Goal: Task Accomplishment & Management: Use online tool/utility

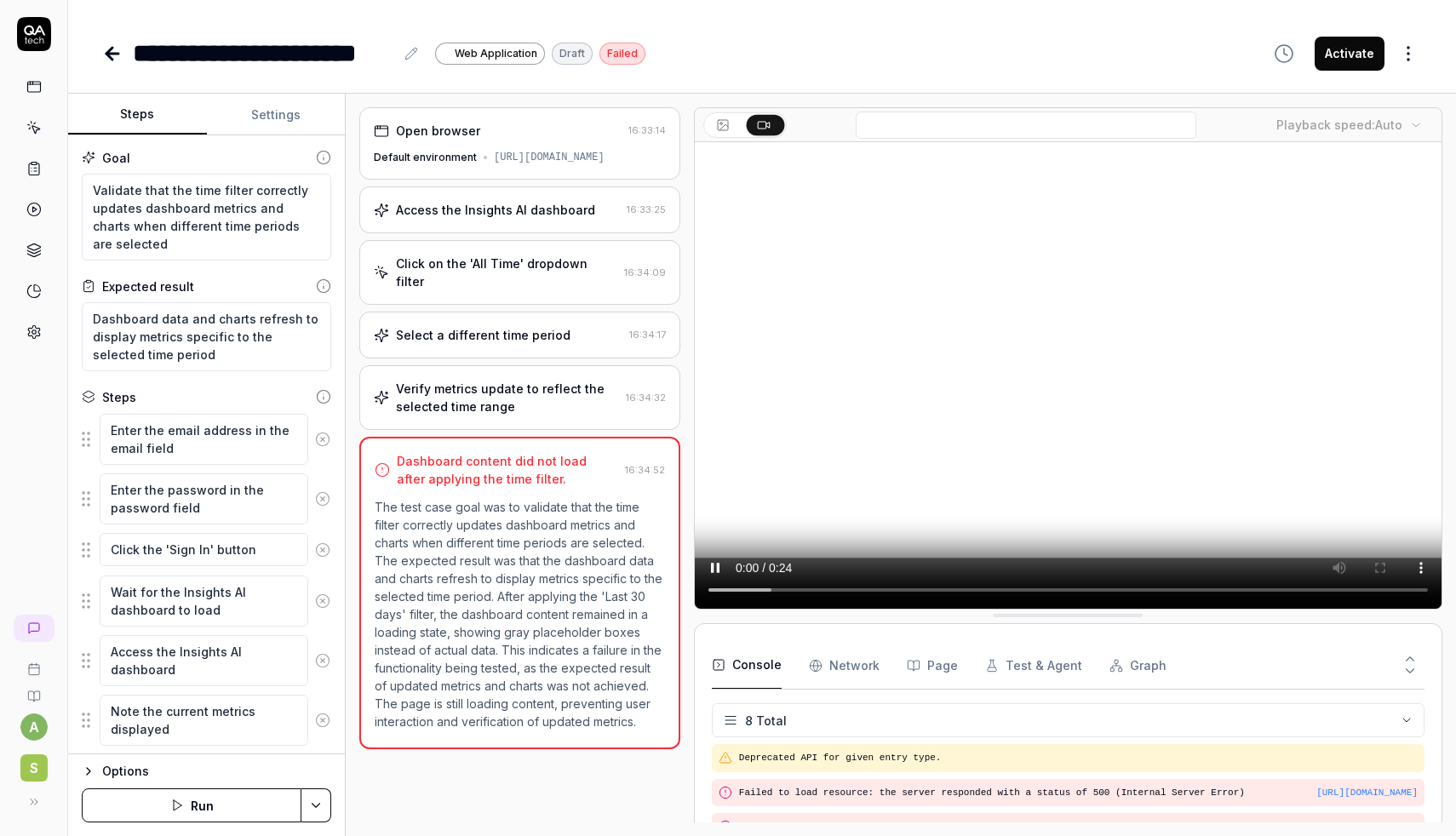
scroll to position [222, 0]
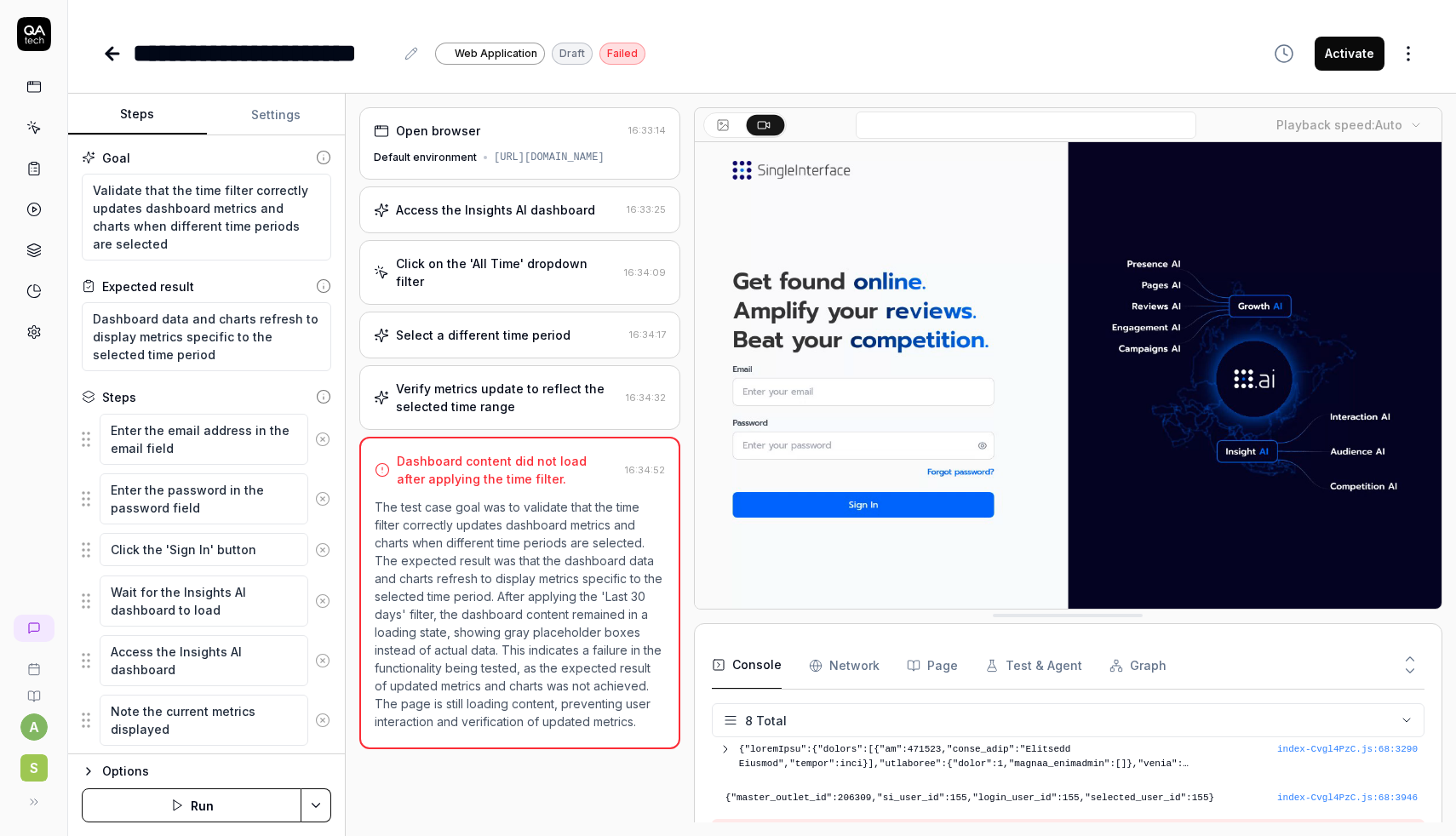
type textarea "*"
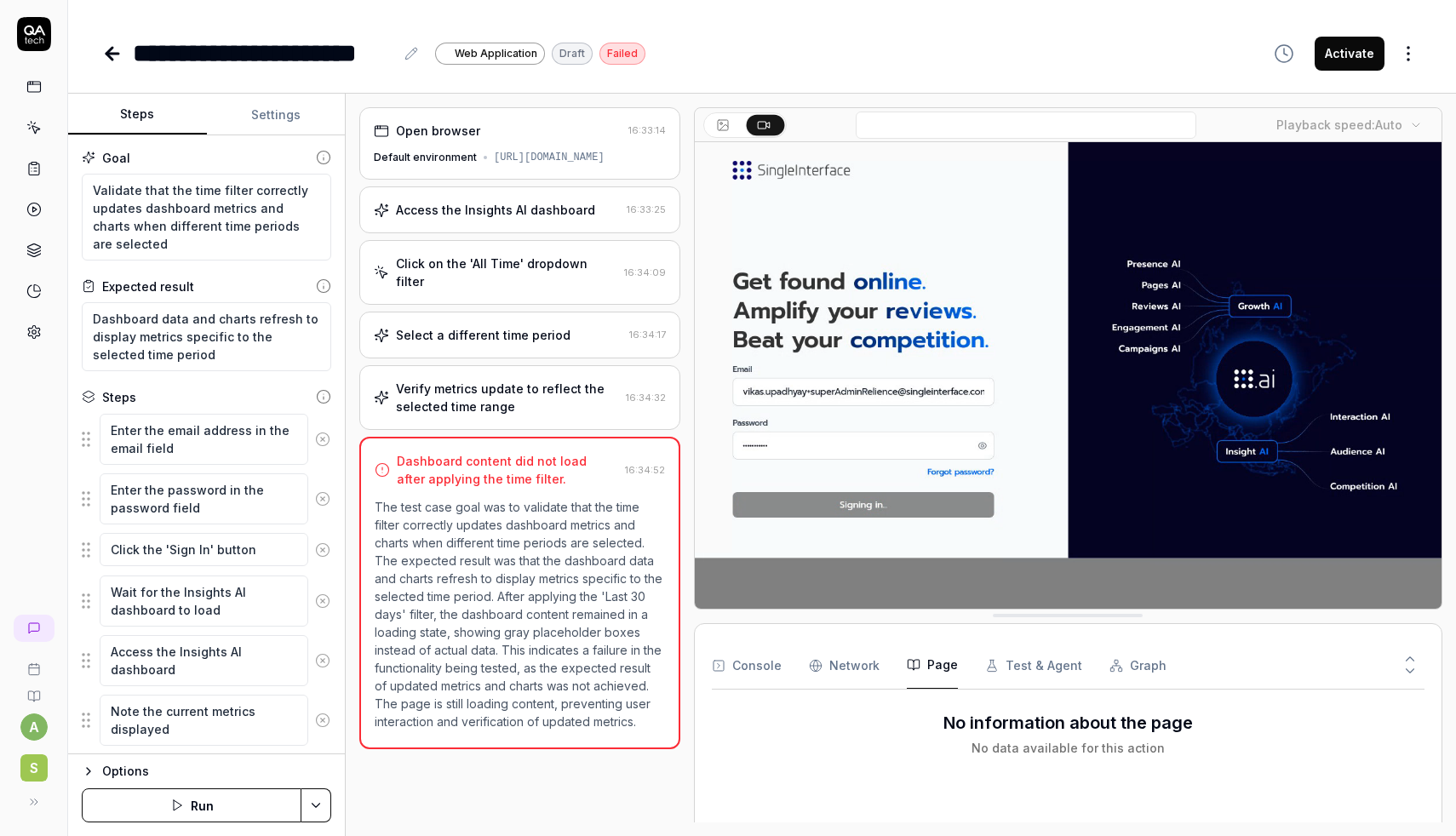
click at [913, 670] on icon "button" at bounding box center [914, 665] width 14 height 14
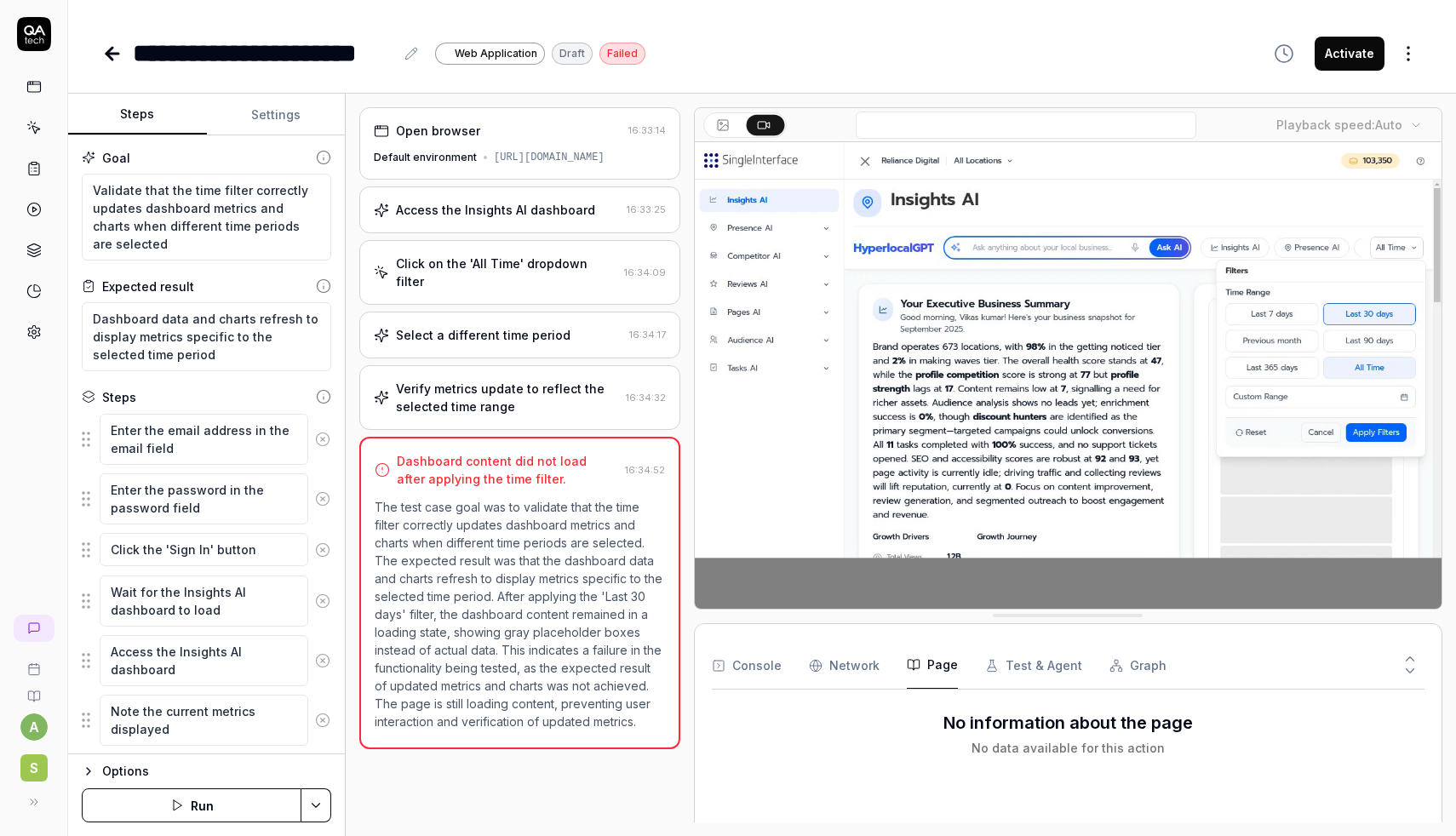
click at [865, 672] on Requests "Network" at bounding box center [844, 666] width 70 height 48
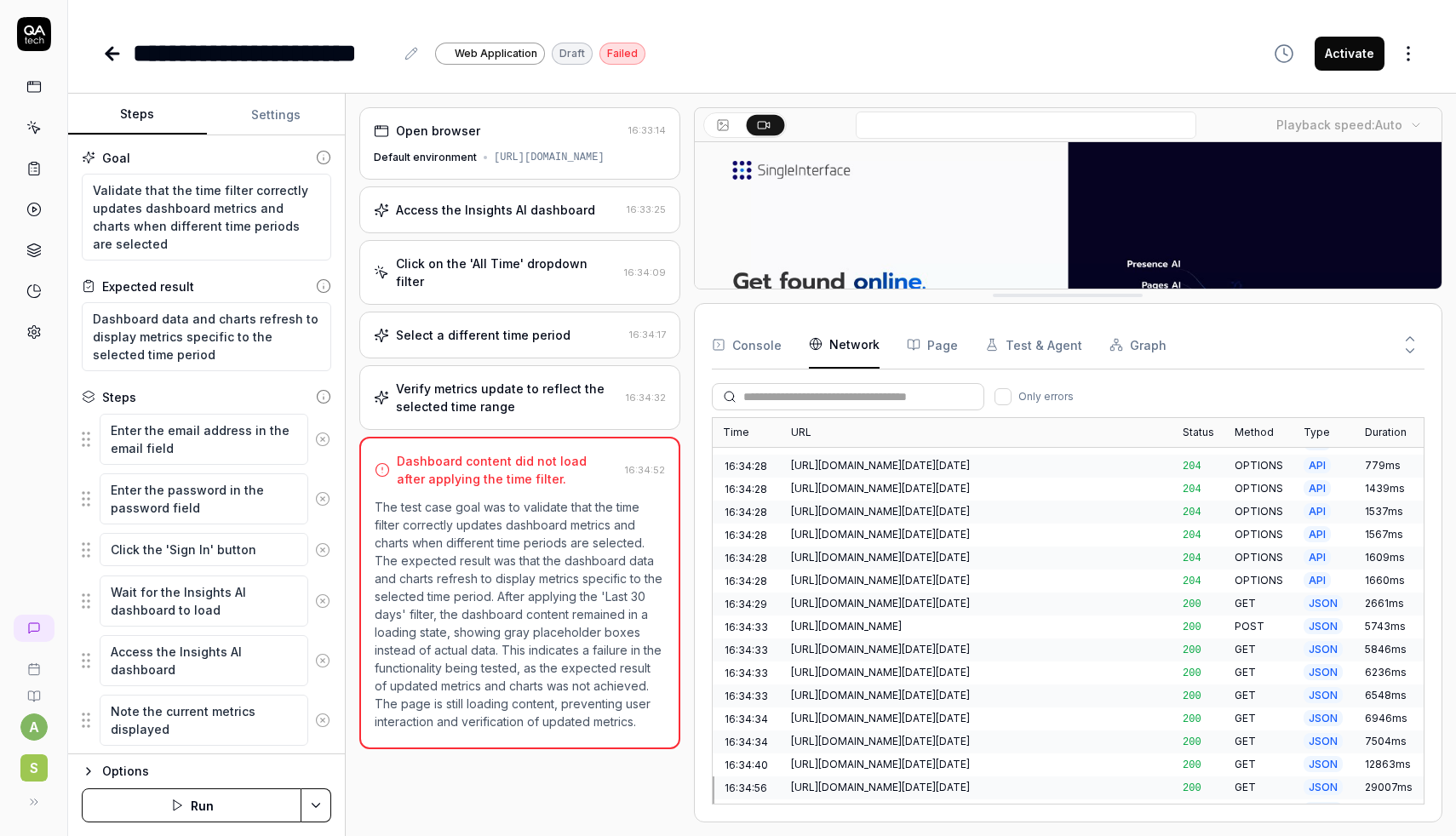
scroll to position [1081, 0]
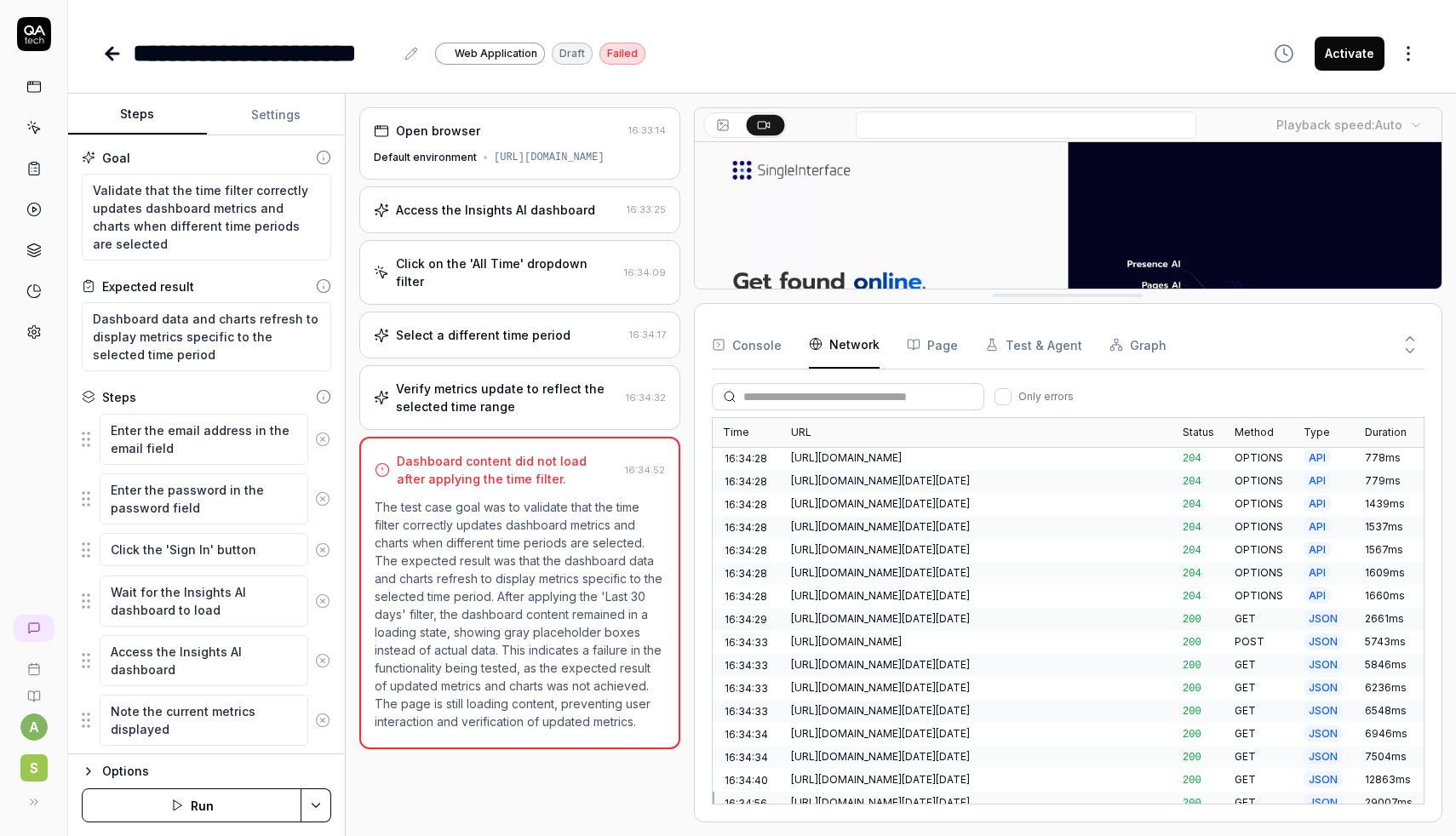
drag, startPoint x: 1036, startPoint y: 610, endPoint x: 1028, endPoint y: 291, distance: 319.1
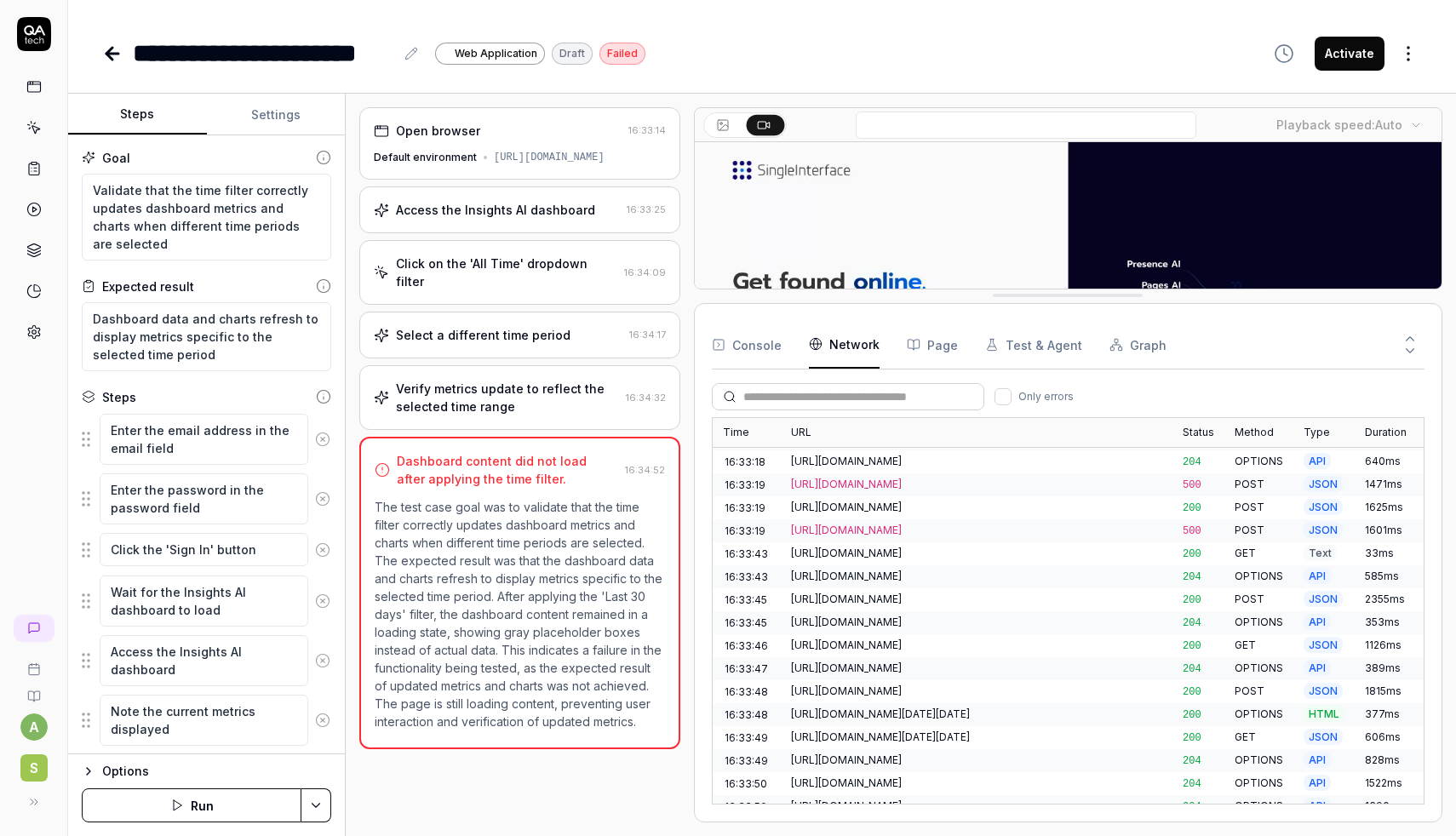
scroll to position [0, 0]
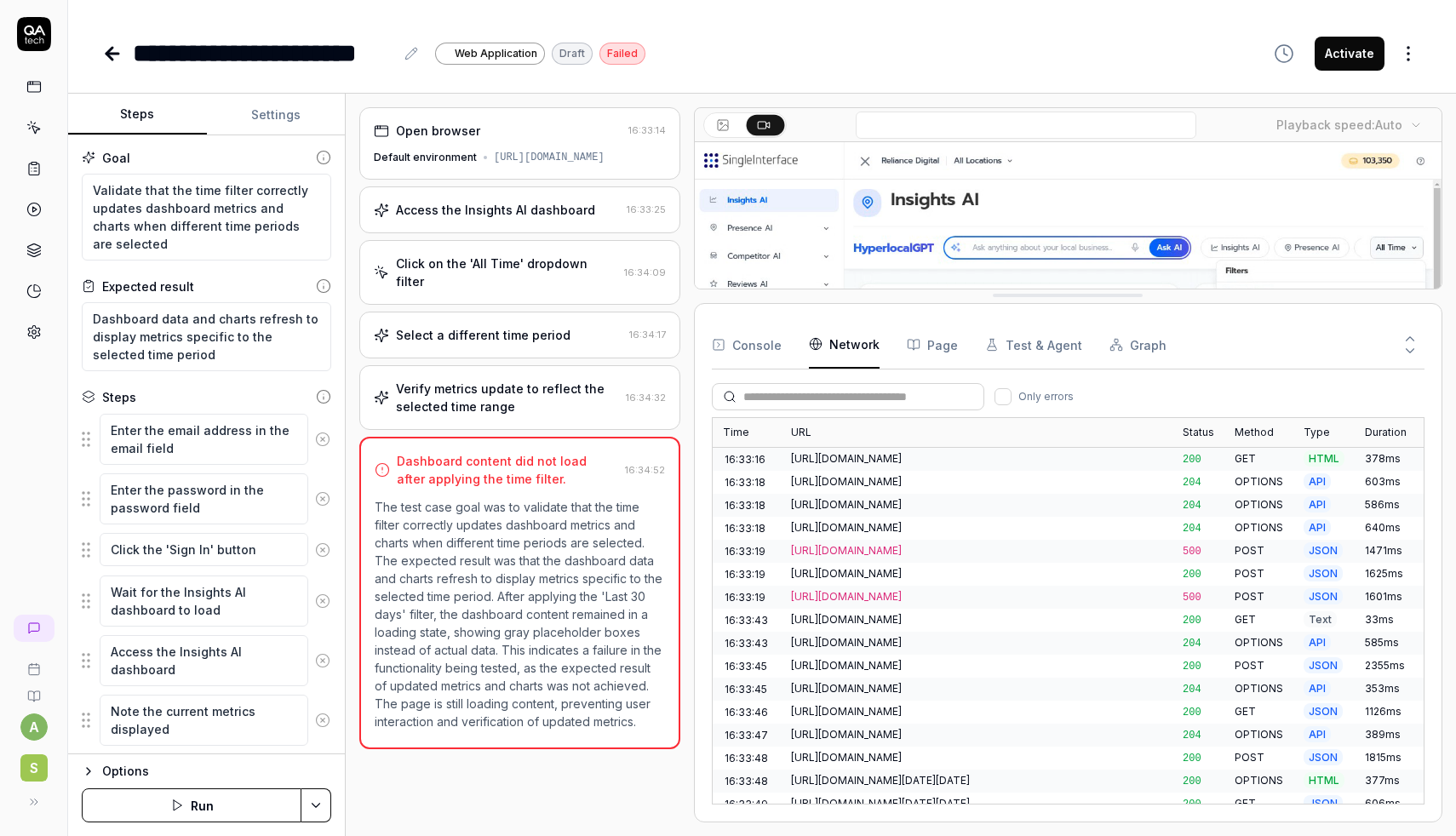
click at [928, 349] on button "Page" at bounding box center [932, 344] width 51 height 48
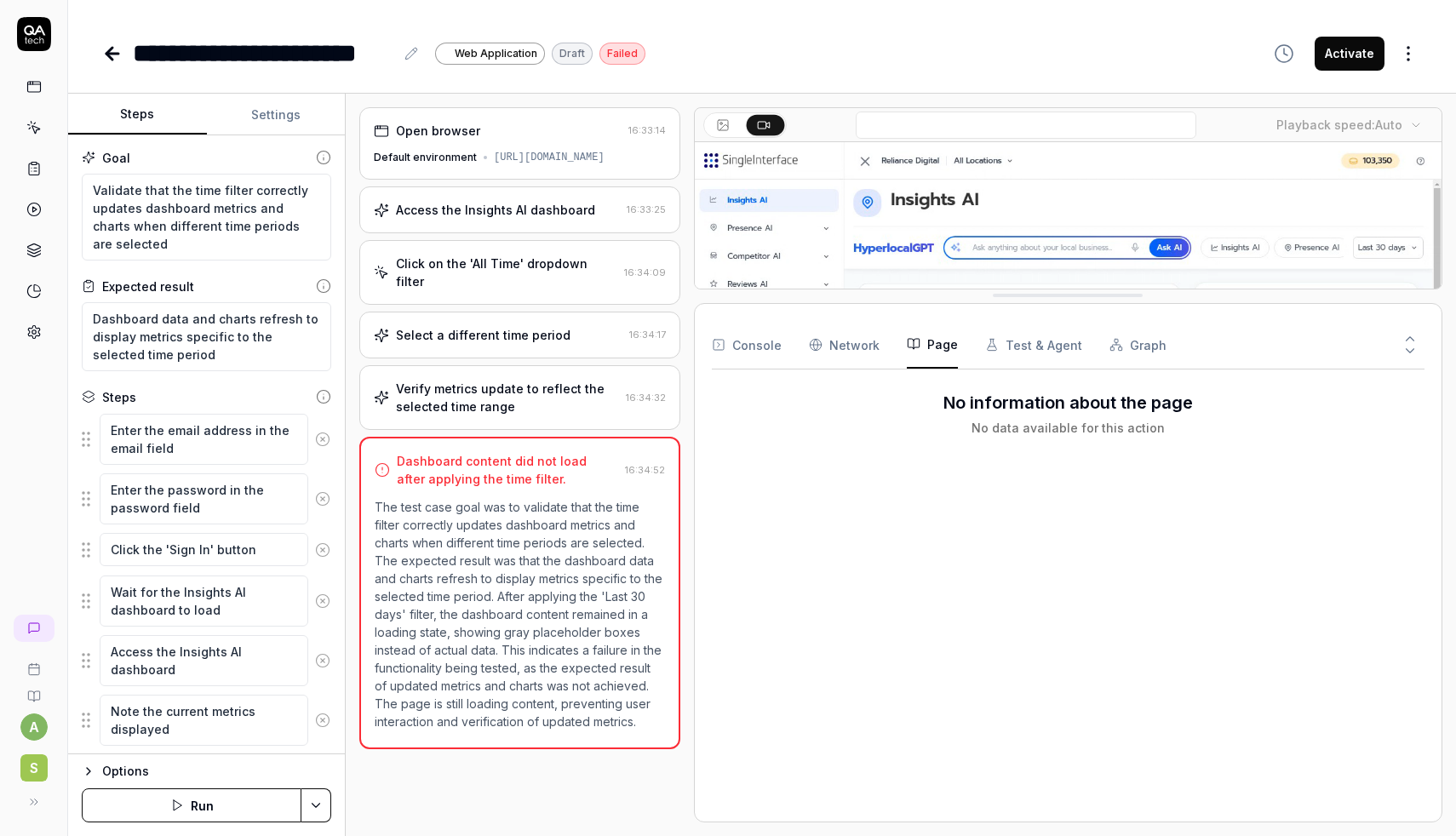
click at [1017, 348] on button "Test & Agent" at bounding box center [1034, 344] width 97 height 48
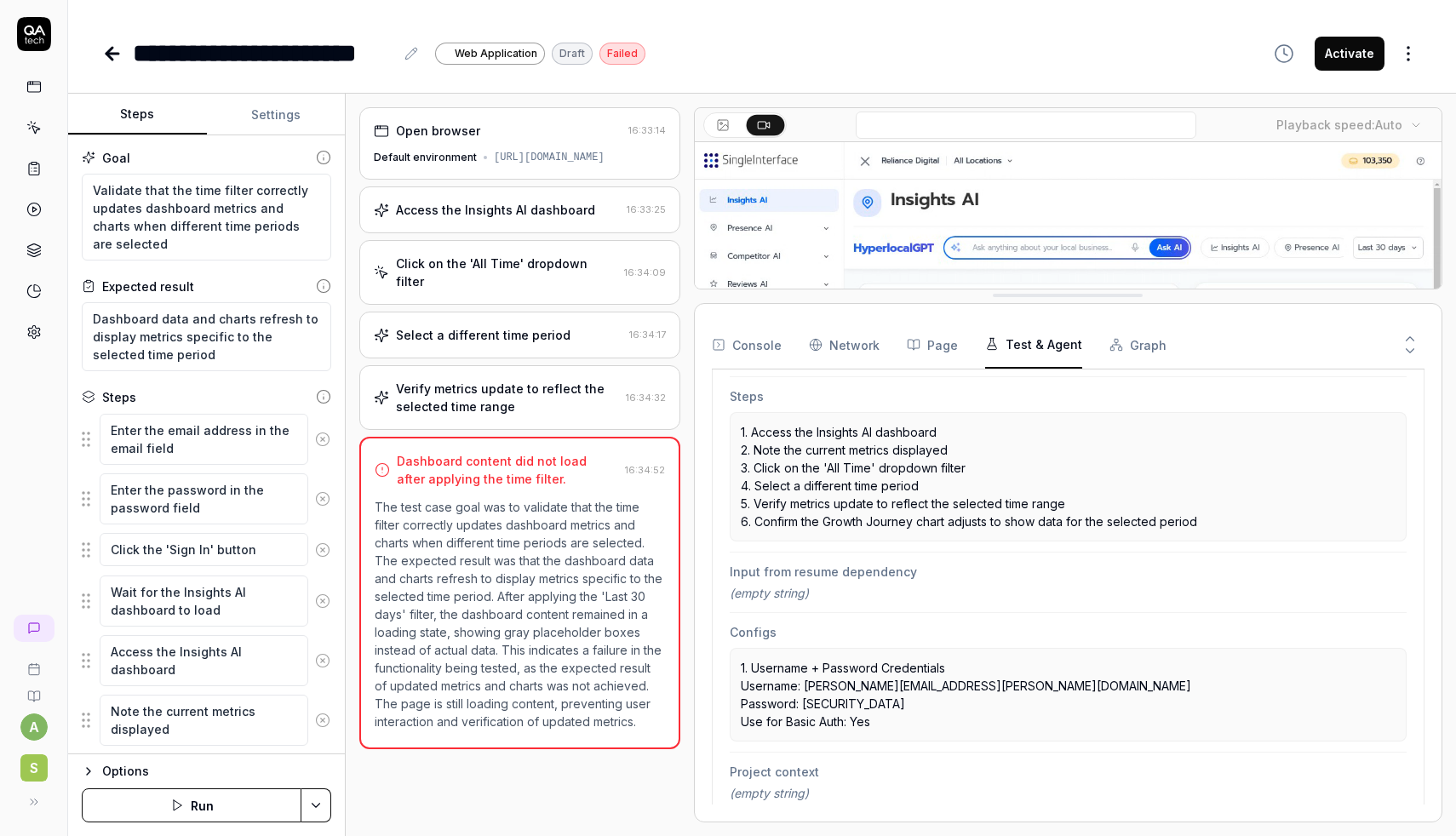
scroll to position [315, 0]
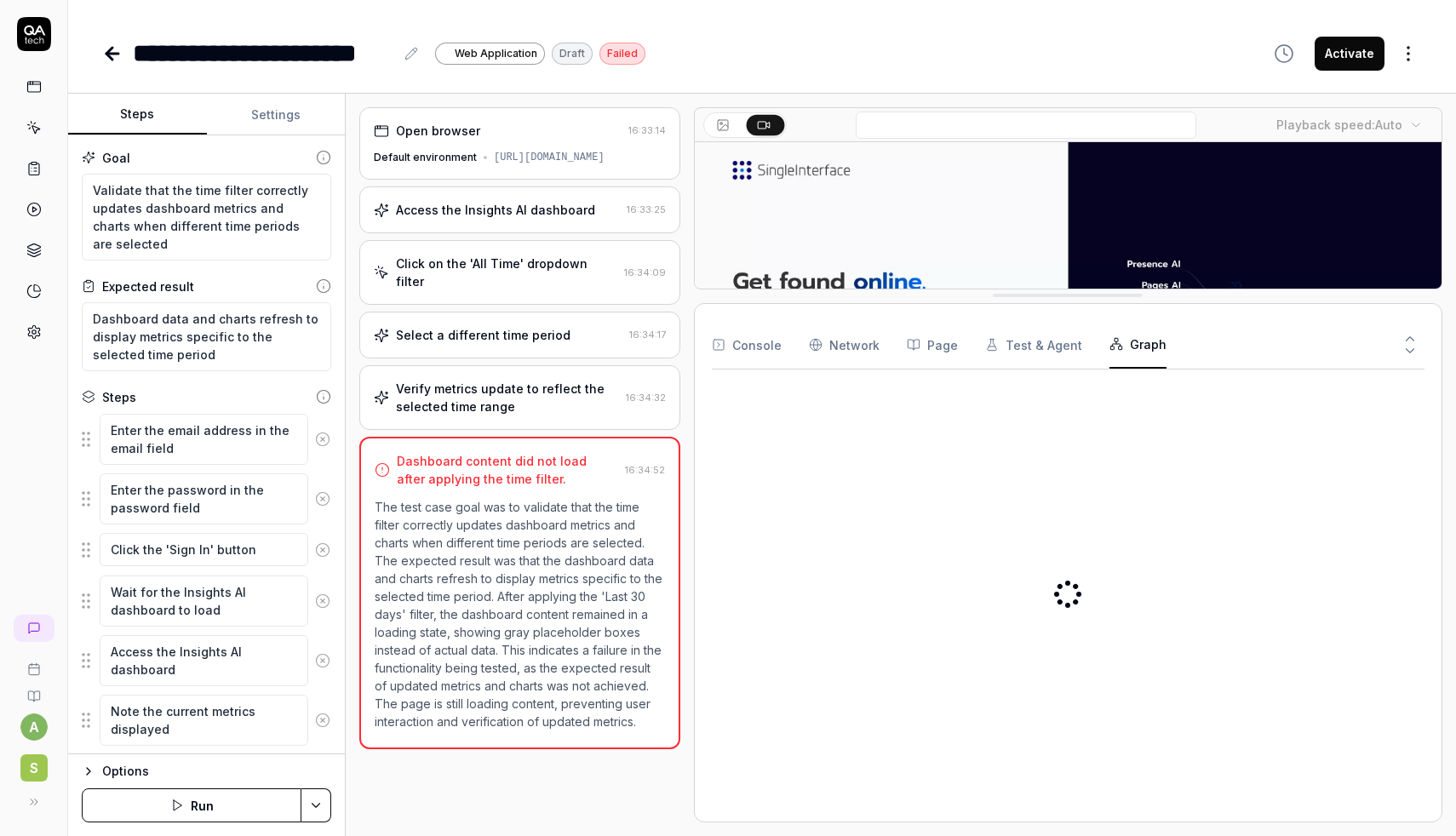
click at [1122, 349] on button "Graph" at bounding box center [1139, 344] width 57 height 48
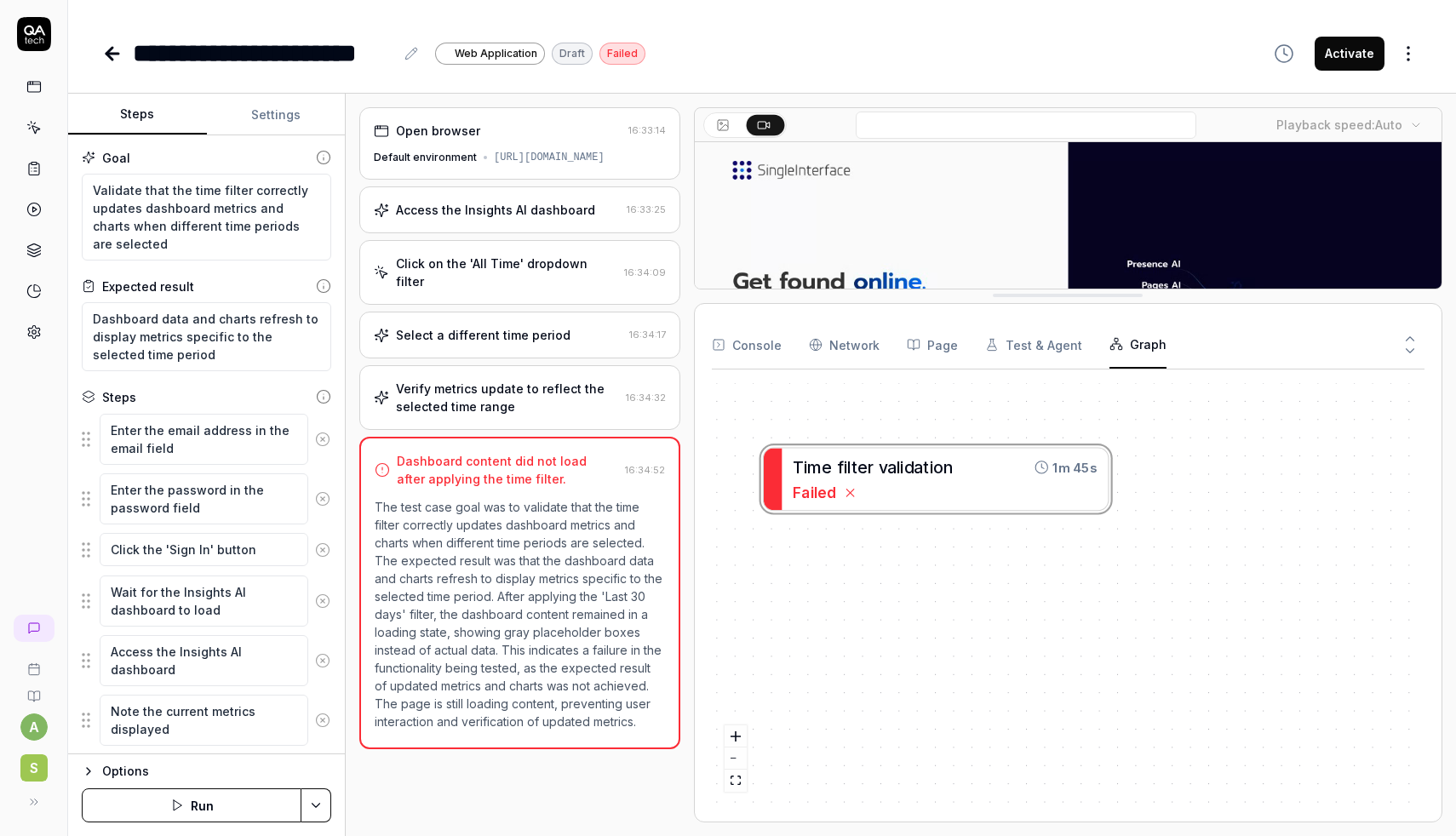
click at [1036, 341] on button "Test & Agent" at bounding box center [1034, 344] width 97 height 48
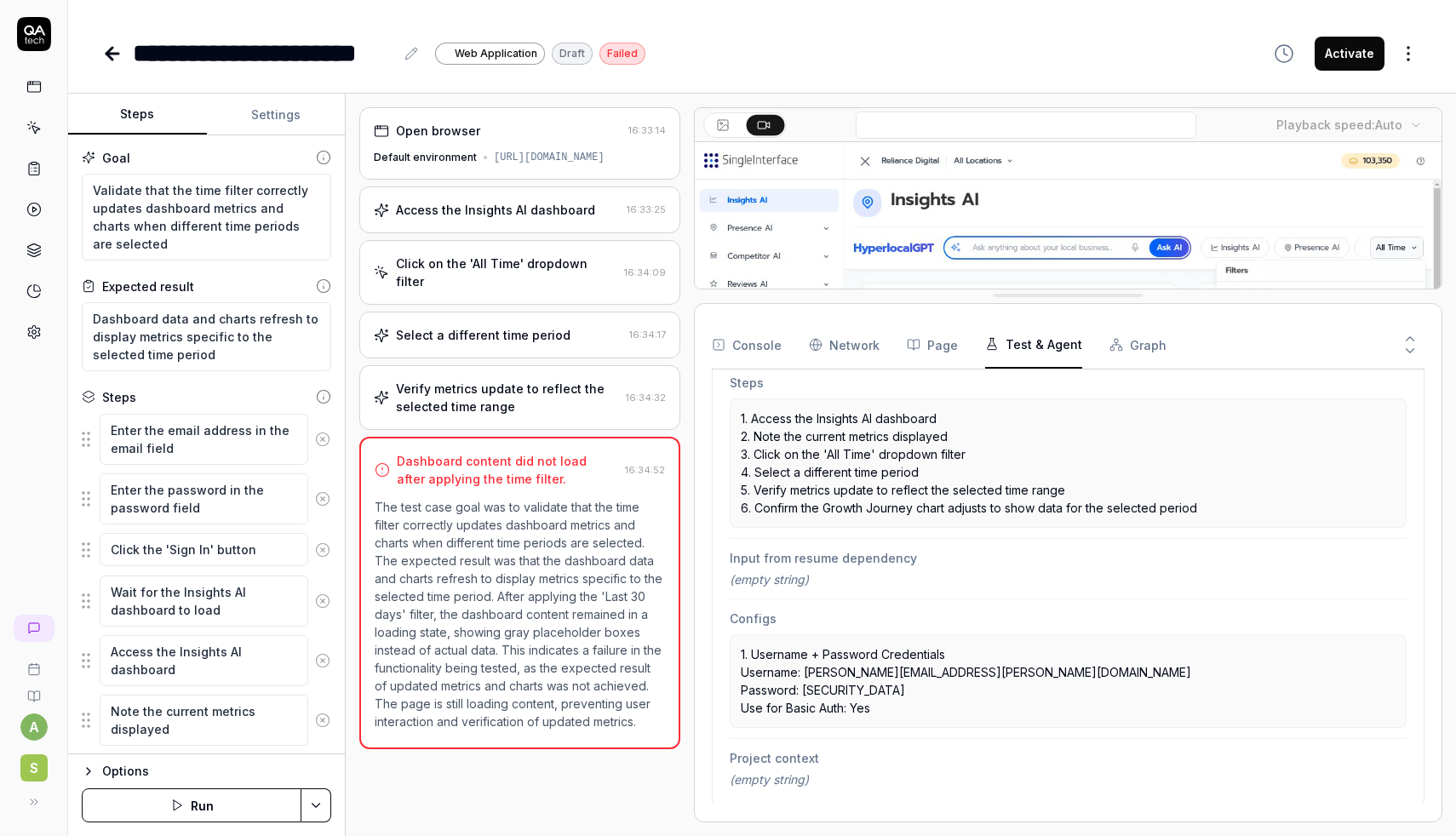
click at [1366, 61] on button "Activate" at bounding box center [1350, 53] width 70 height 34
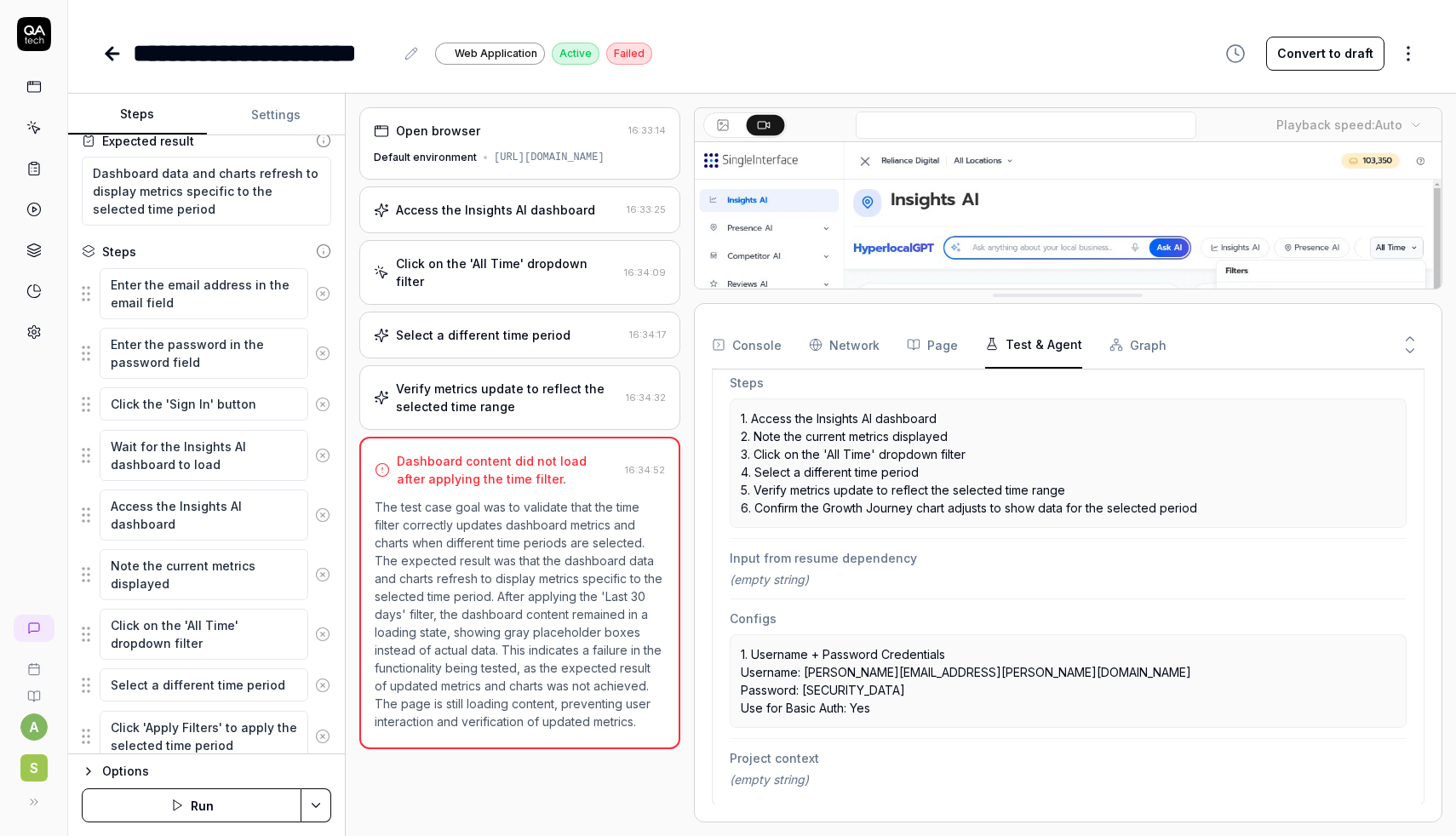
scroll to position [226, 0]
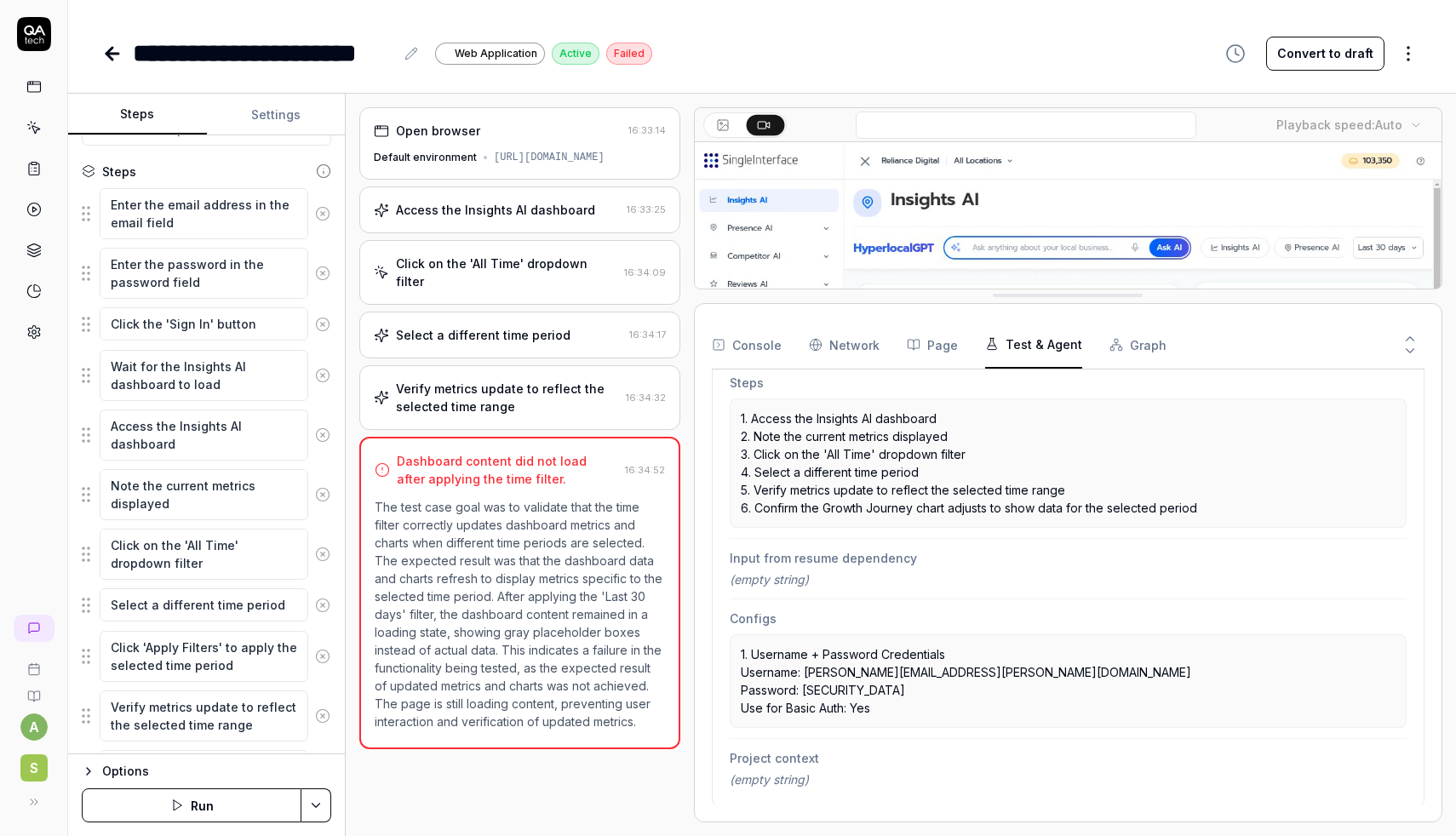
click at [108, 54] on icon at bounding box center [112, 54] width 12 height 0
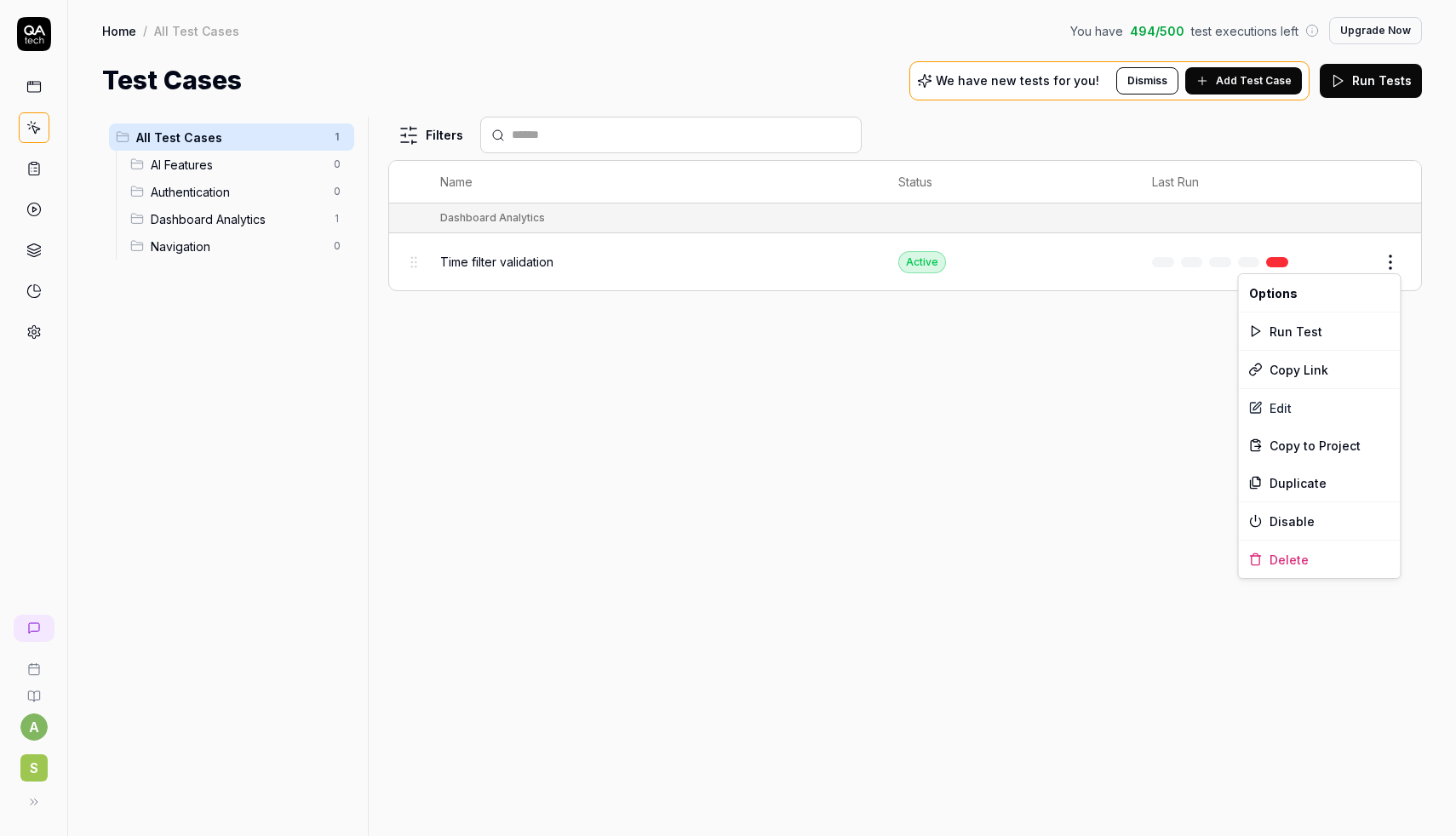
click at [1388, 262] on html "a S Home / All Test Cases You have 494 / 500 test executions left Upgrade Now H…" at bounding box center [728, 418] width 1456 height 836
click at [1156, 429] on html "a S Home / All Test Cases You have 494 / 500 test executions left Upgrade Now H…" at bounding box center [728, 418] width 1456 height 836
click at [1339, 262] on button "Edit" at bounding box center [1349, 262] width 41 height 27
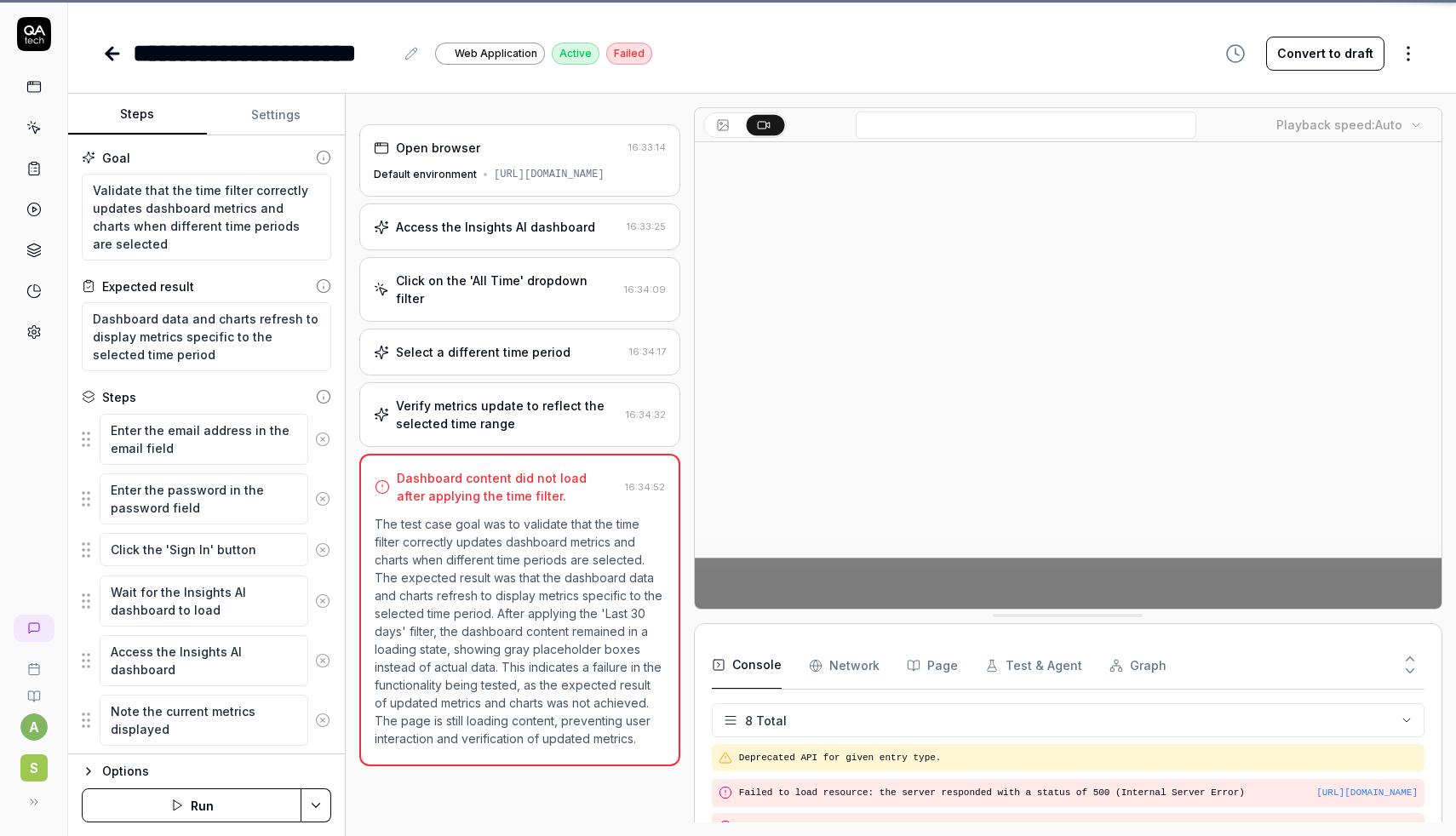
scroll to position [222, 0]
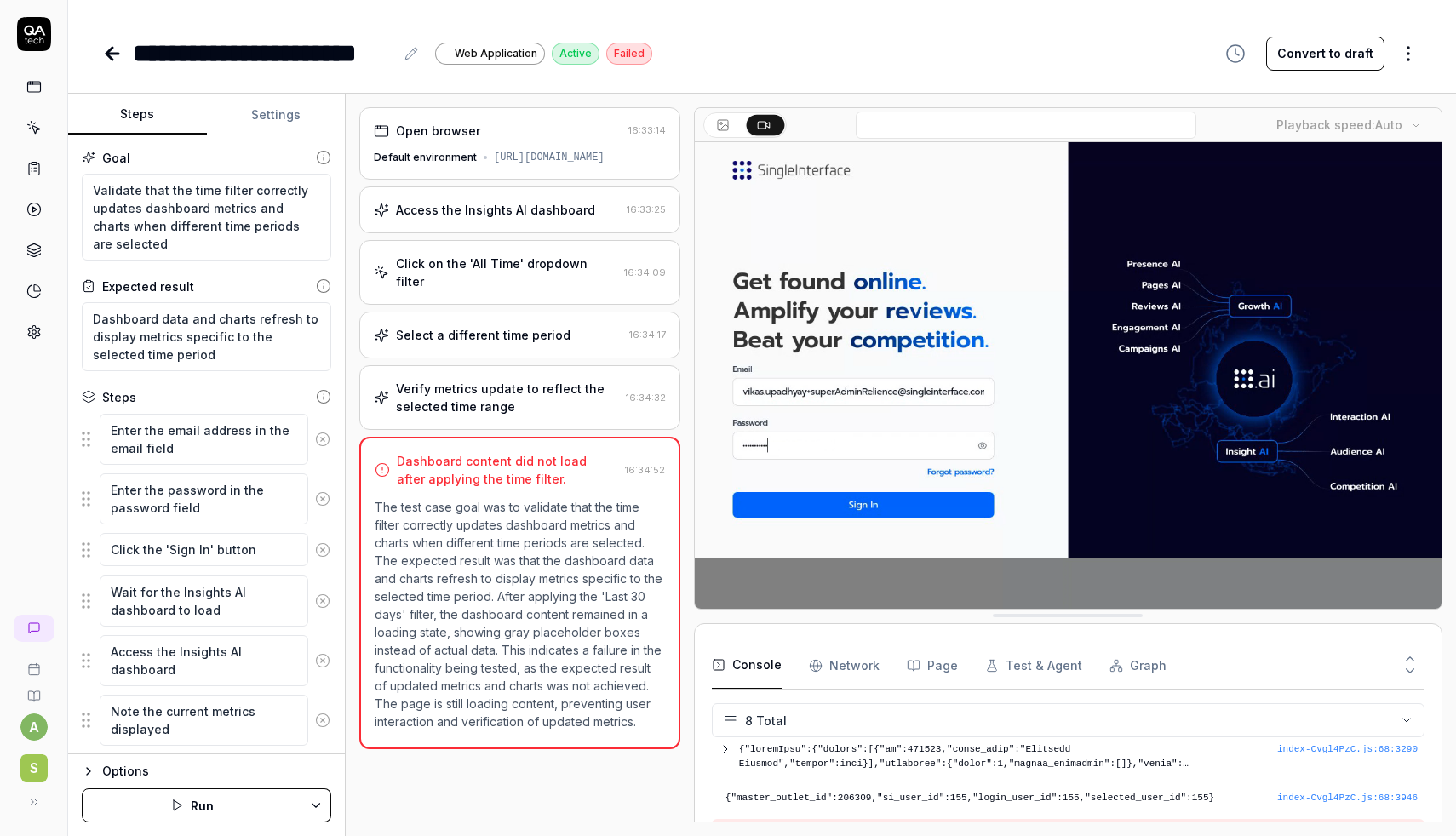
click at [410, 54] on icon at bounding box center [411, 54] width 14 height 14
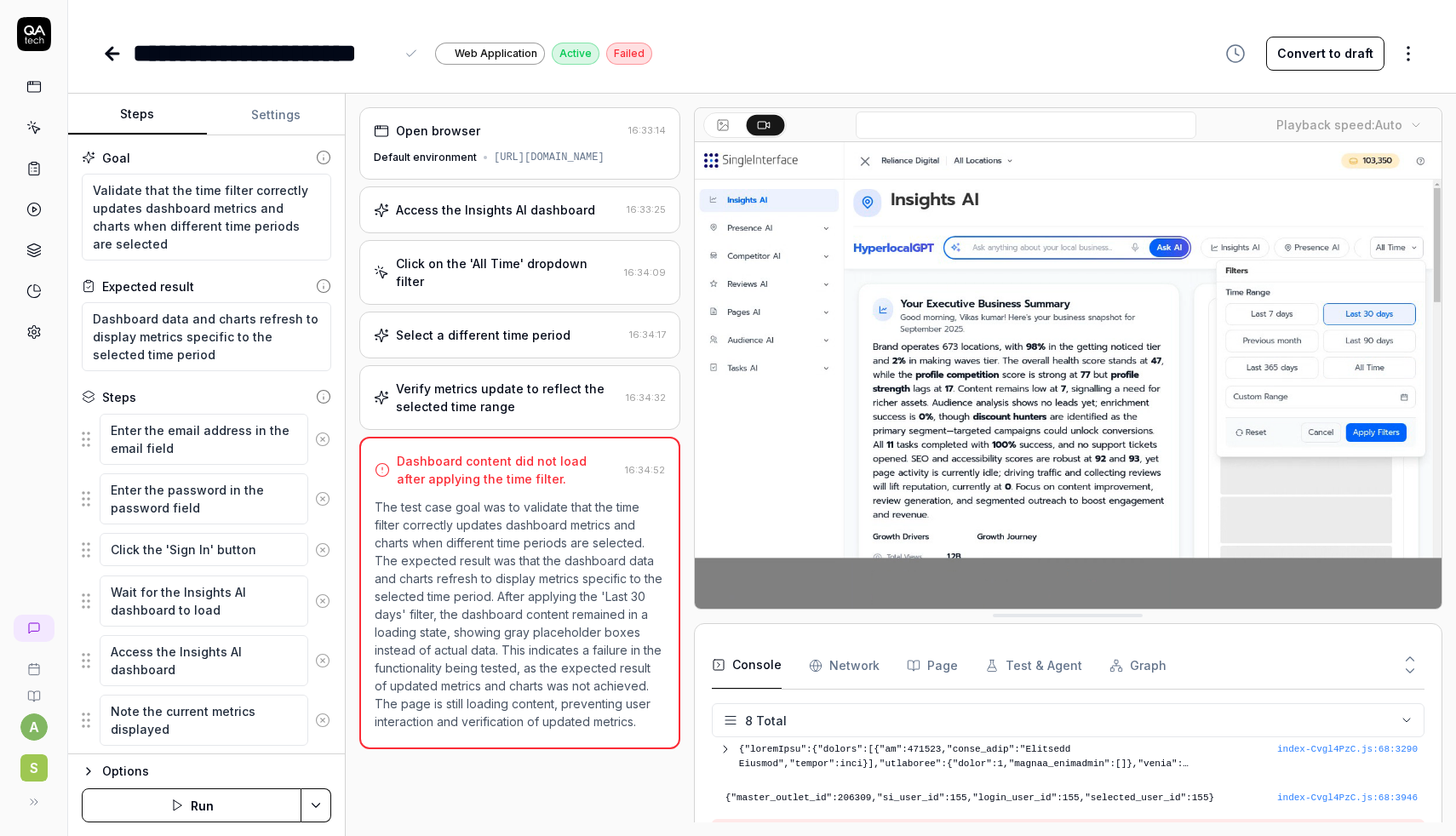
click at [735, 36] on div "**********" at bounding box center [762, 53] width 1320 height 38
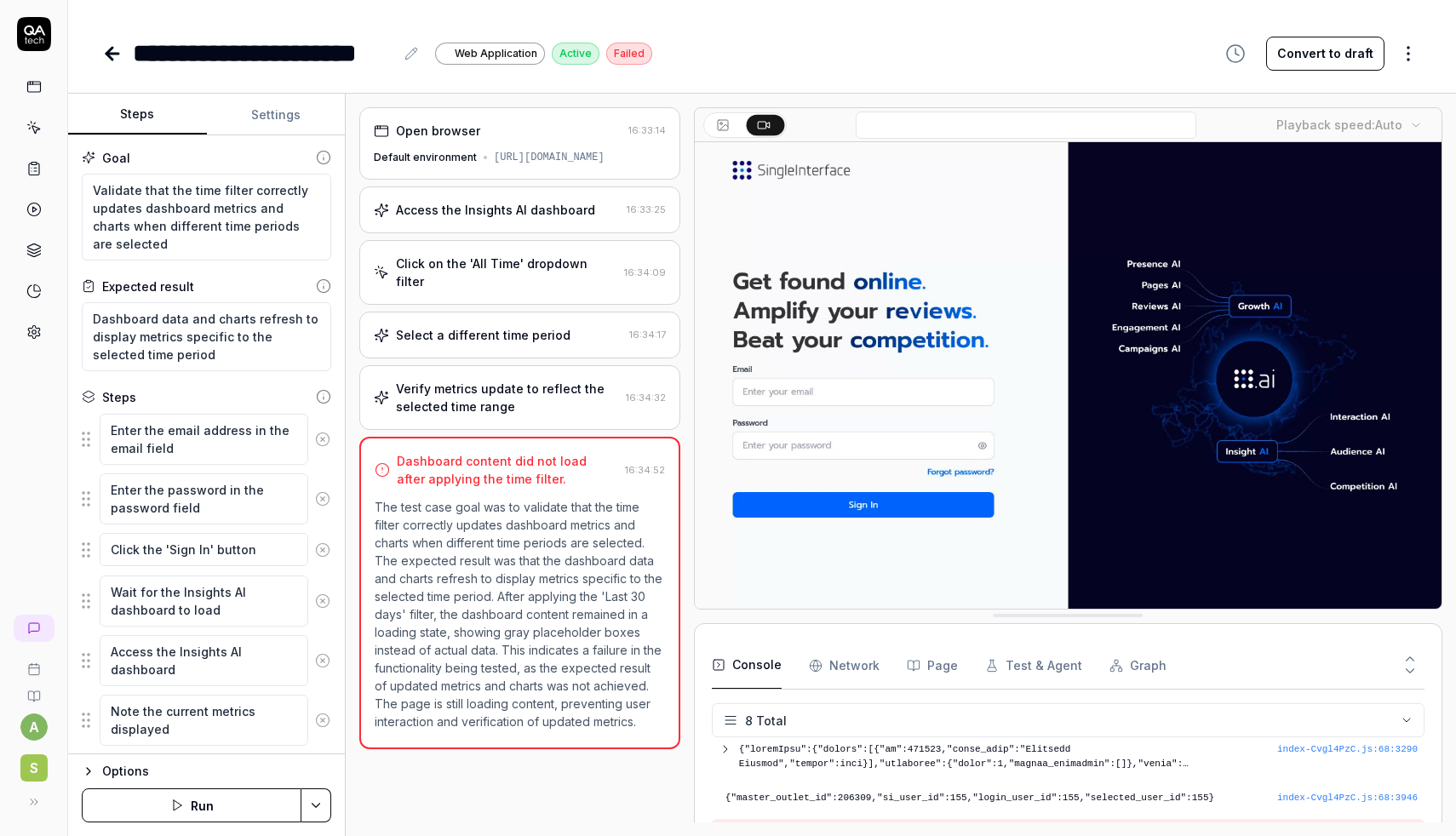
click at [474, 53] on span "Web Application" at bounding box center [495, 54] width 83 height 16
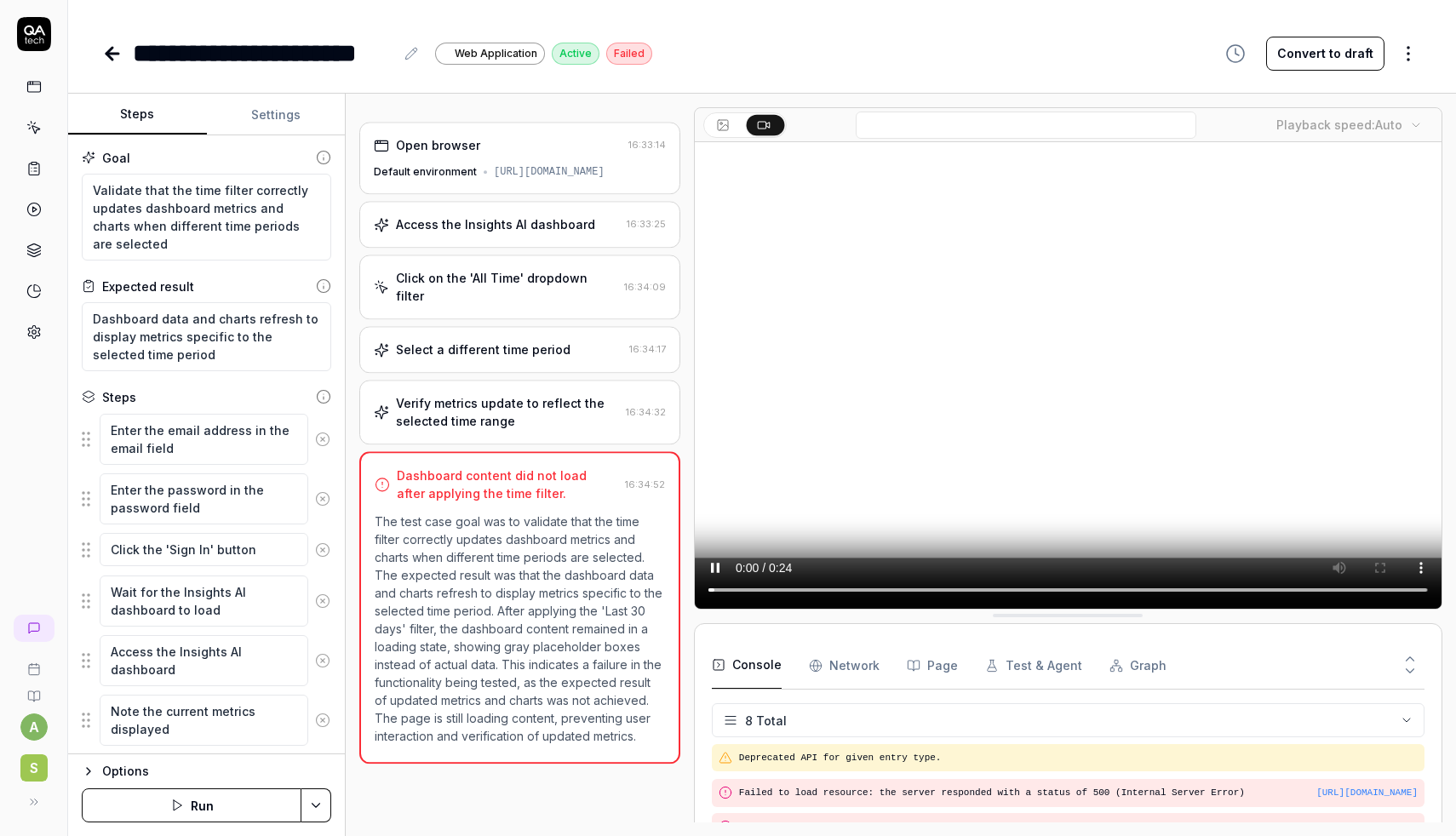
scroll to position [222, 0]
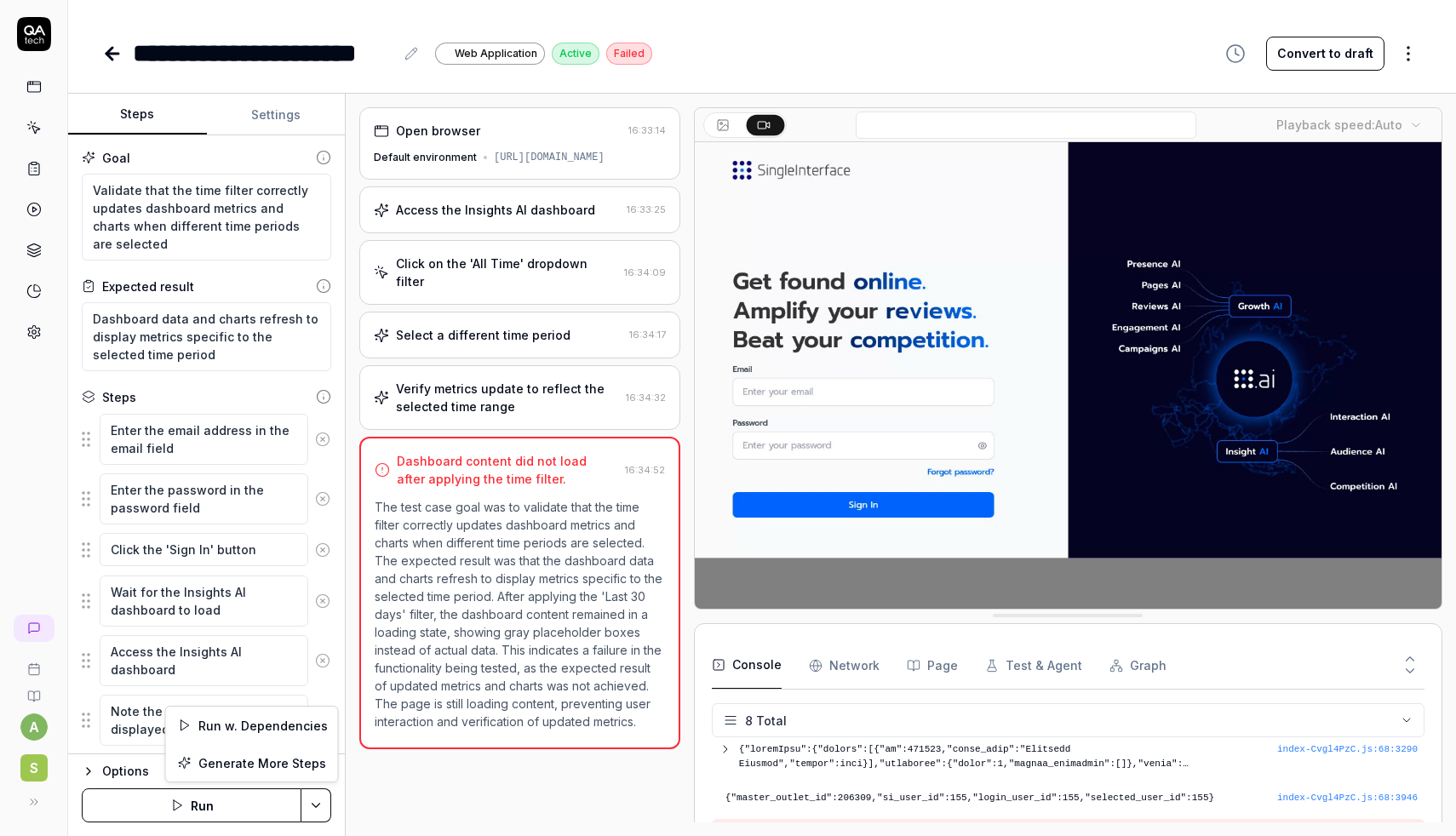
click at [317, 799] on html "**********" at bounding box center [728, 418] width 1456 height 836
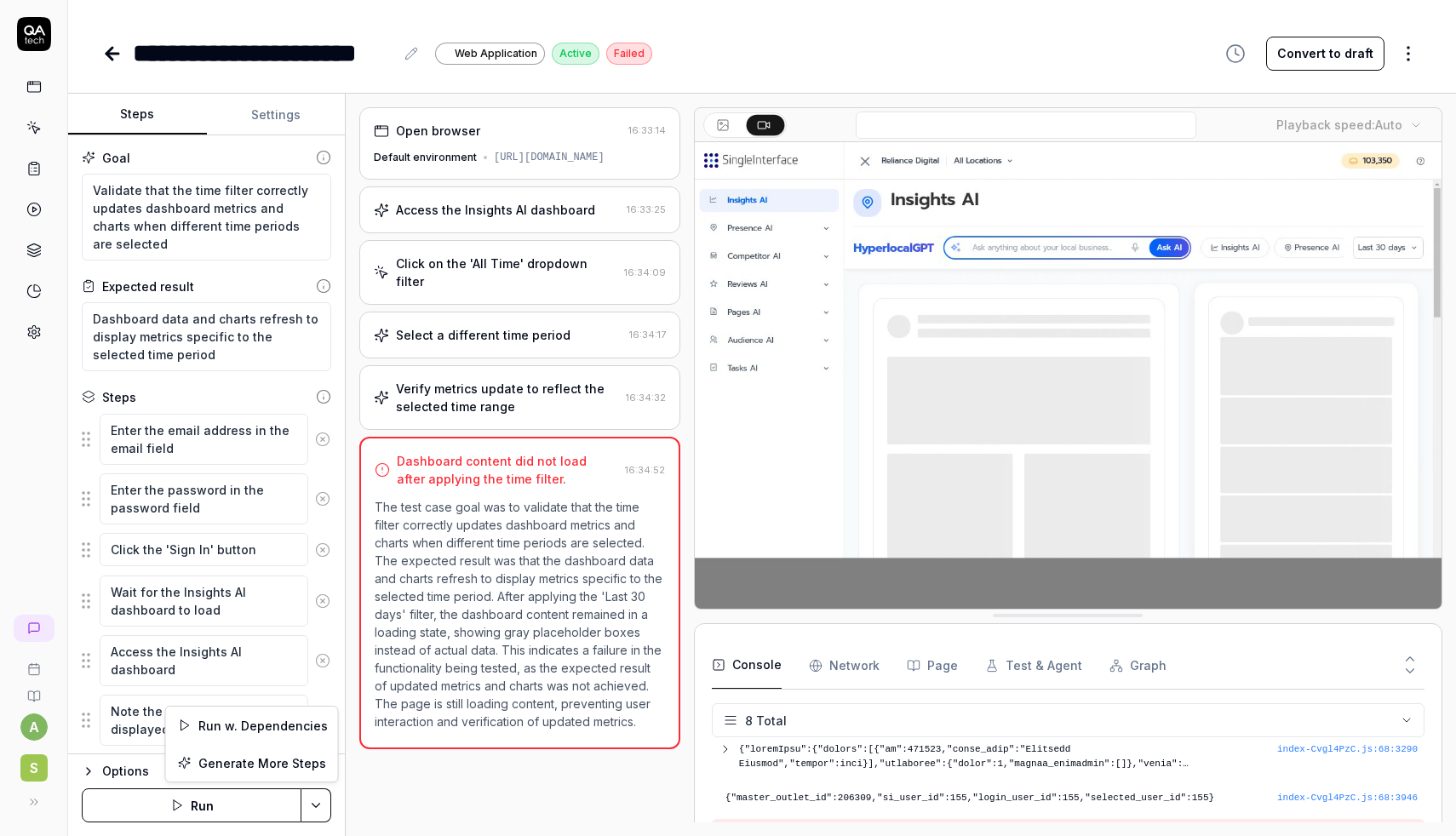
click at [514, 800] on html "**********" at bounding box center [728, 418] width 1456 height 836
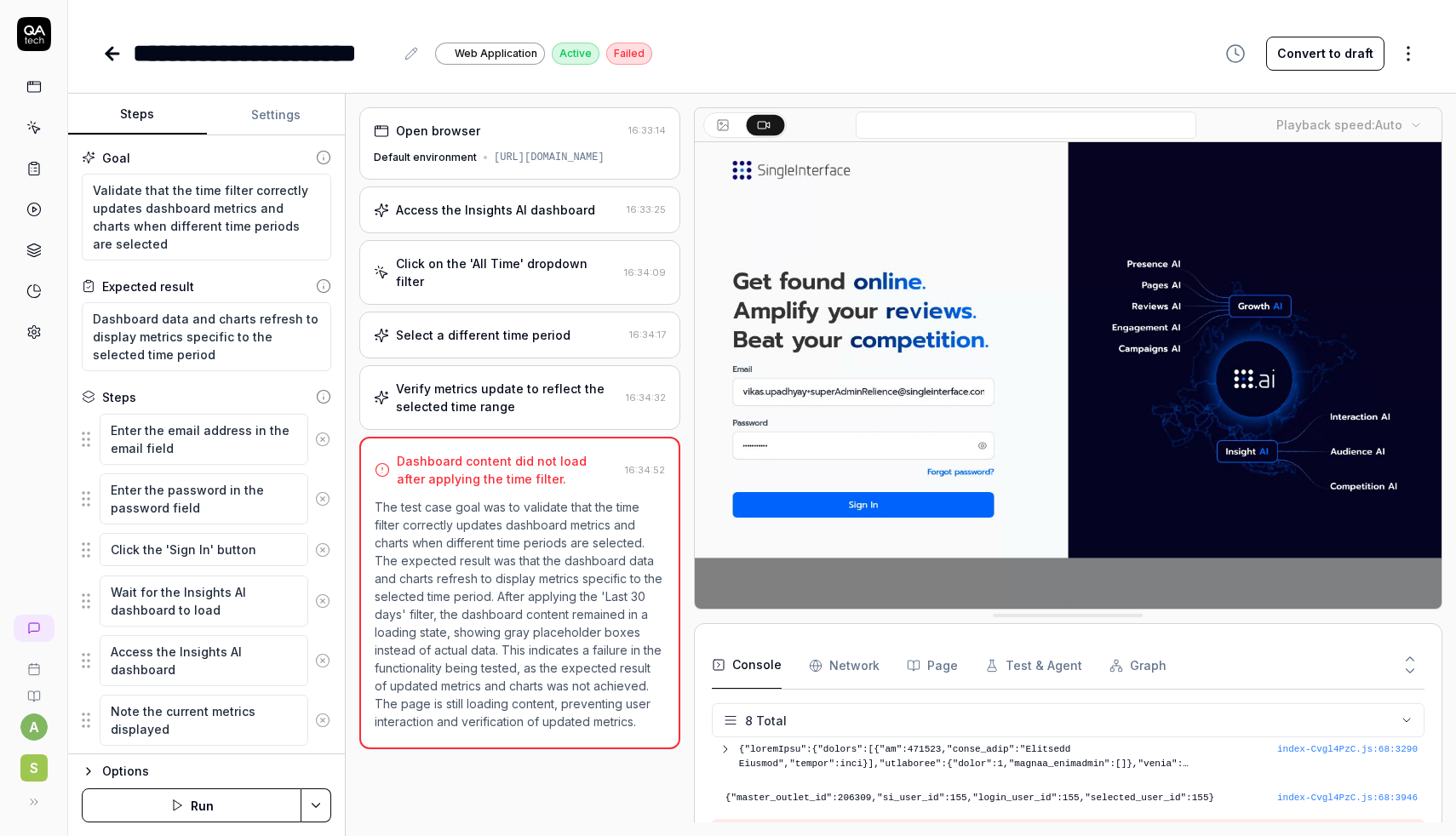
click at [514, 800] on div "Open browser 16:33:14 Default environment [URL][DOMAIN_NAME] Access the Insight…" at bounding box center [519, 464] width 321 height 715
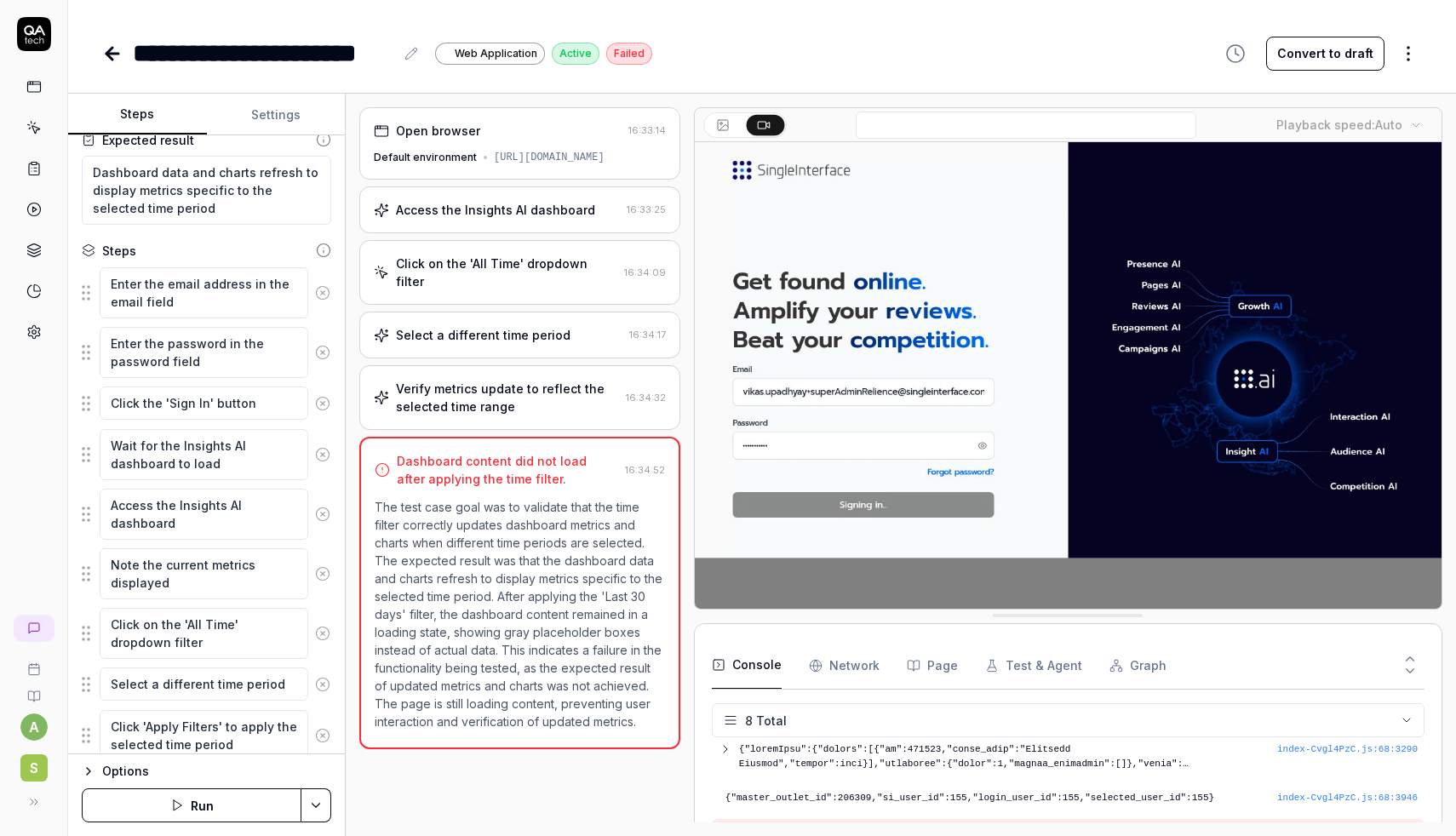
scroll to position [154, 0]
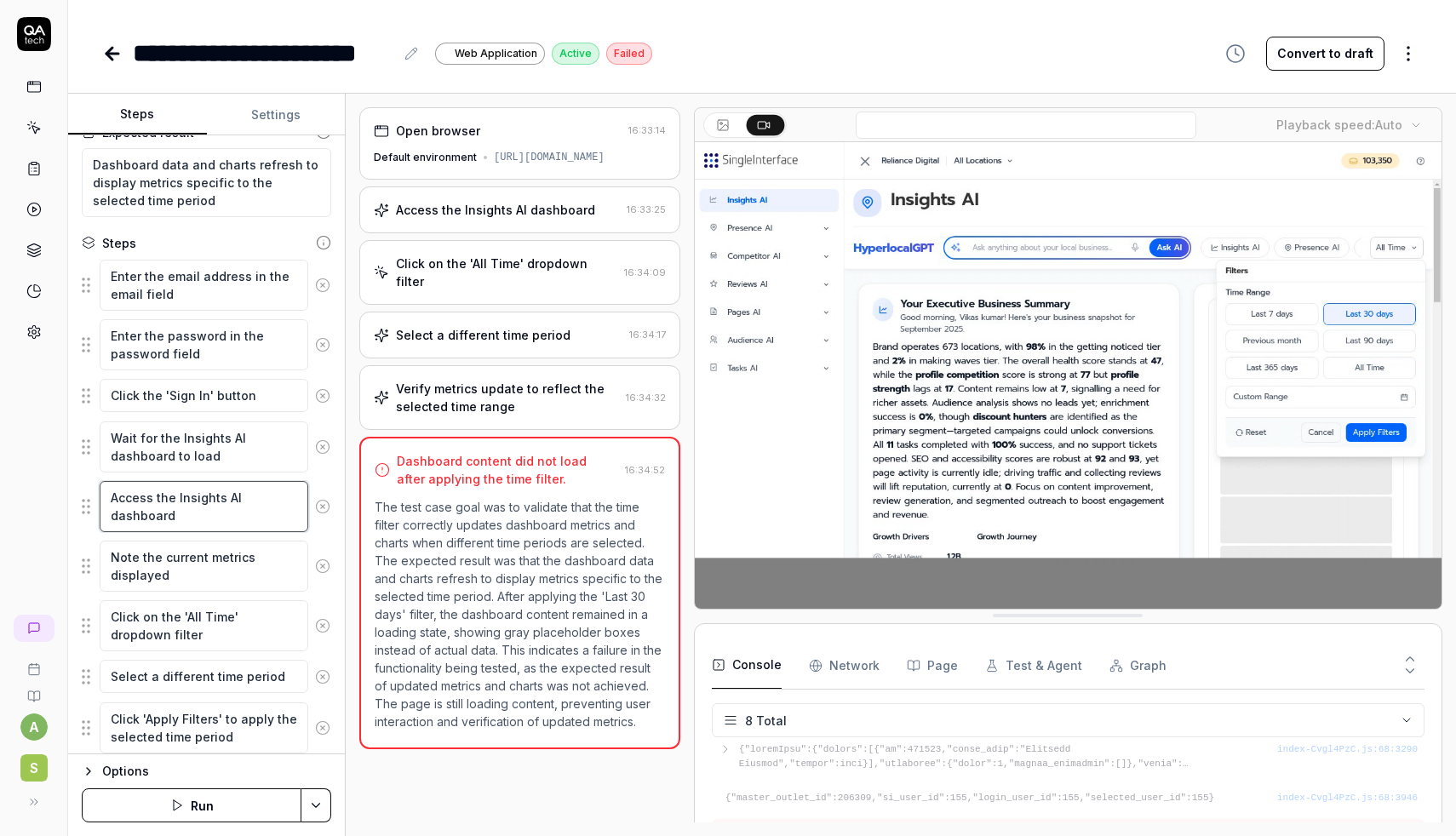
click at [170, 501] on textarea "Access the Insights AI dashboard" at bounding box center [204, 507] width 209 height 51
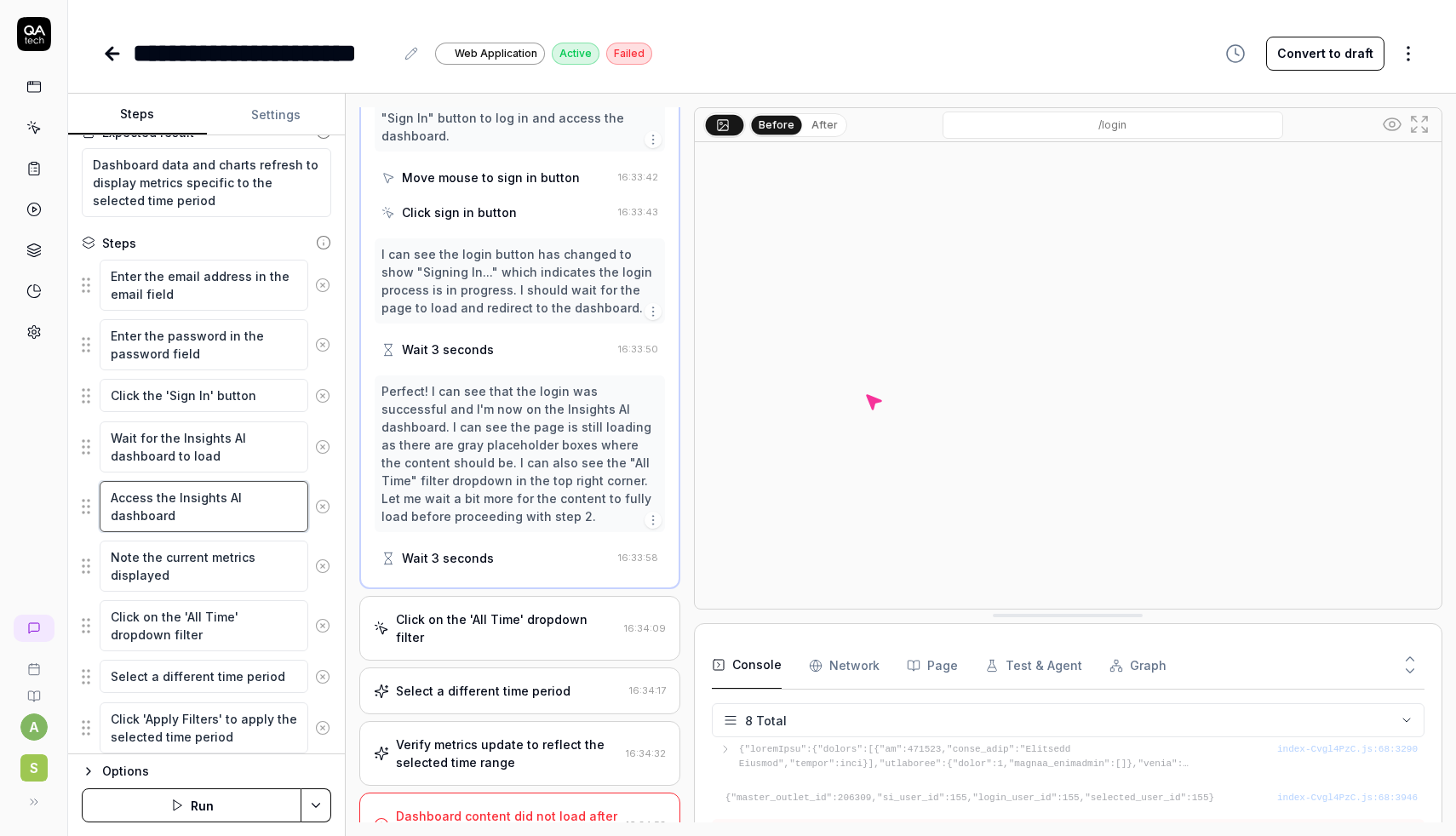
scroll to position [609, 0]
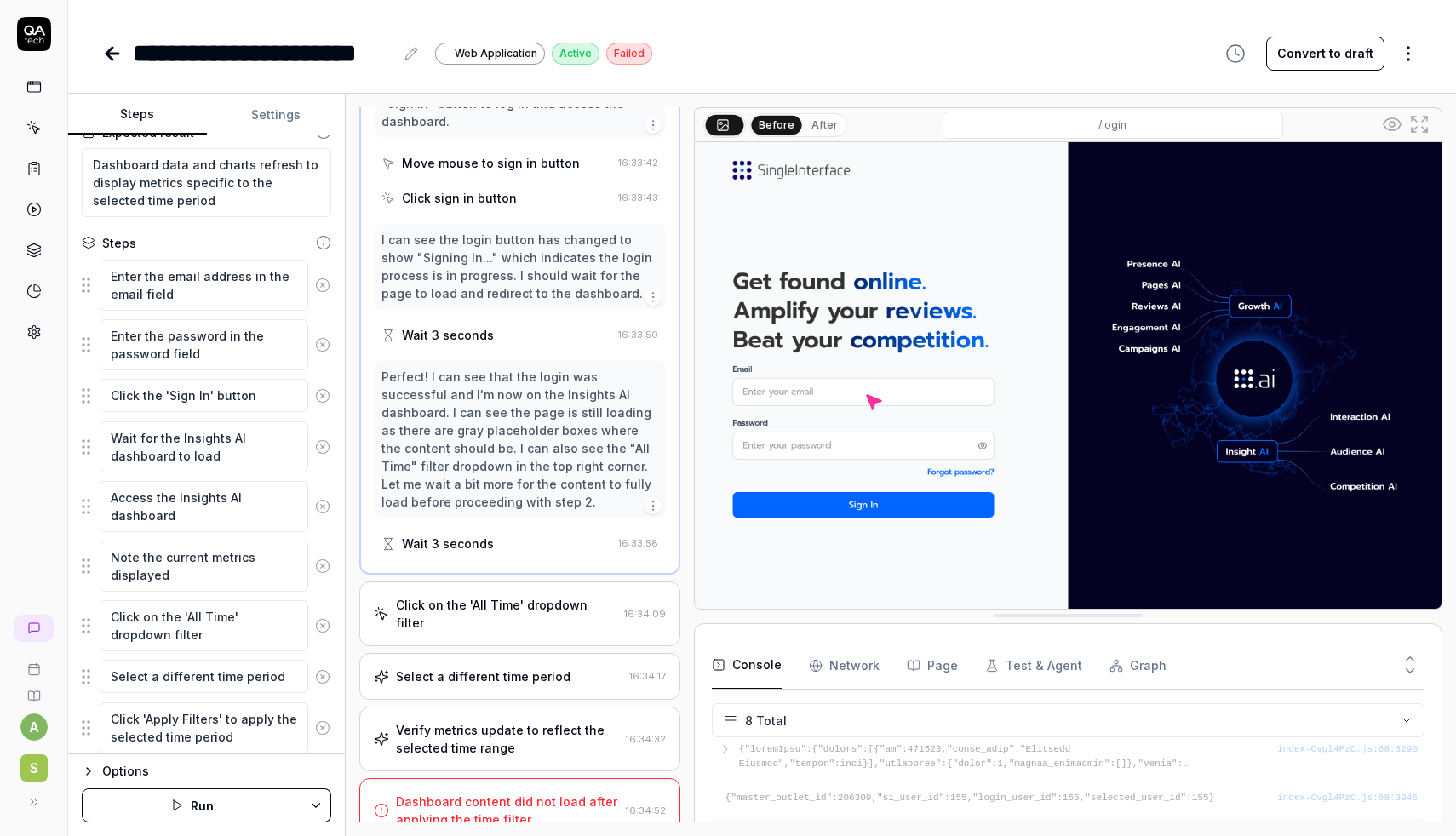
click at [532, 467] on div "Perfect! I can see that the login was successful and I'm now on the Insights AI…" at bounding box center [520, 439] width 276 height 143
click at [658, 505] on icon "button" at bounding box center [654, 506] width 14 height 14
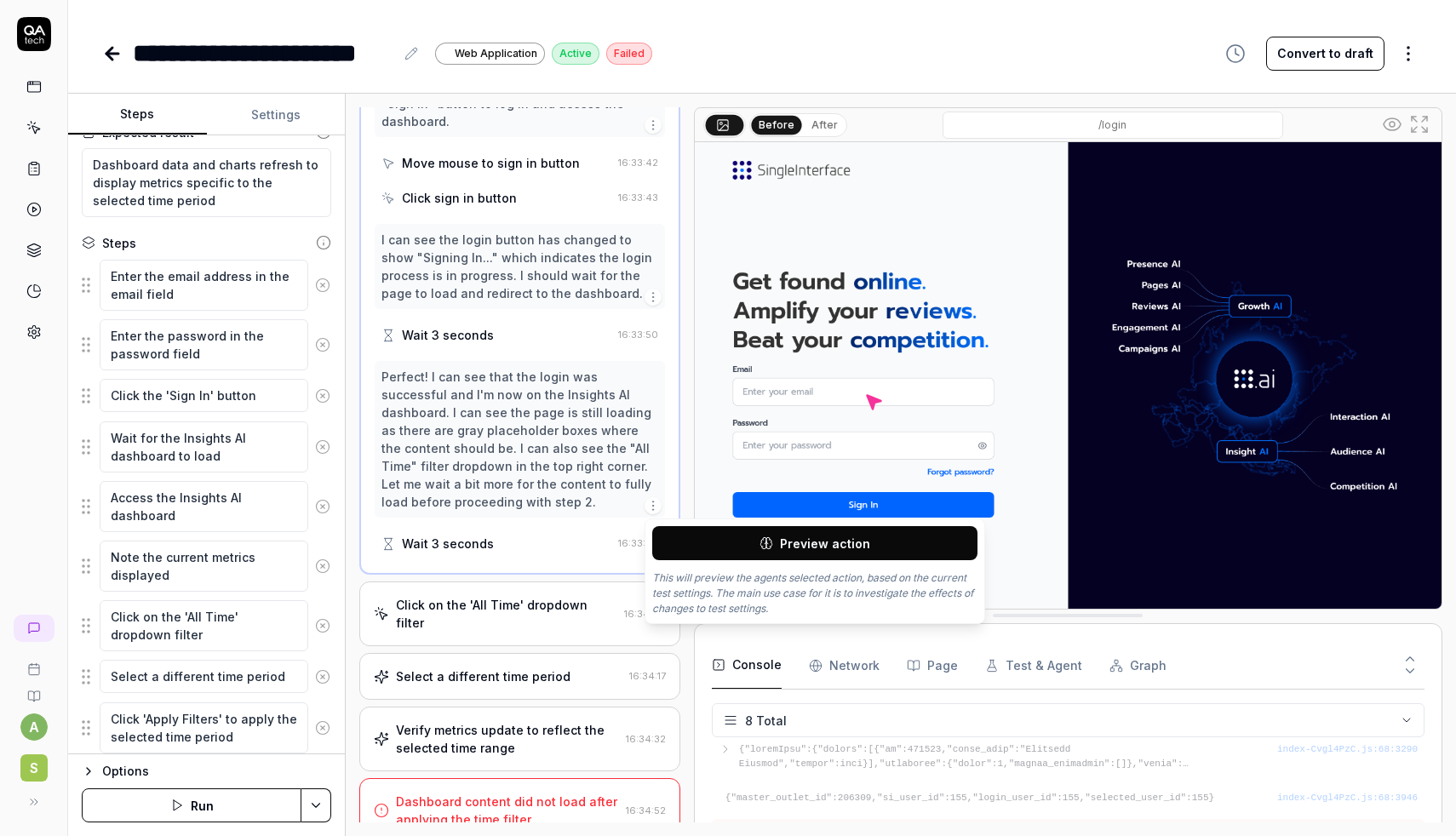
click at [715, 541] on button "Preview action" at bounding box center [814, 542] width 325 height 34
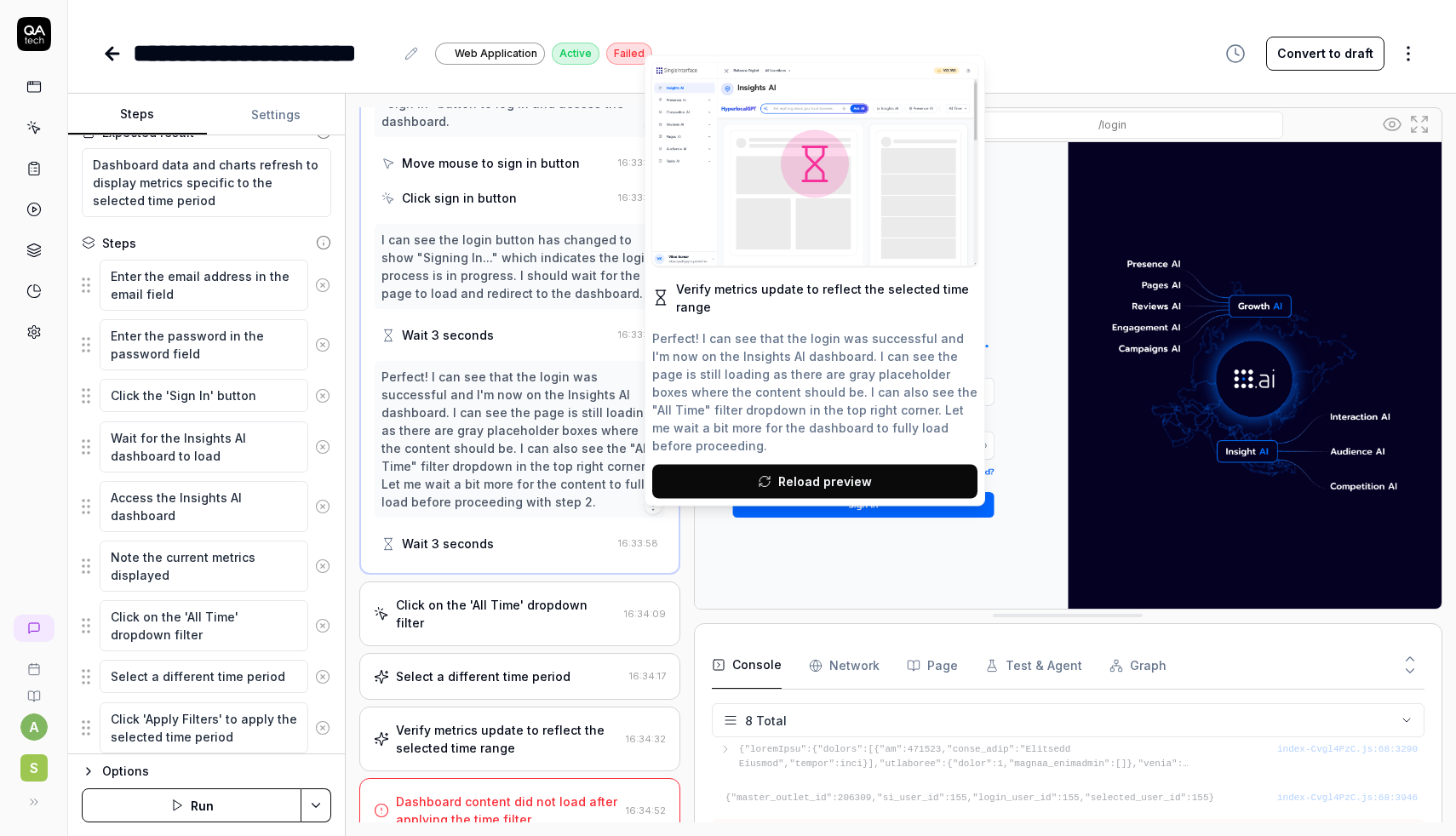
click at [814, 165] on icon at bounding box center [815, 164] width 16 height 16
click at [824, 473] on span "Reload preview" at bounding box center [825, 481] width 94 height 18
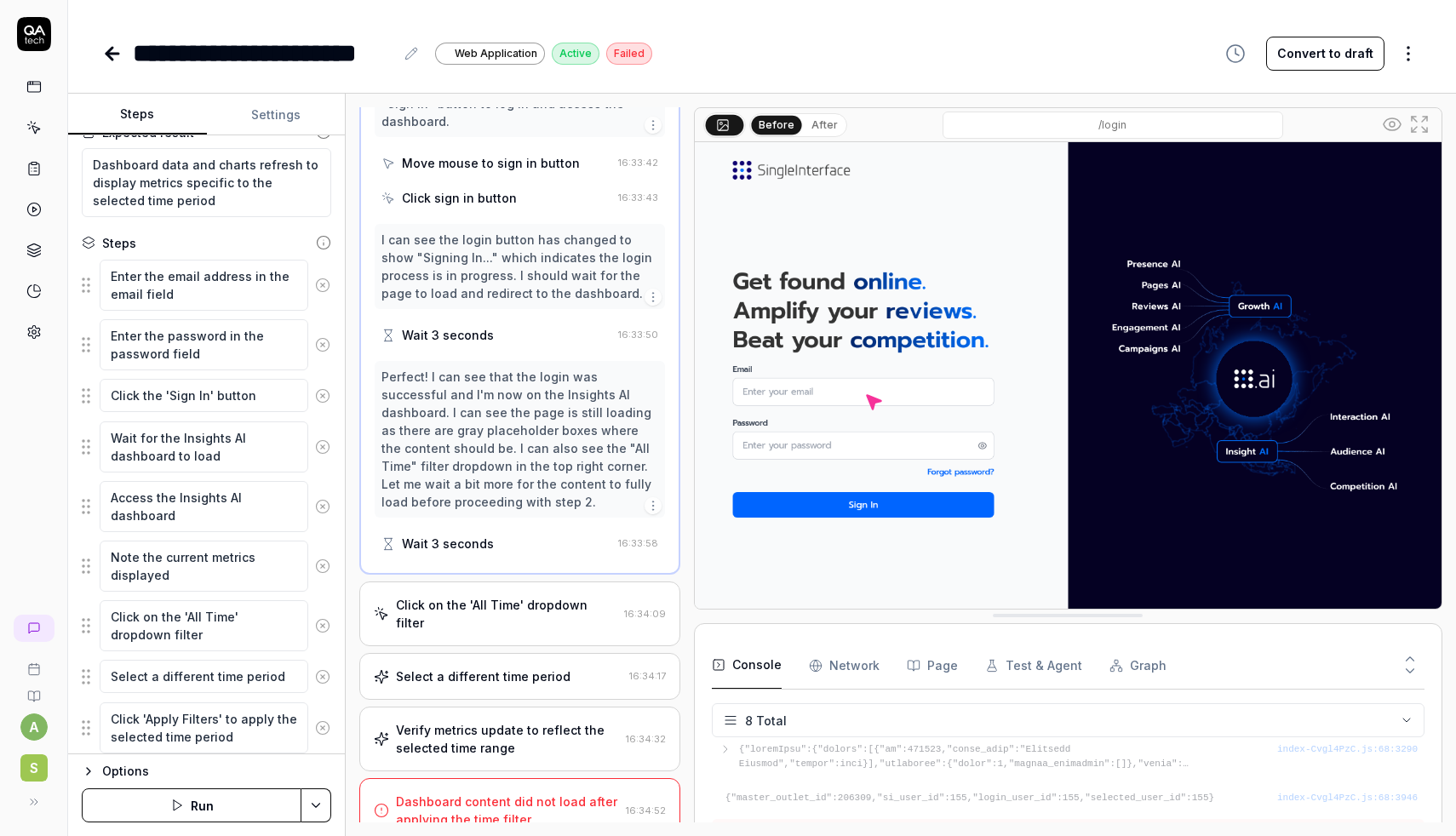
click at [997, 230] on img at bounding box center [1067, 375] width 747 height 467
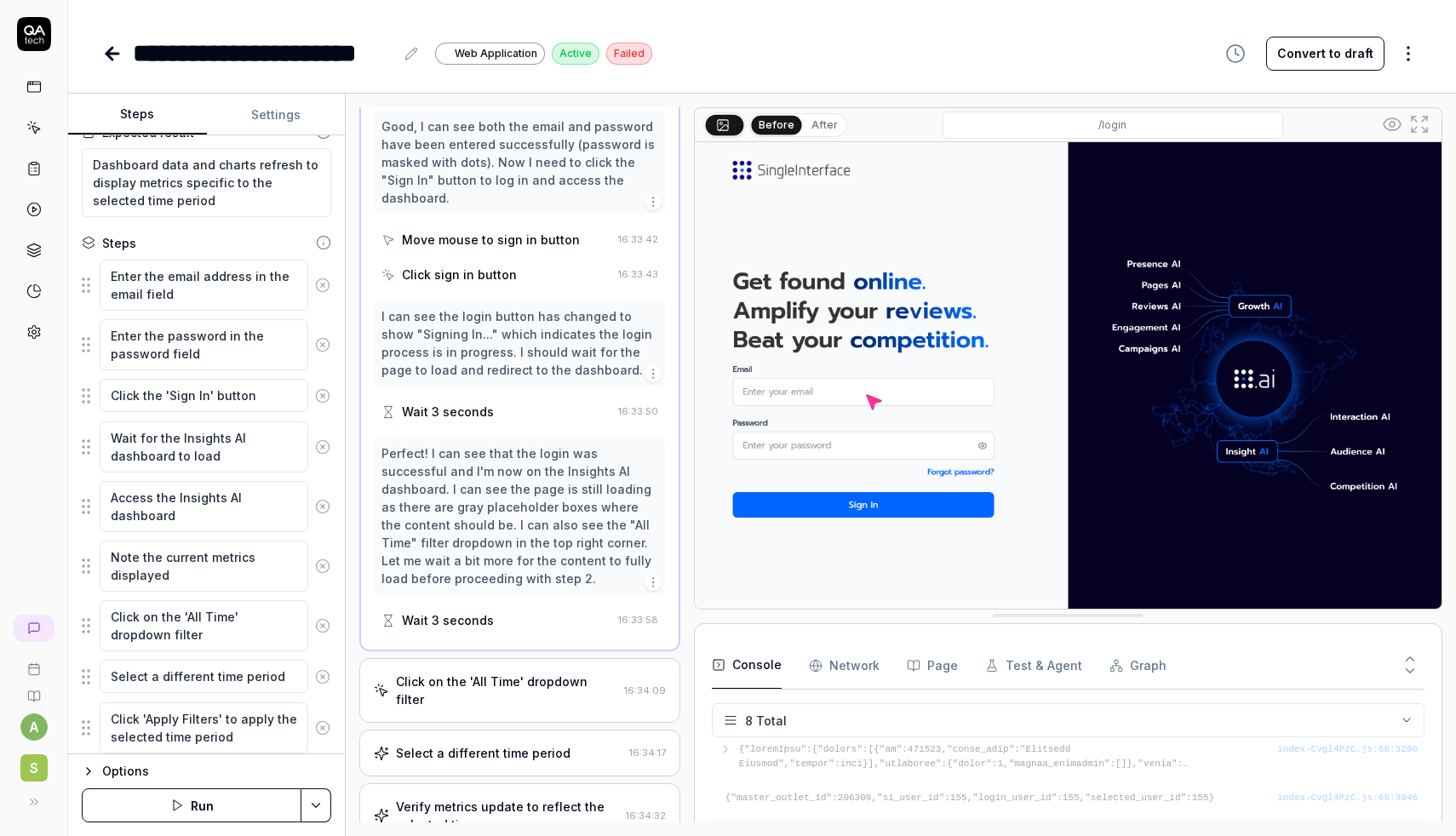
scroll to position [531, 0]
click at [655, 372] on icon "button" at bounding box center [654, 375] width 14 height 14
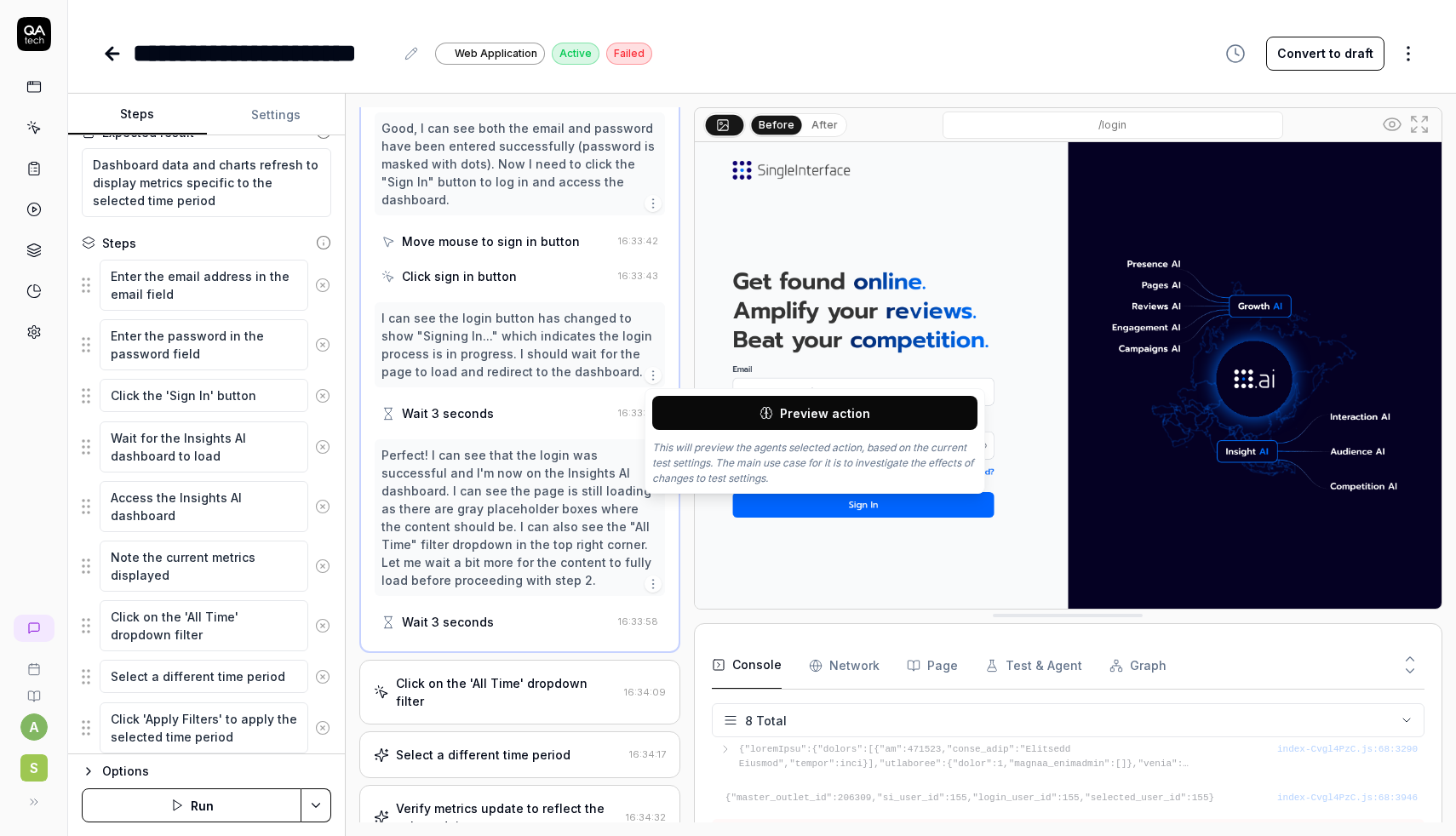
click at [699, 403] on button "Preview action" at bounding box center [814, 413] width 325 height 34
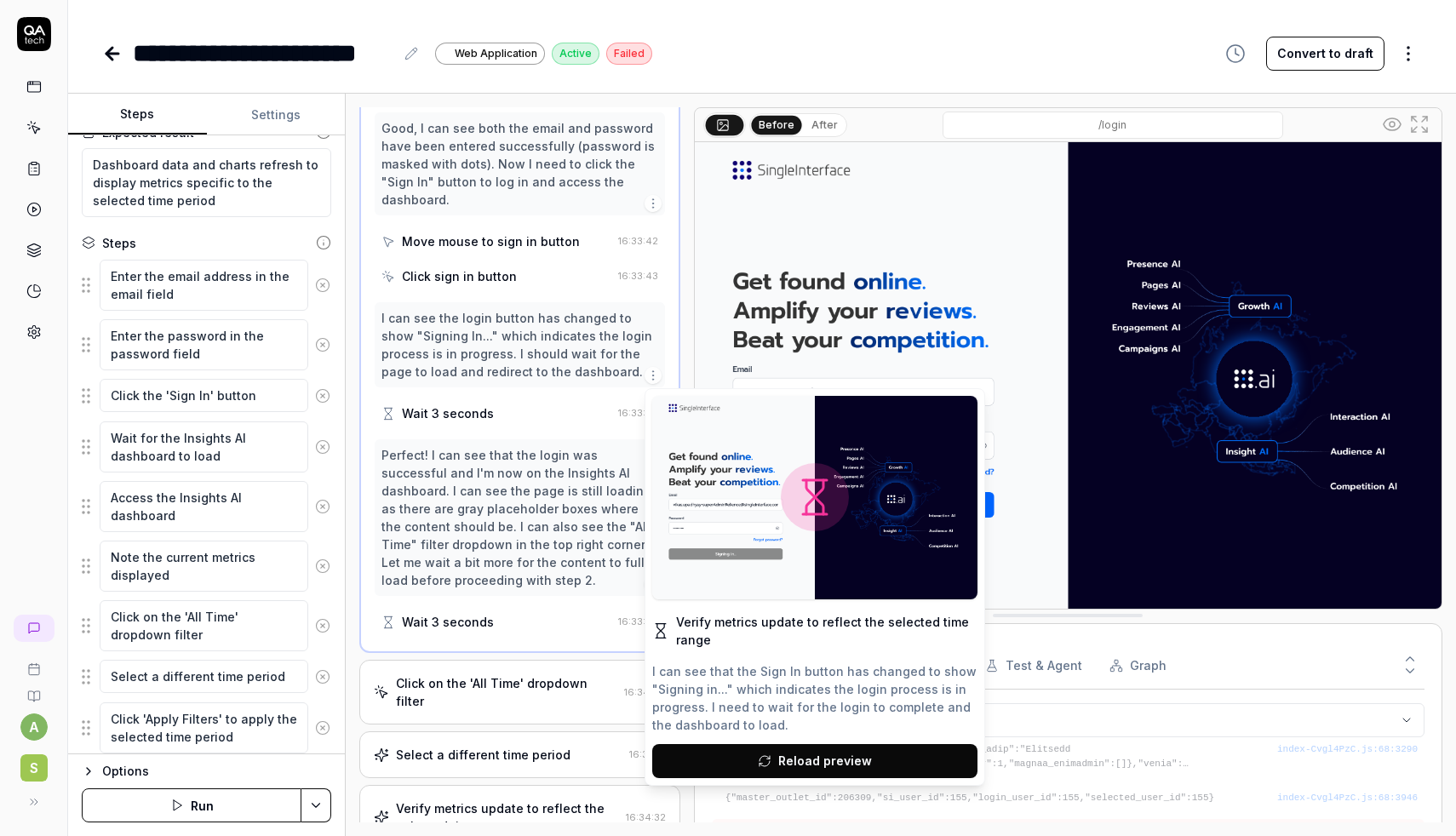
click at [809, 501] on icon at bounding box center [815, 497] width 16 height 16
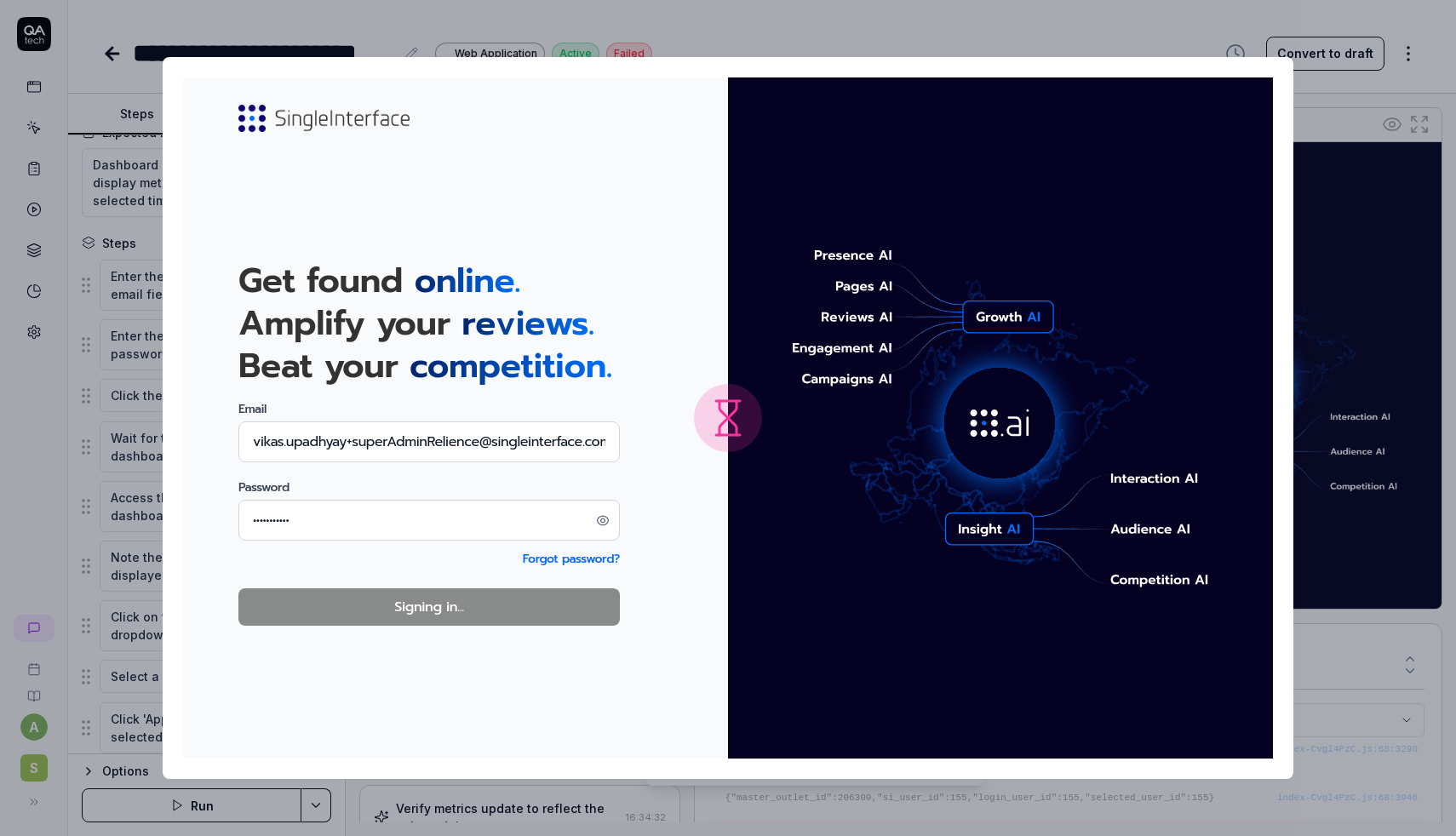
click at [808, 474] on img at bounding box center [728, 418] width 1090 height 681
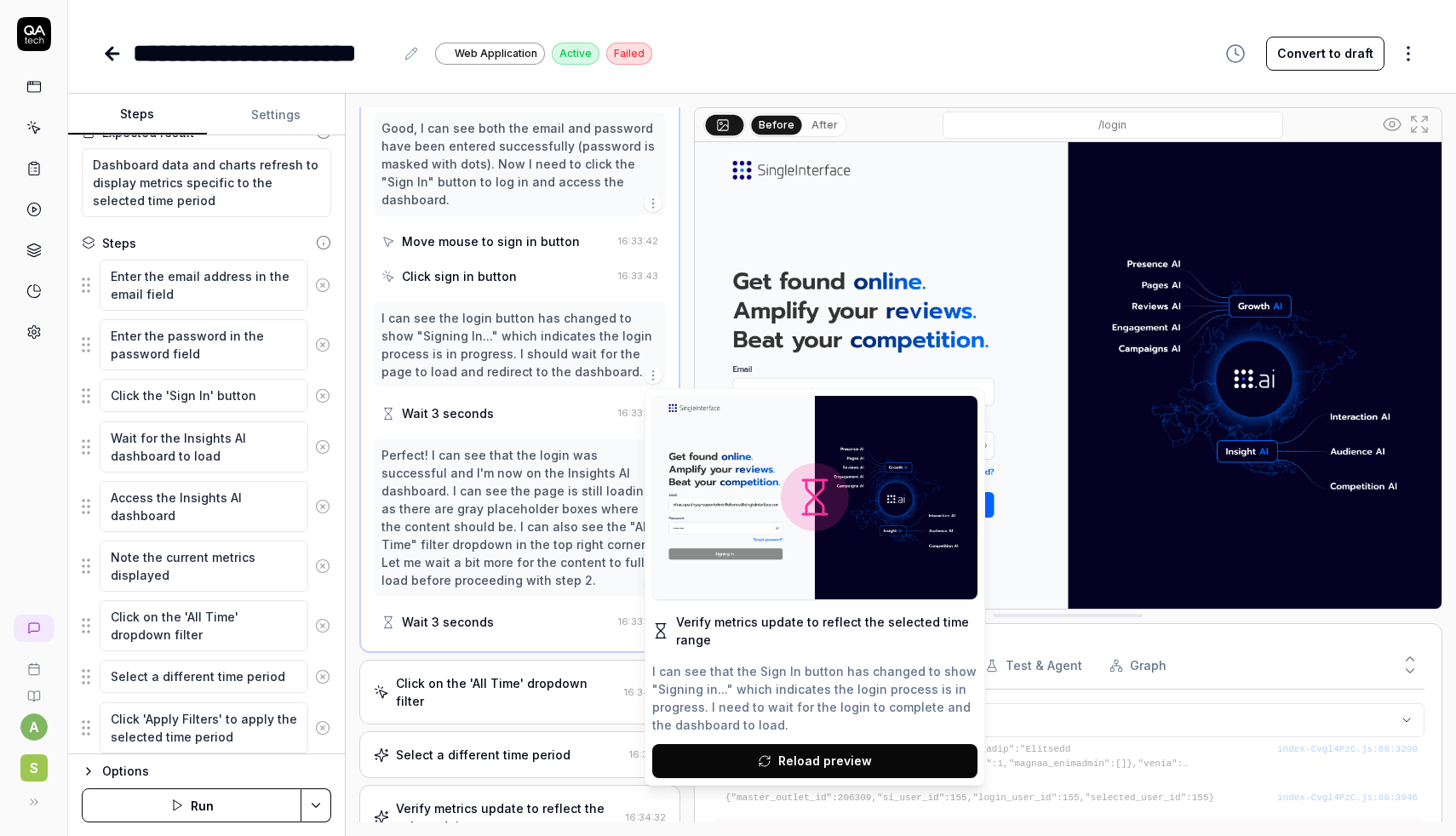
click at [1402, 63] on body "**********" at bounding box center [728, 418] width 1456 height 836
click at [1402, 63] on html "**********" at bounding box center [728, 418] width 1456 height 836
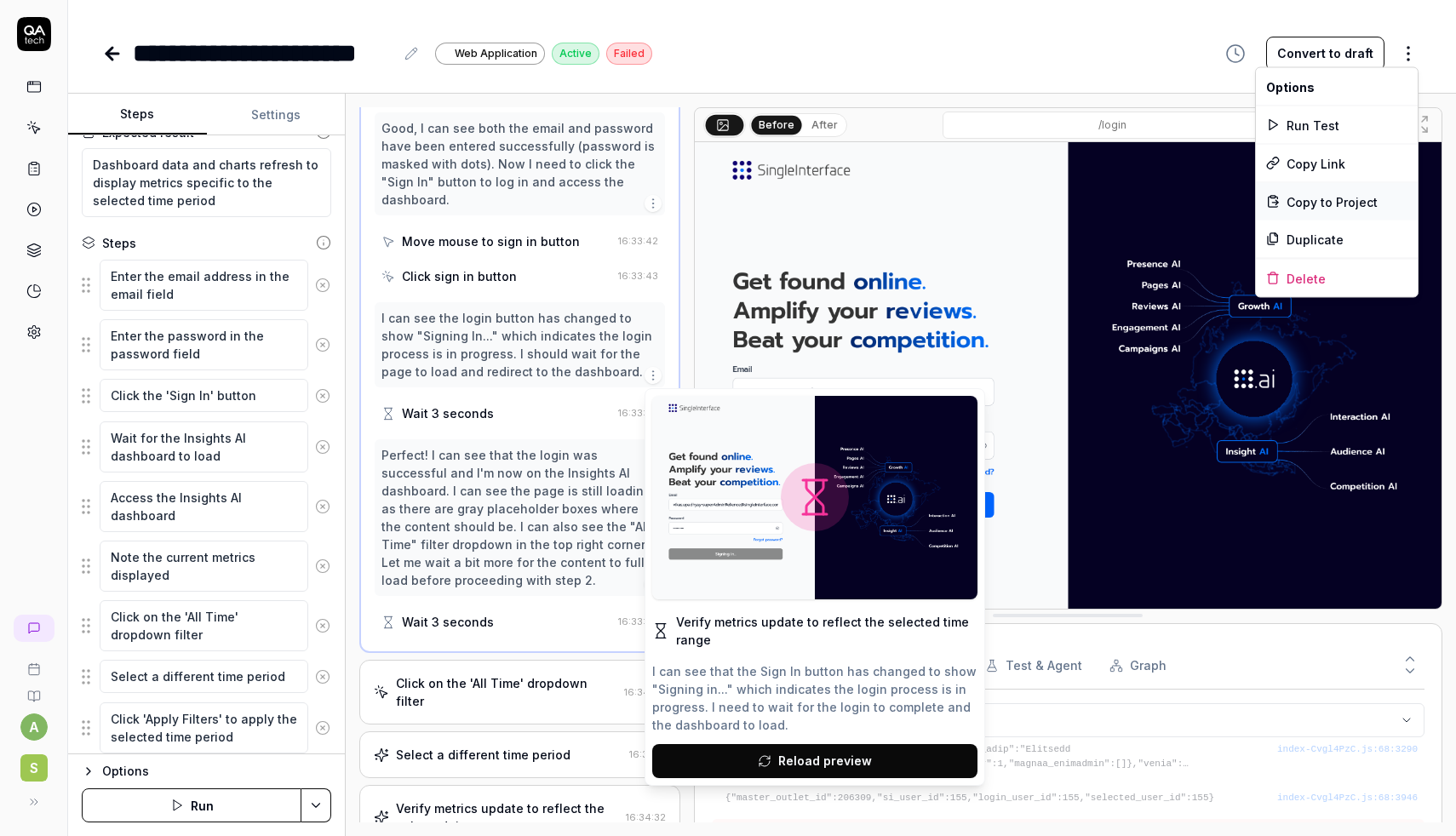
click at [1317, 201] on span "Copy to Project" at bounding box center [1332, 201] width 91 height 18
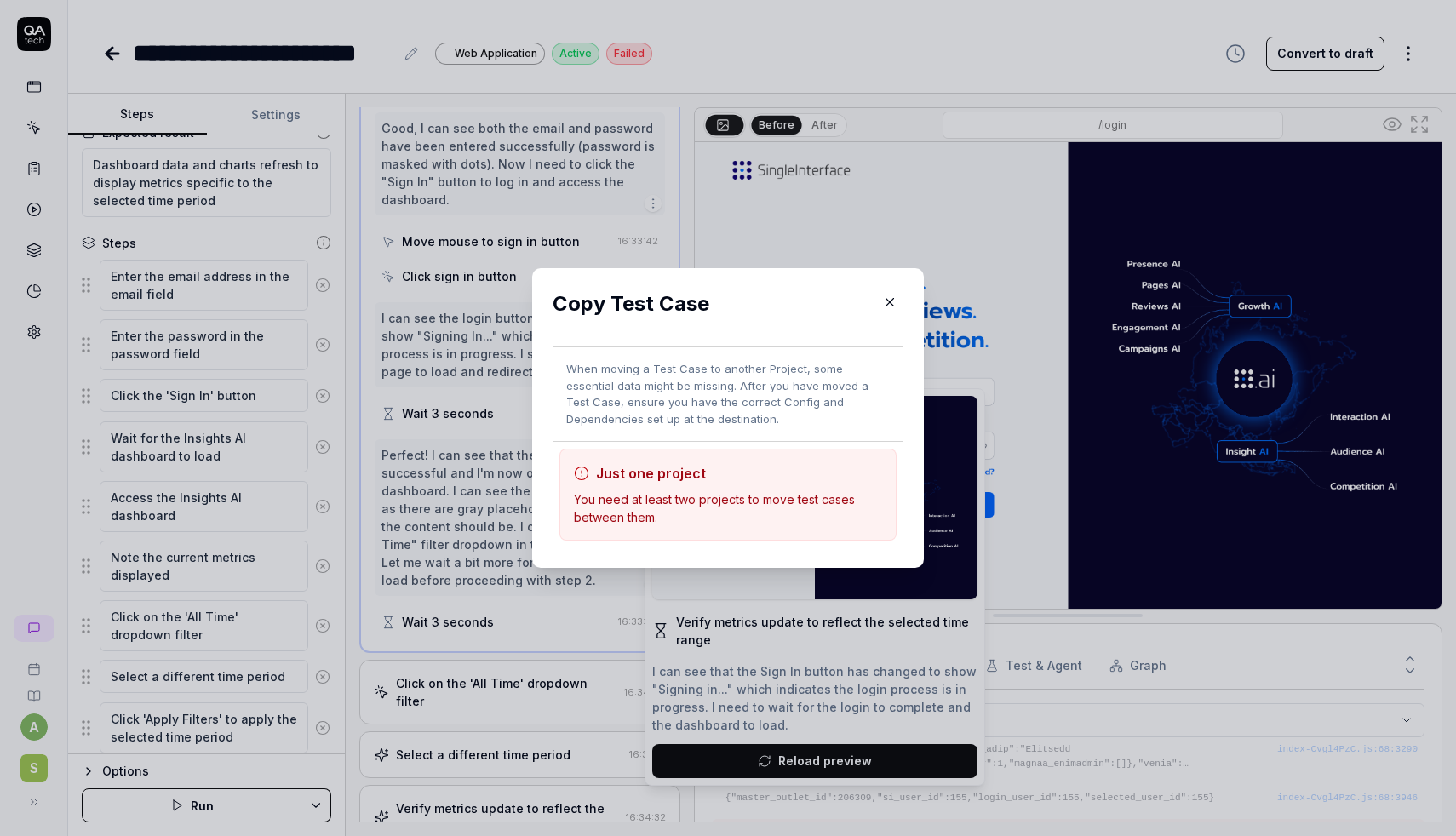
click at [642, 478] on span "Just one project" at bounding box center [651, 474] width 110 height 17
click at [888, 301] on icon "button" at bounding box center [890, 302] width 8 height 8
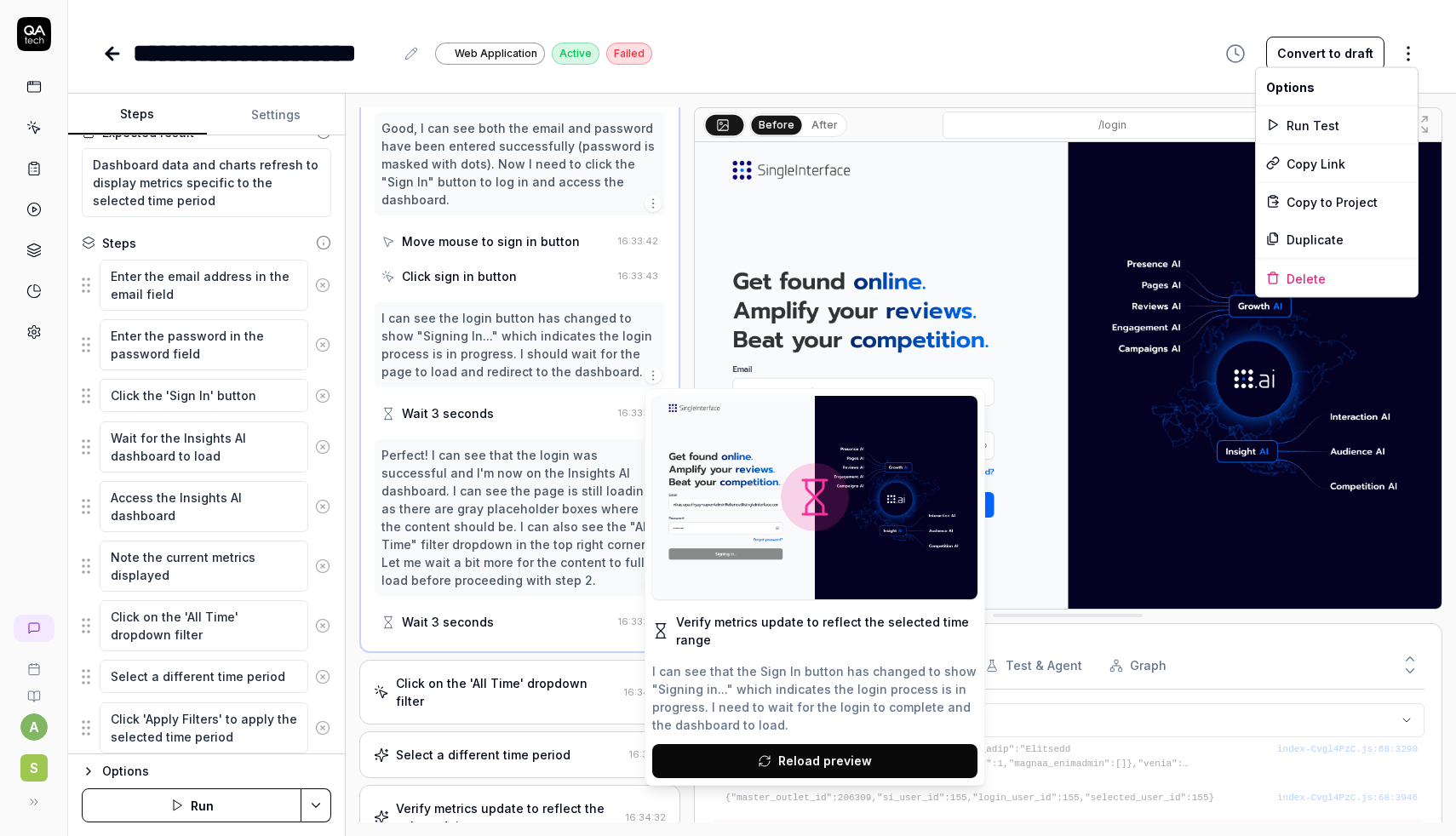
click at [1408, 54] on html "**********" at bounding box center [728, 418] width 1456 height 836
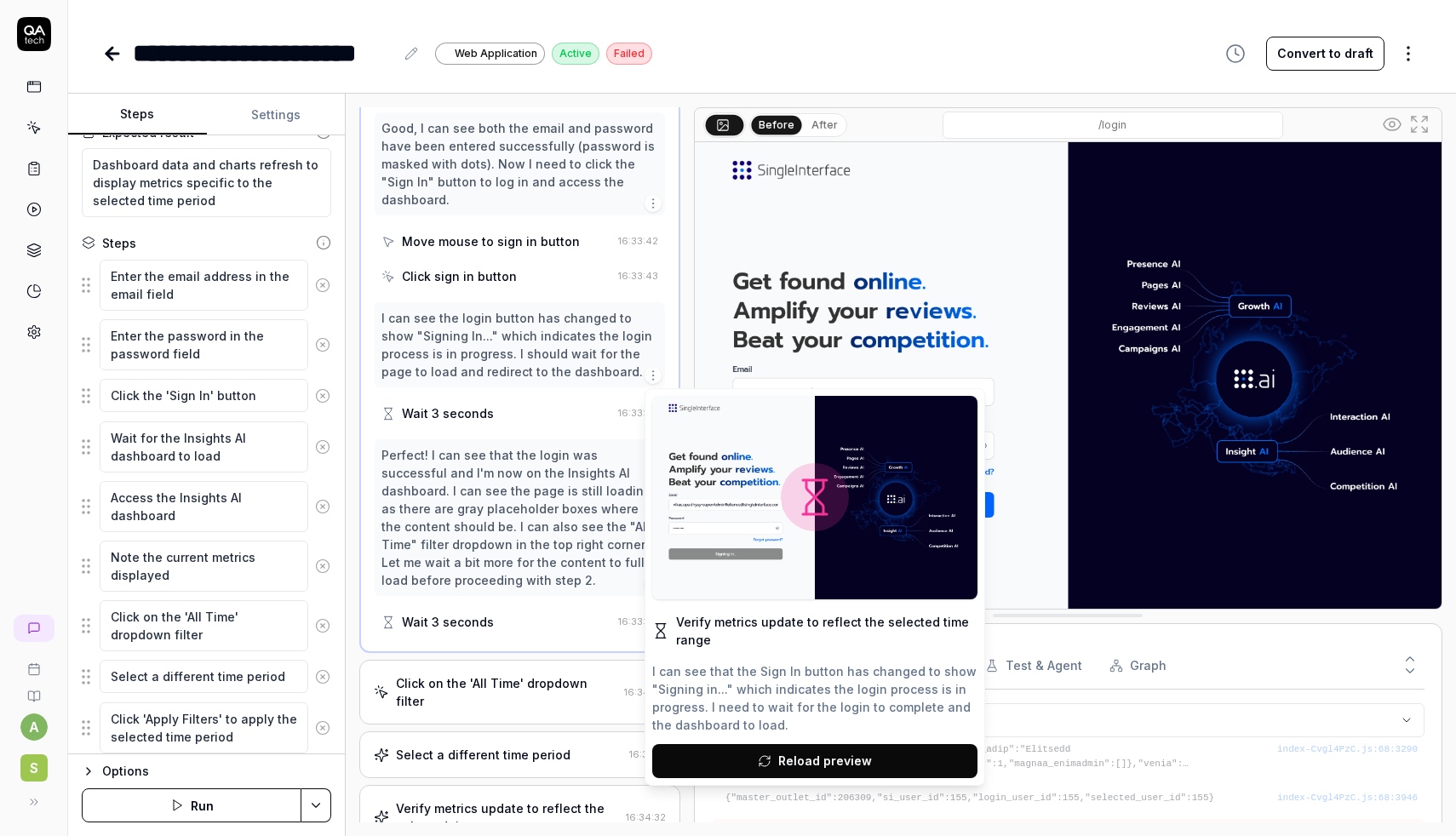
click at [748, 58] on html "**********" at bounding box center [728, 418] width 1456 height 836
click at [37, 216] on icon at bounding box center [34, 209] width 16 height 16
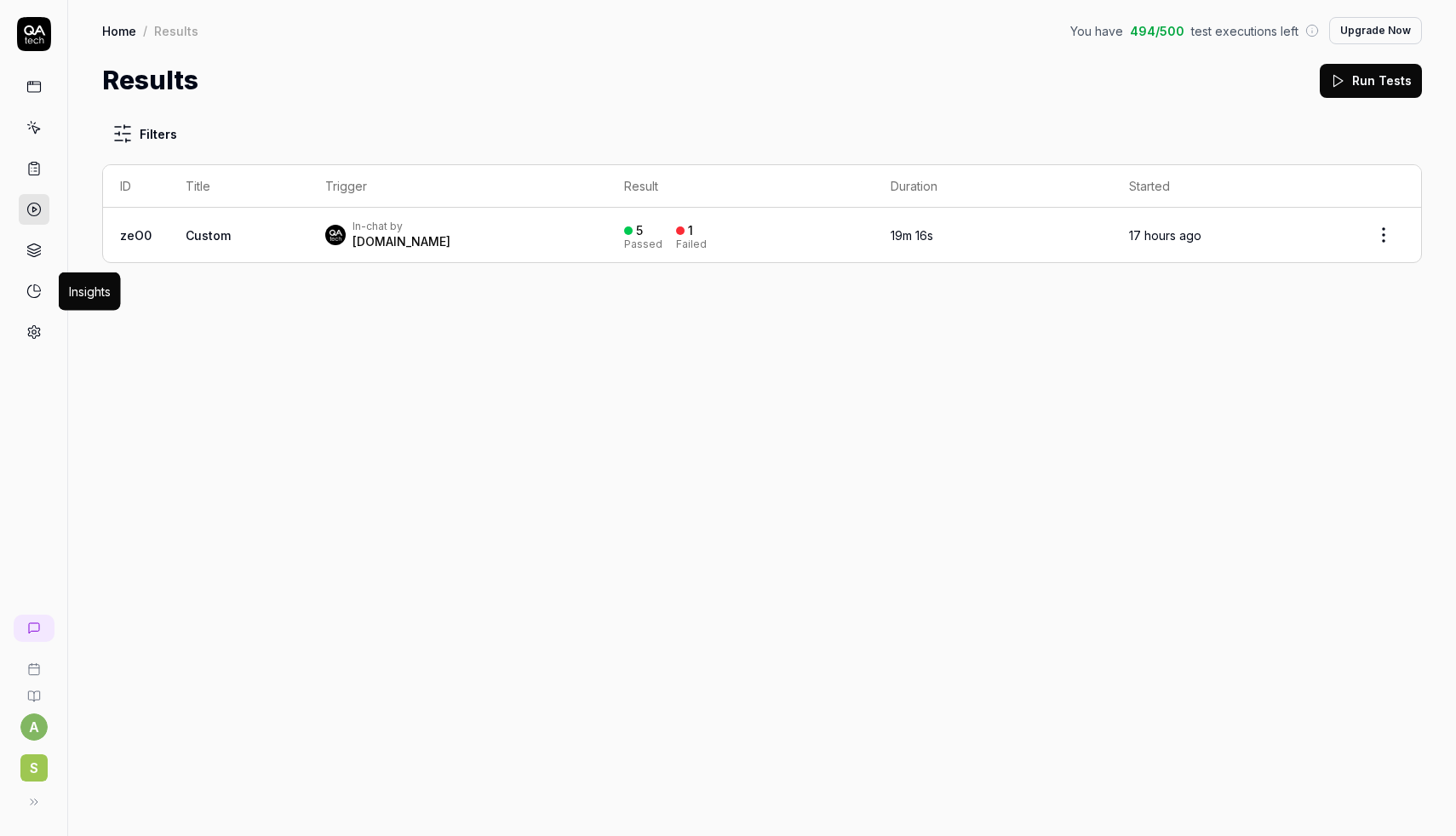
click at [36, 295] on icon at bounding box center [34, 291] width 16 height 16
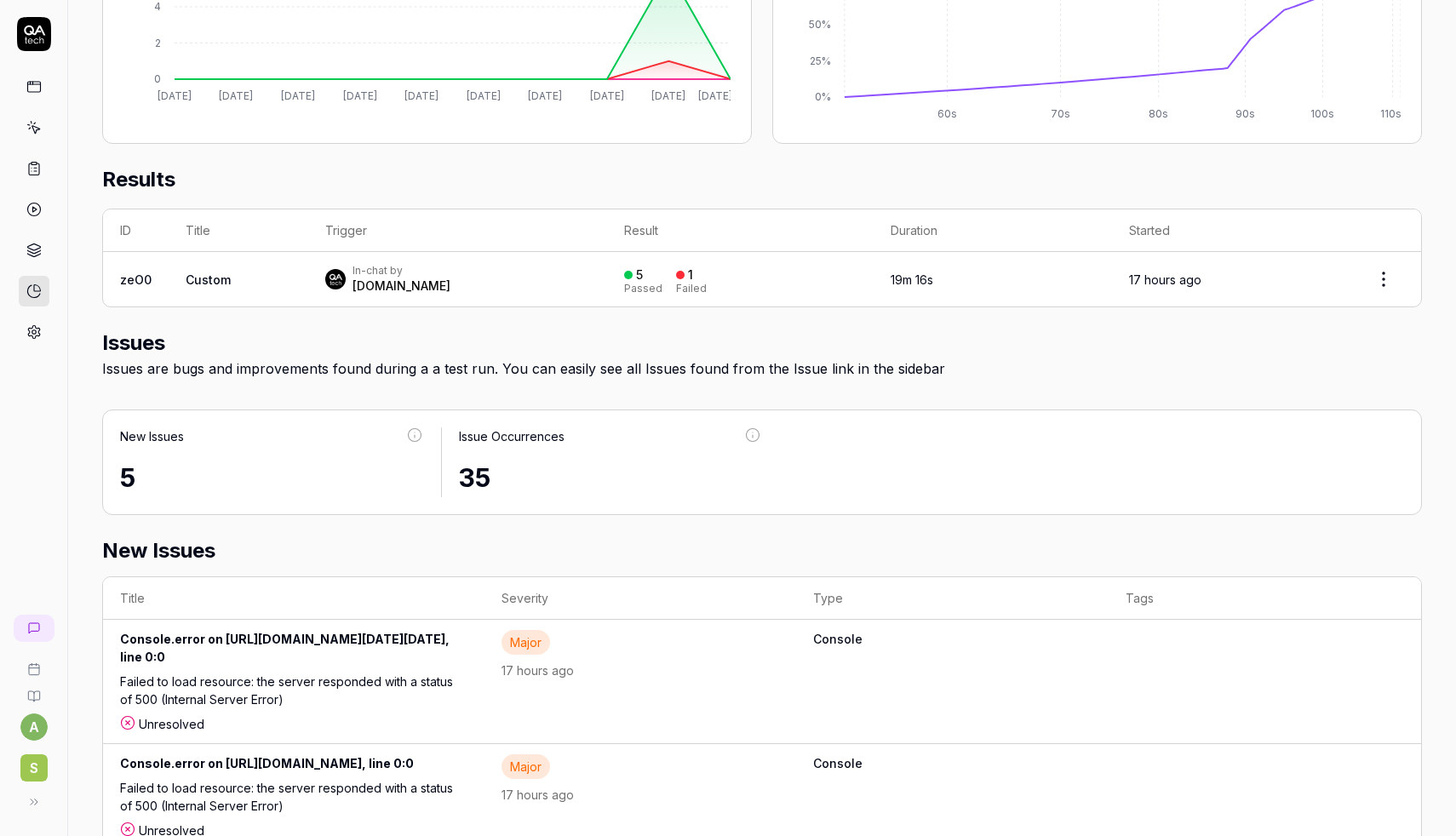
scroll to position [452, 0]
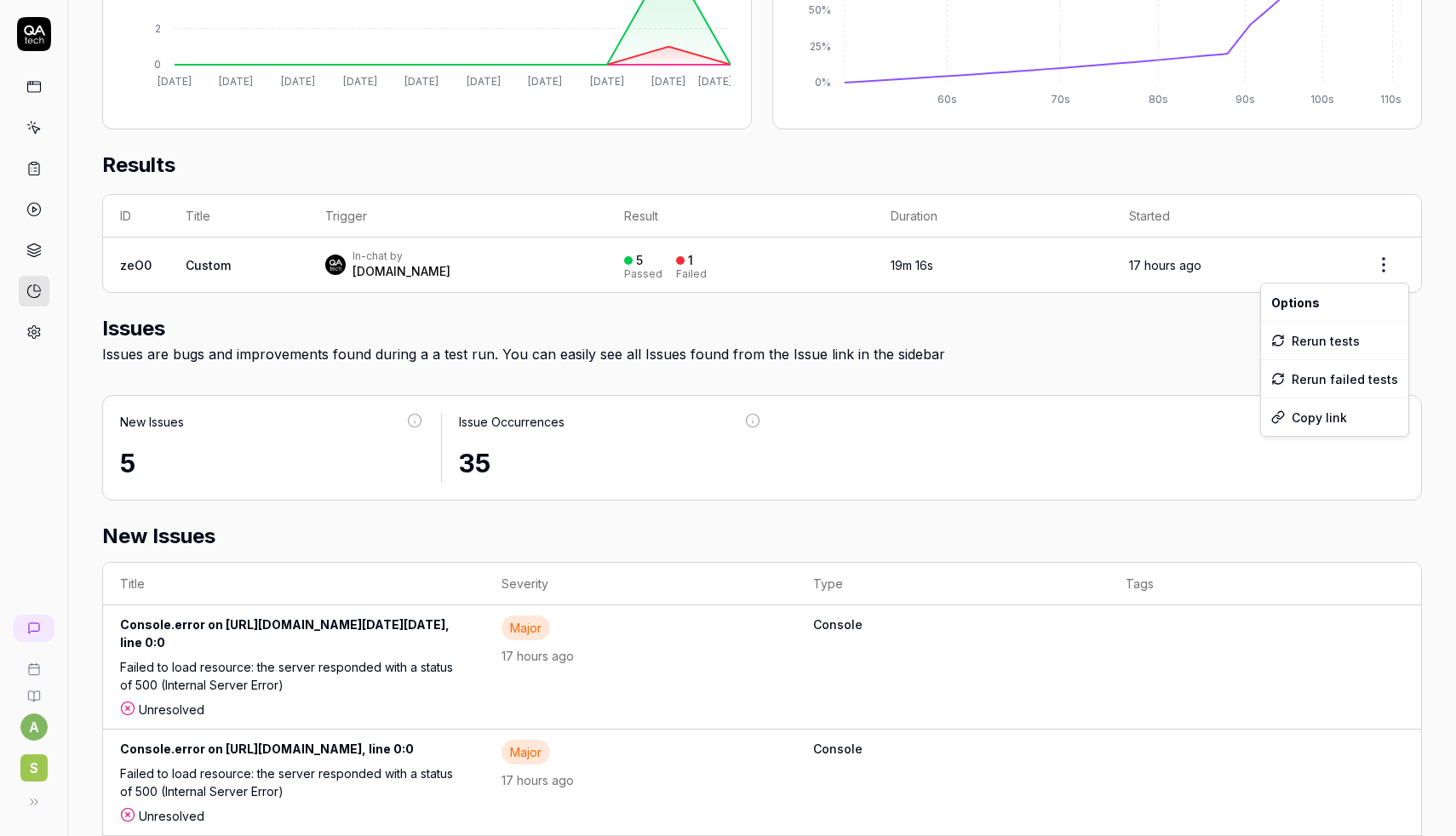
click at [1376, 265] on html "a S Home / Insights You have 494 / 500 test executions left Upgrade Now Home / …" at bounding box center [728, 418] width 1456 height 836
click at [1168, 368] on html "a S Home / Insights You have 494 / 500 test executions left Upgrade Now Home / …" at bounding box center [728, 418] width 1456 height 836
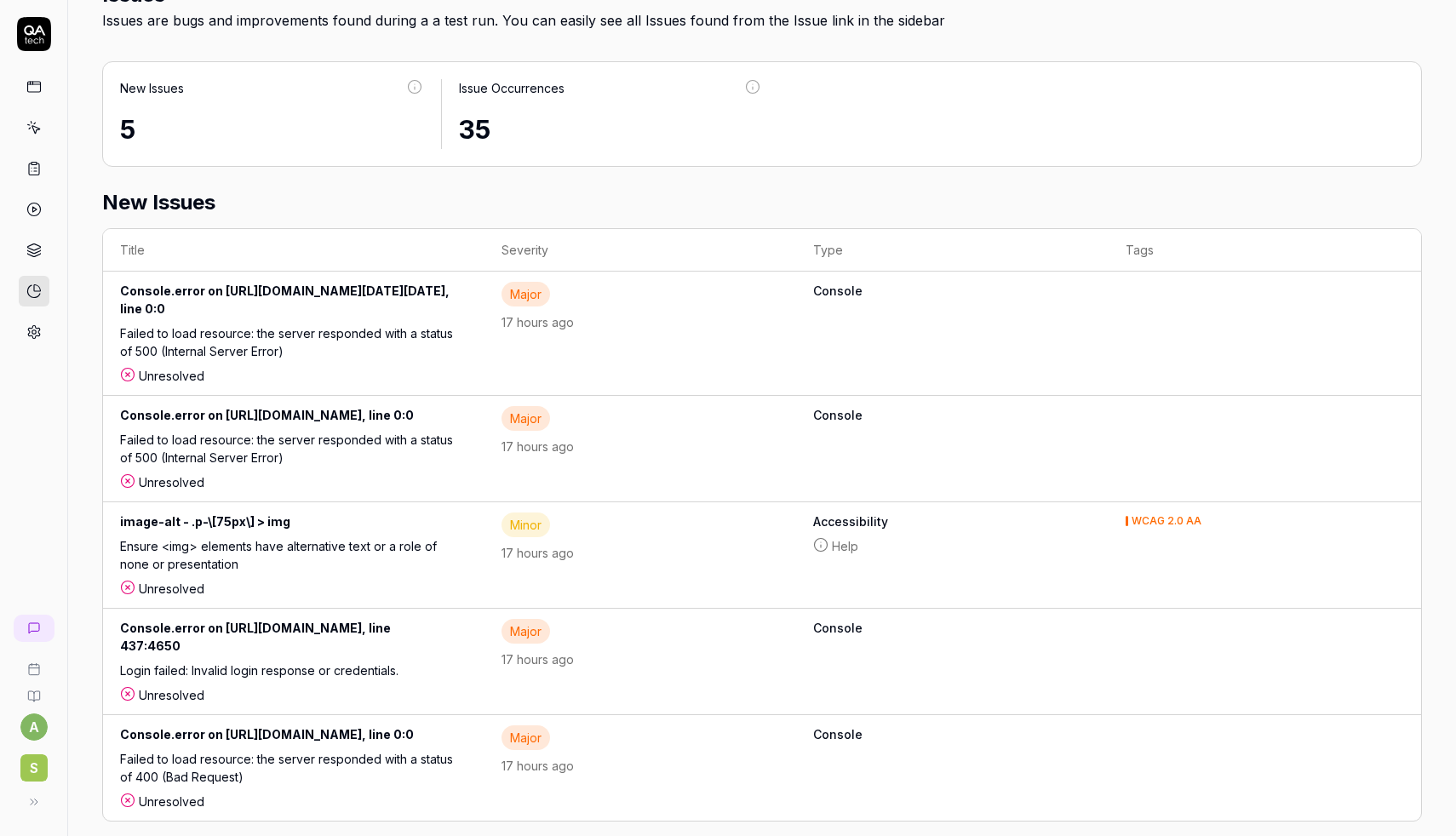
scroll to position [834, 0]
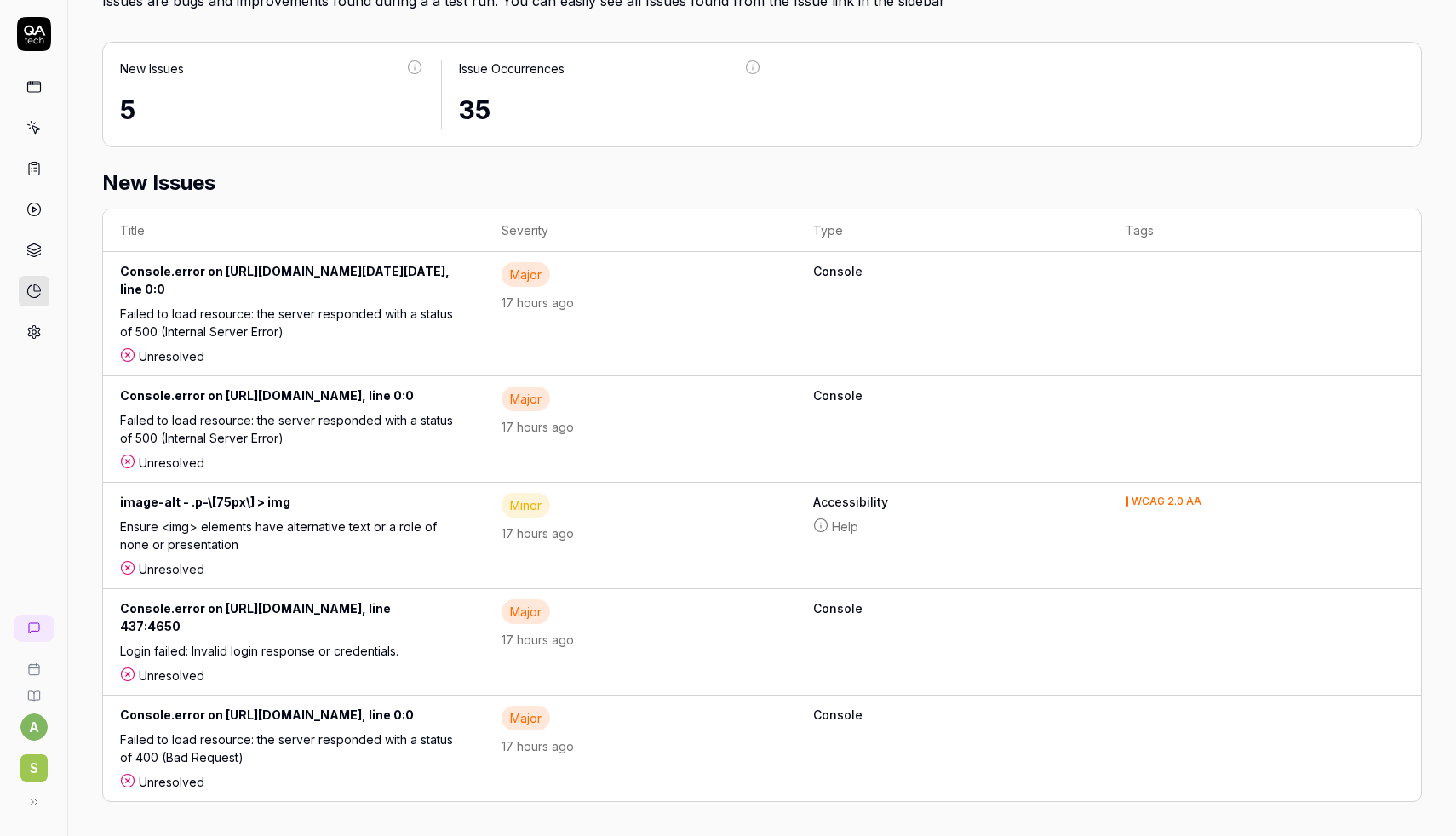
click at [36, 127] on icon at bounding box center [35, 129] width 8 height 8
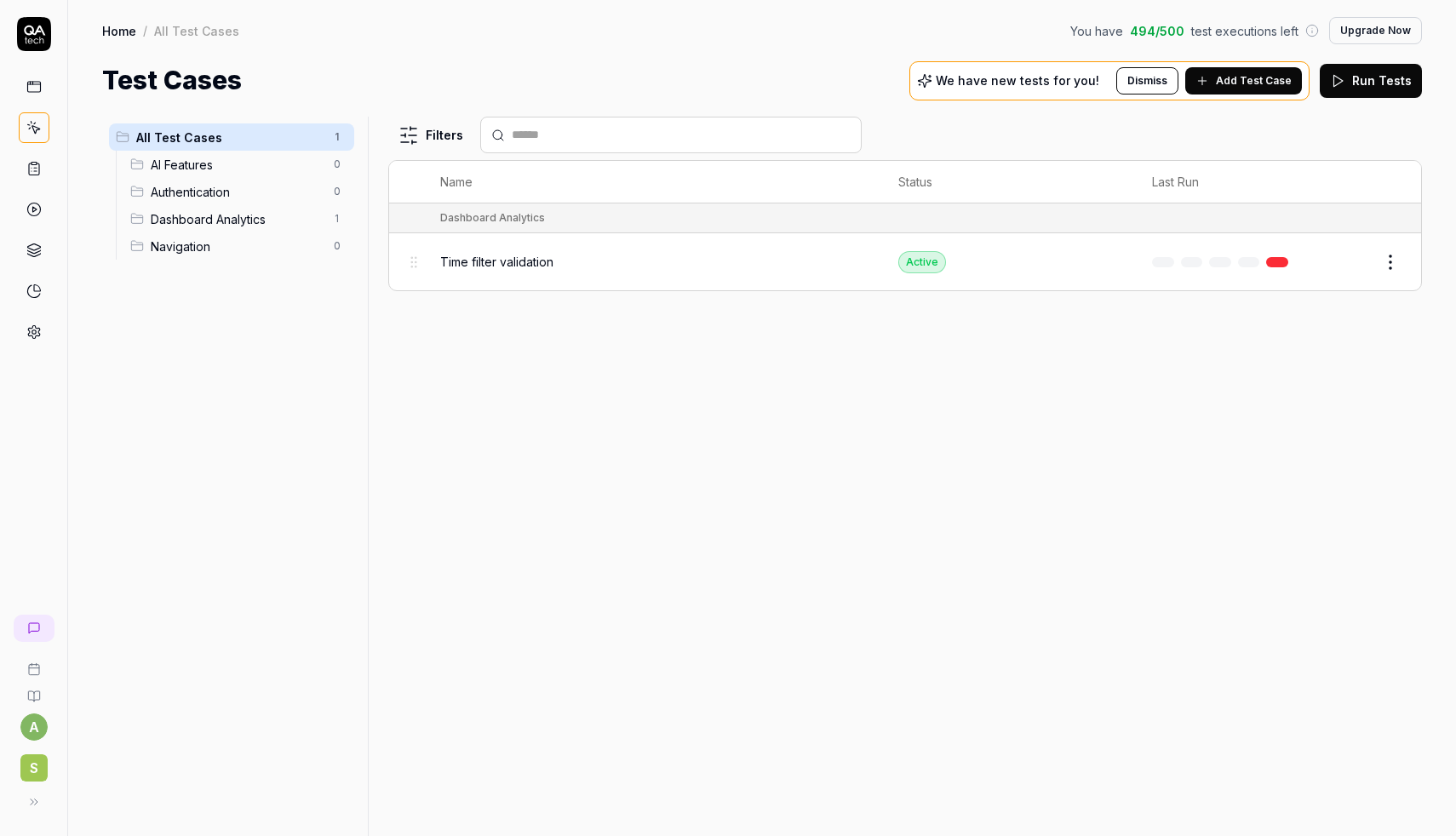
click at [31, 99] on link at bounding box center [34, 86] width 30 height 30
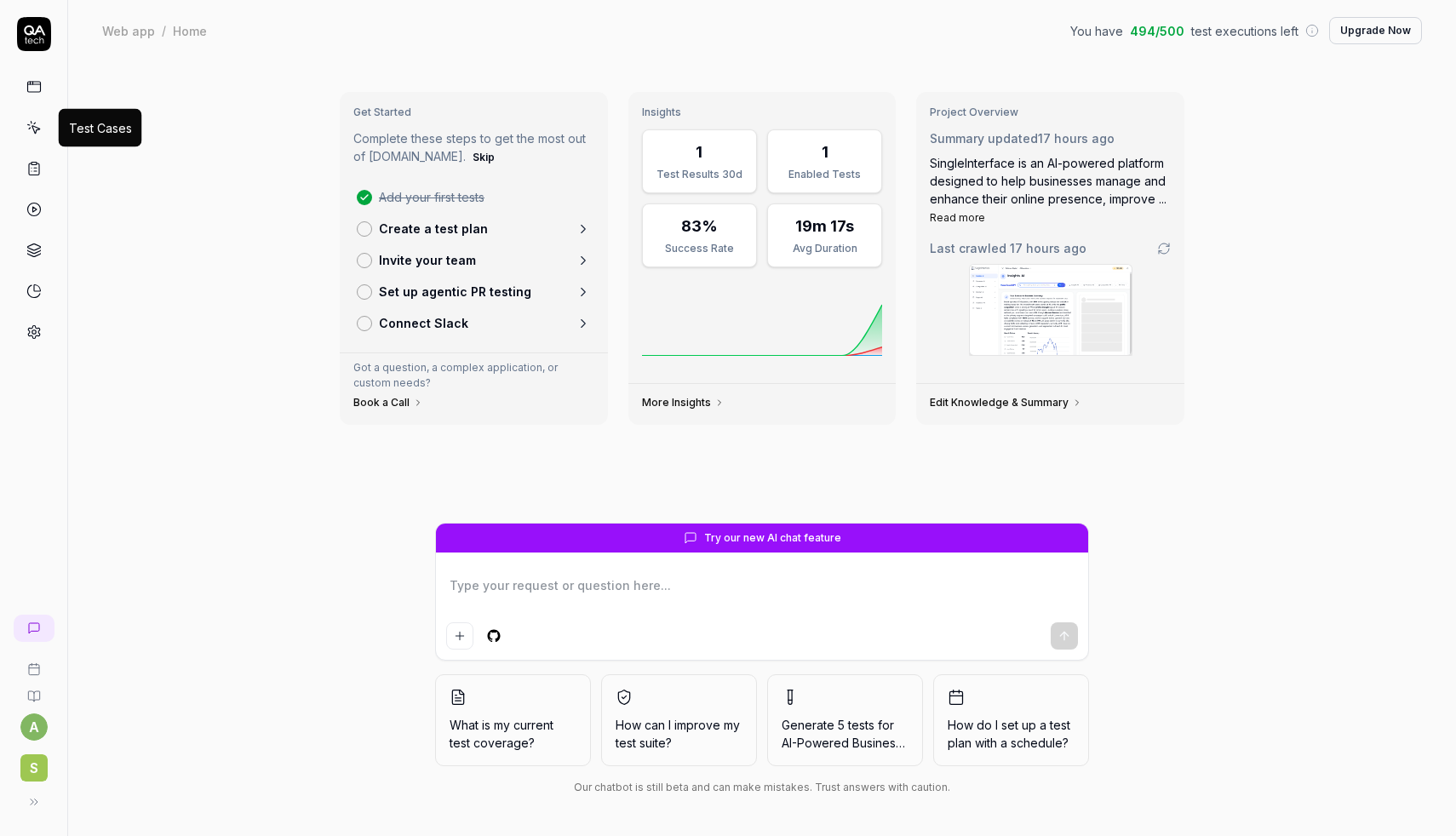
click at [35, 130] on icon at bounding box center [35, 129] width 8 height 8
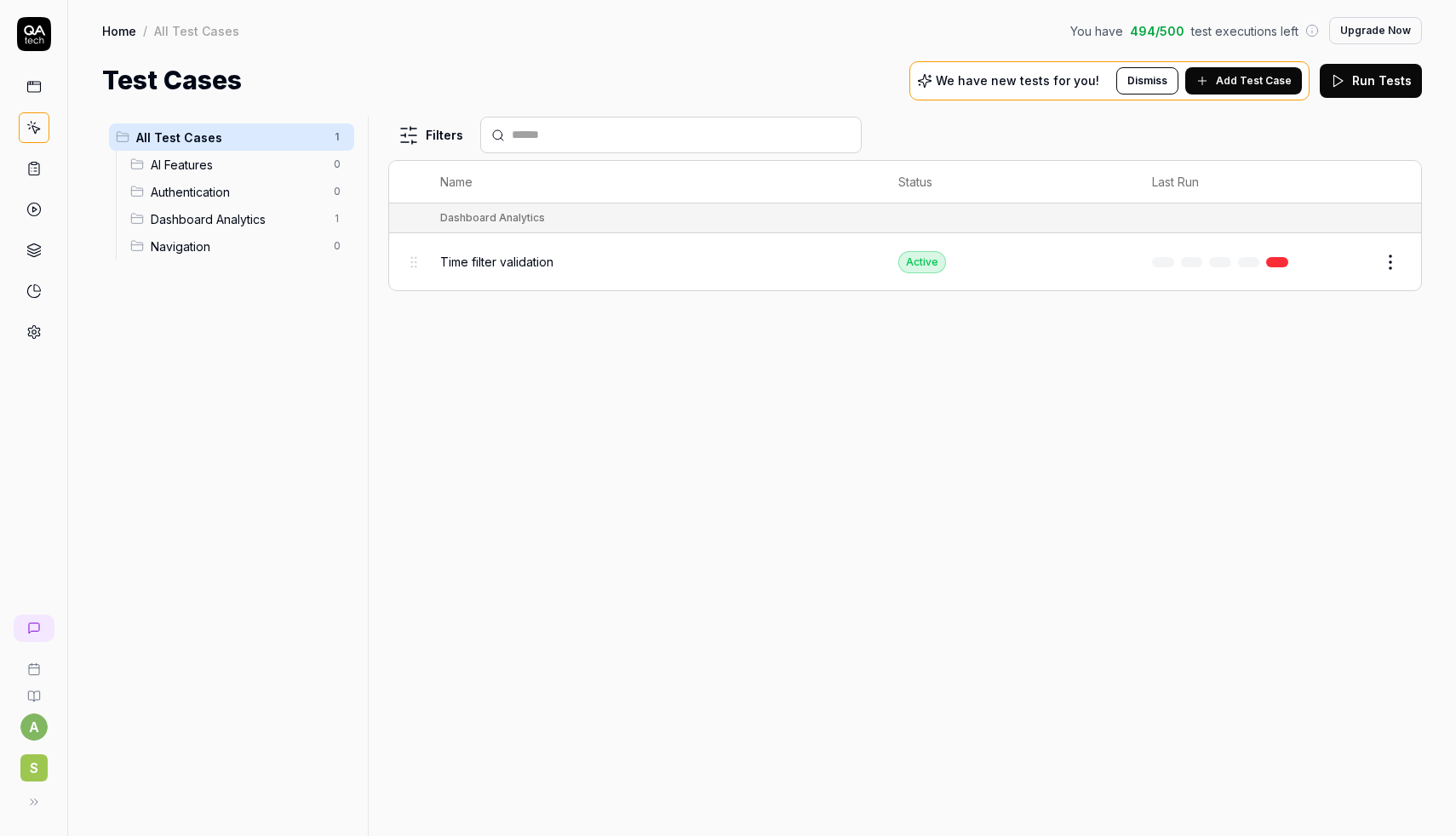
click at [524, 264] on span "Time filter validation" at bounding box center [497, 262] width 113 height 18
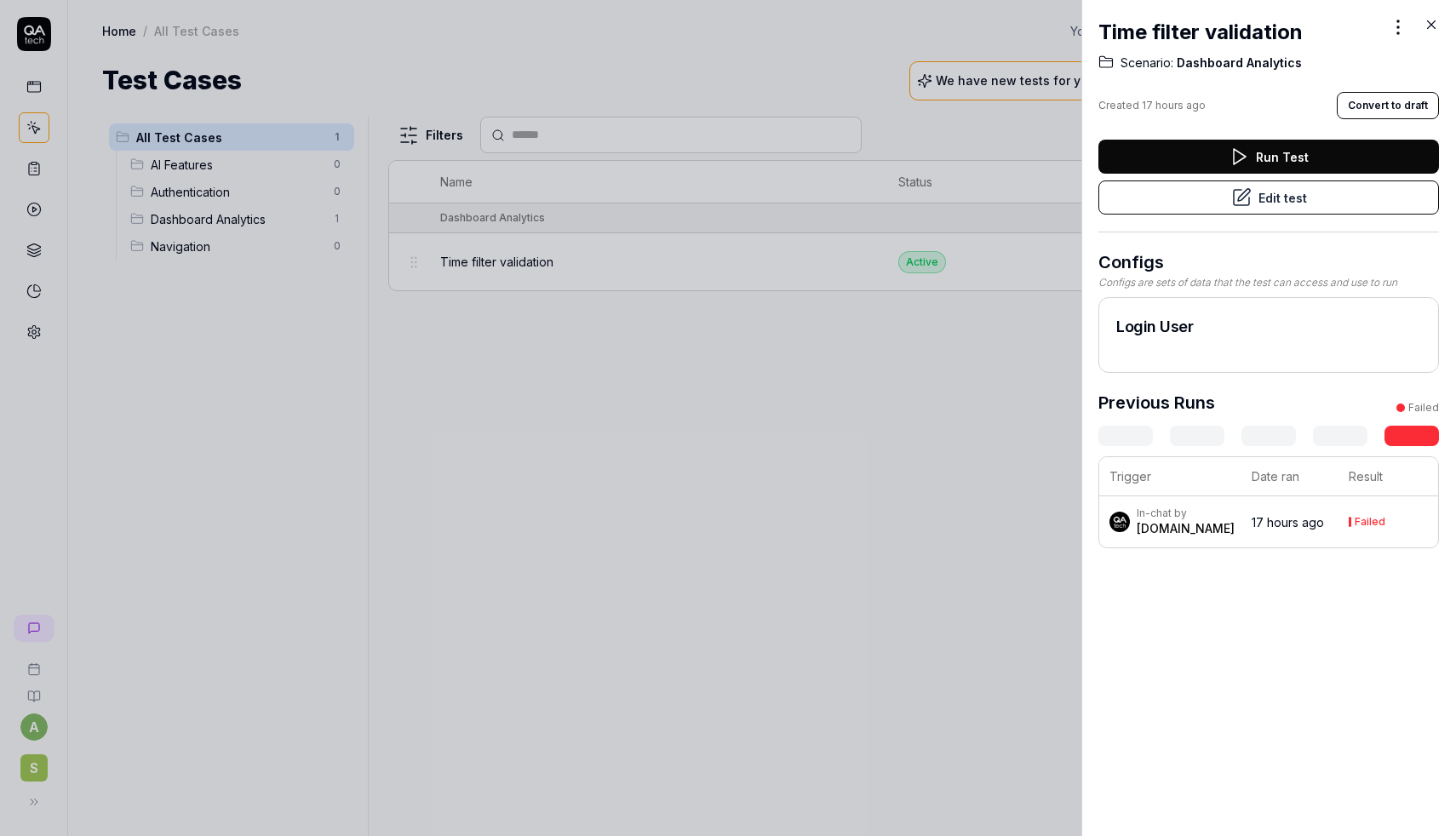
click at [1176, 199] on button "Edit test" at bounding box center [1269, 197] width 341 height 34
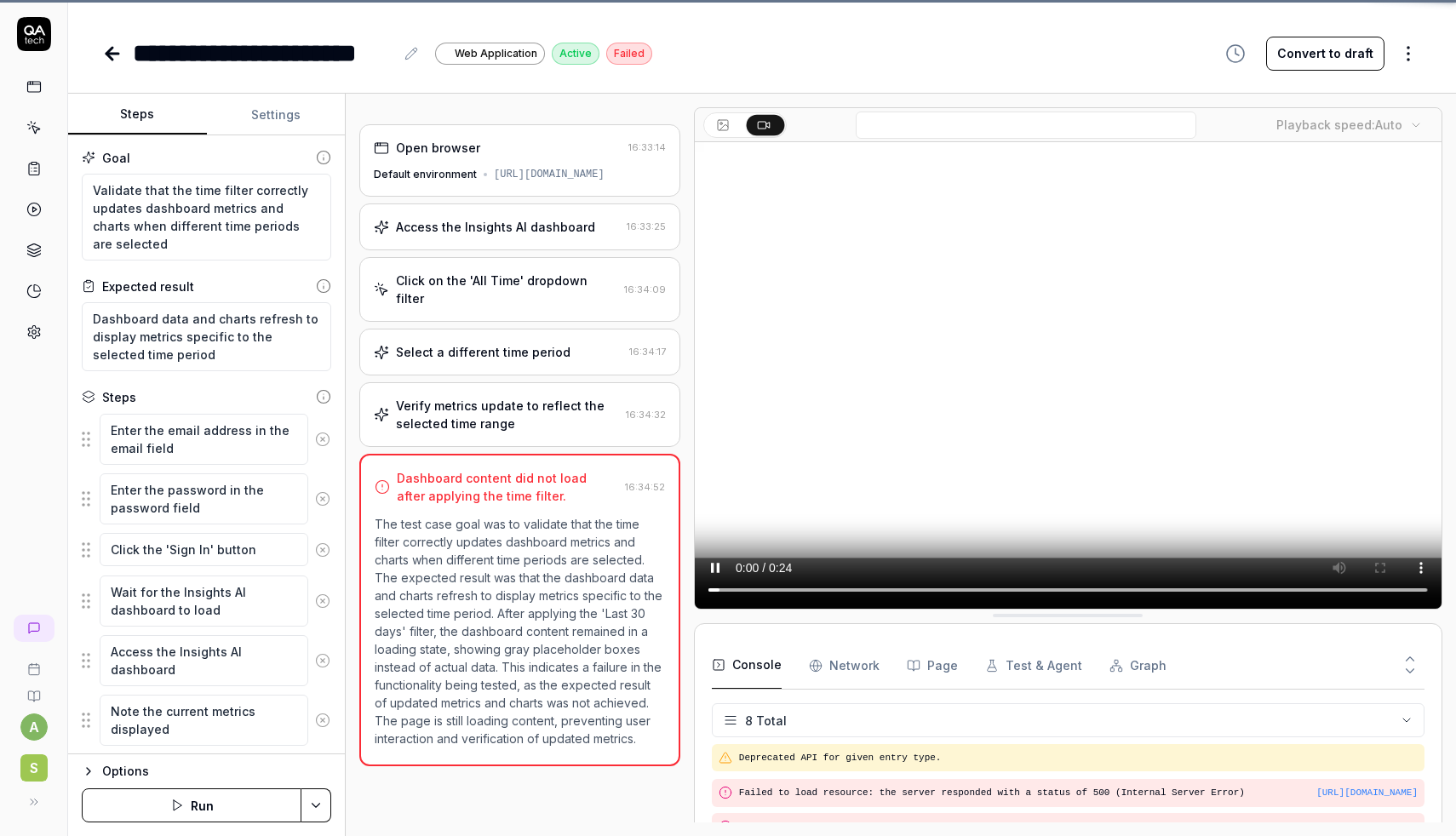
scroll to position [222, 0]
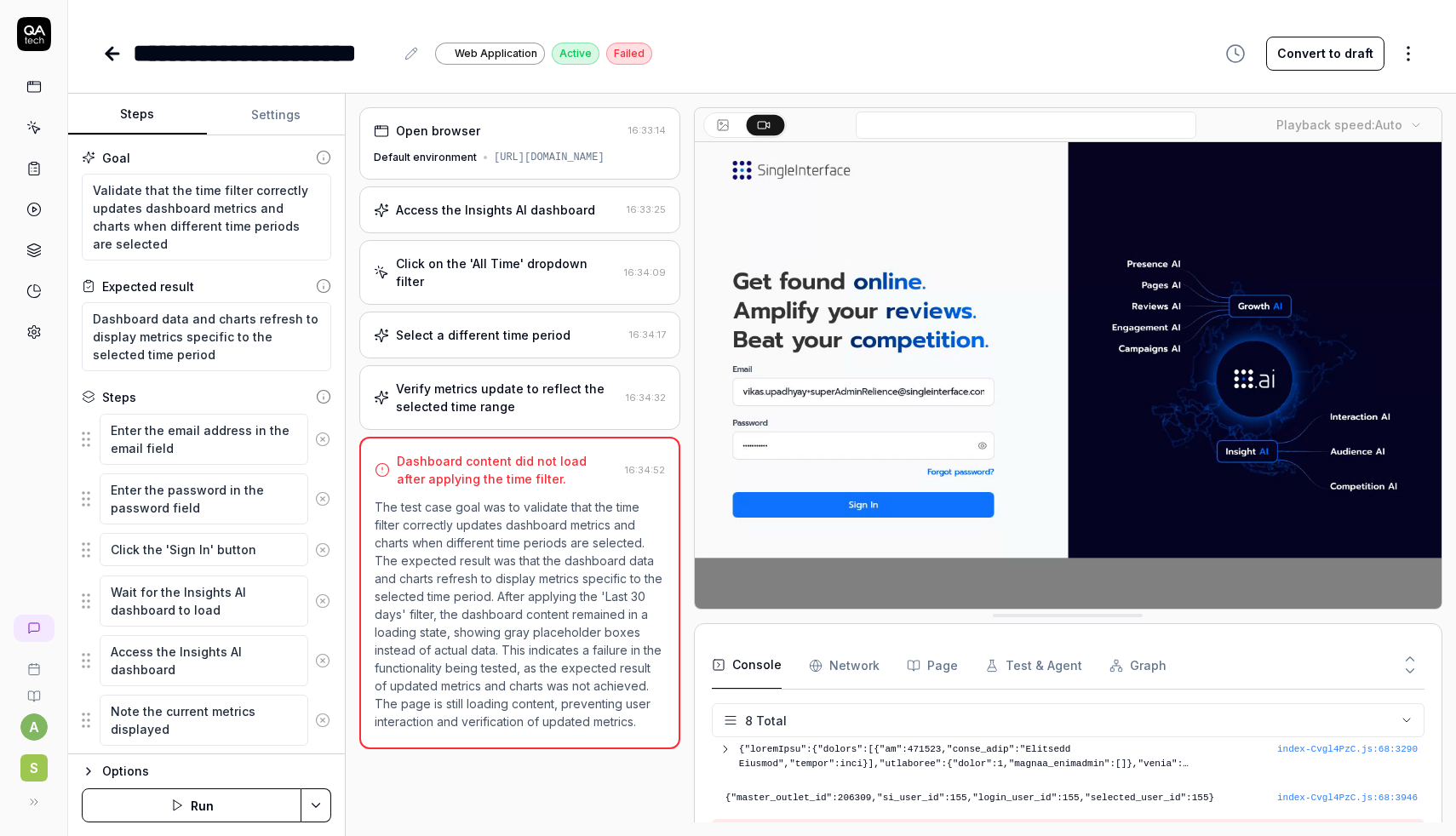
click at [283, 114] on button "Settings" at bounding box center [276, 115] width 139 height 41
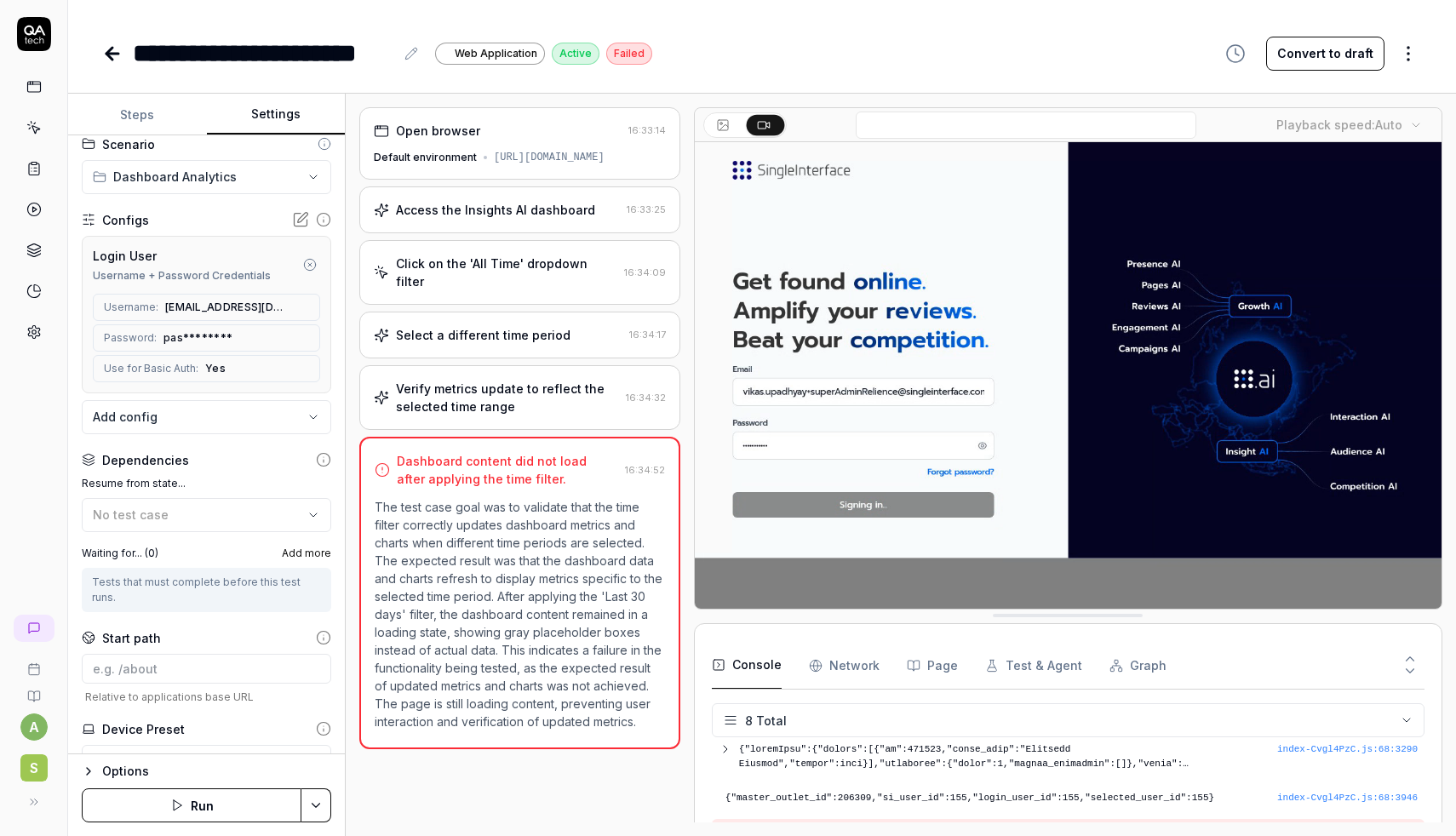
scroll to position [149, 0]
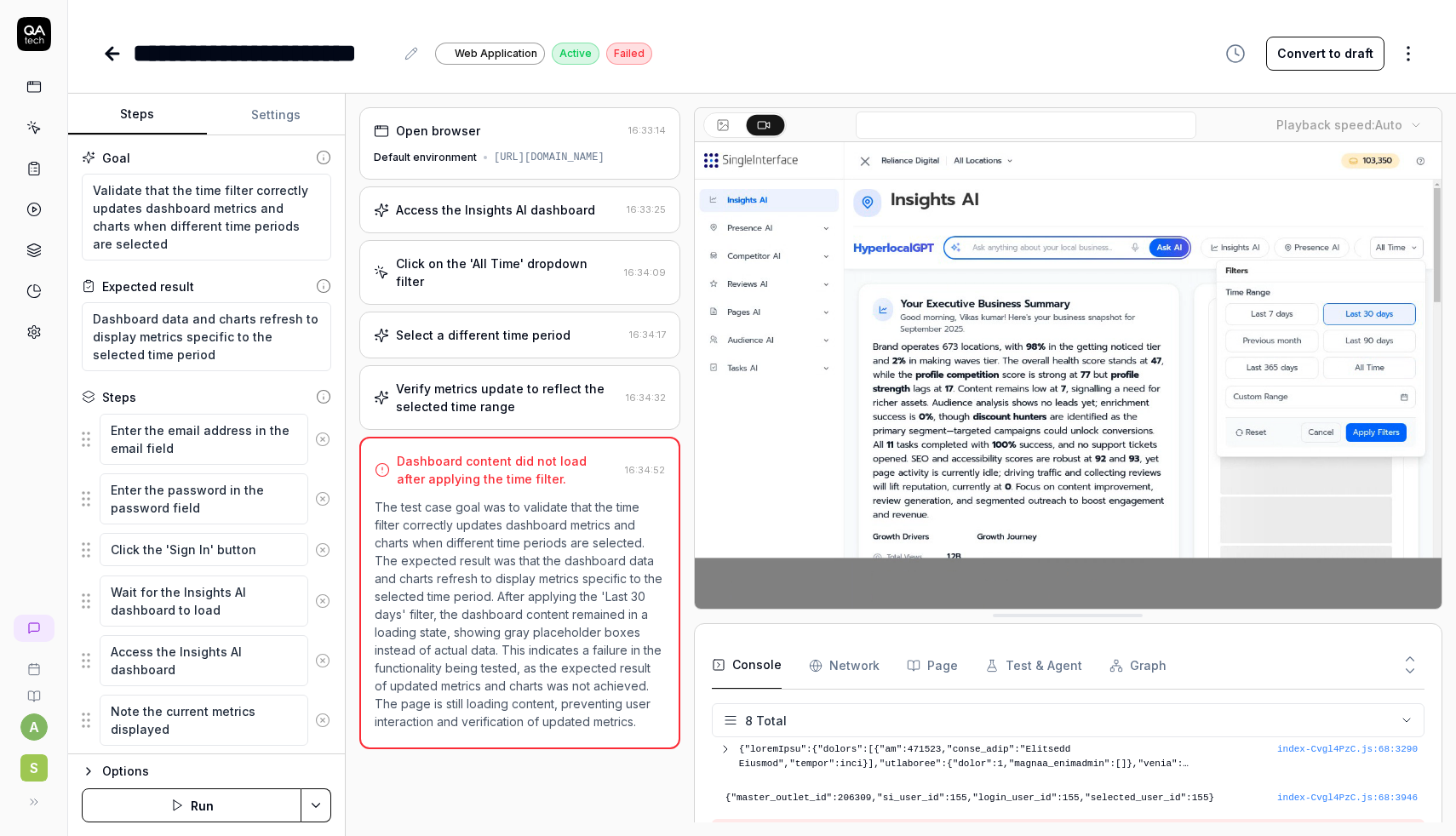
click at [150, 111] on button "Steps" at bounding box center [137, 115] width 139 height 41
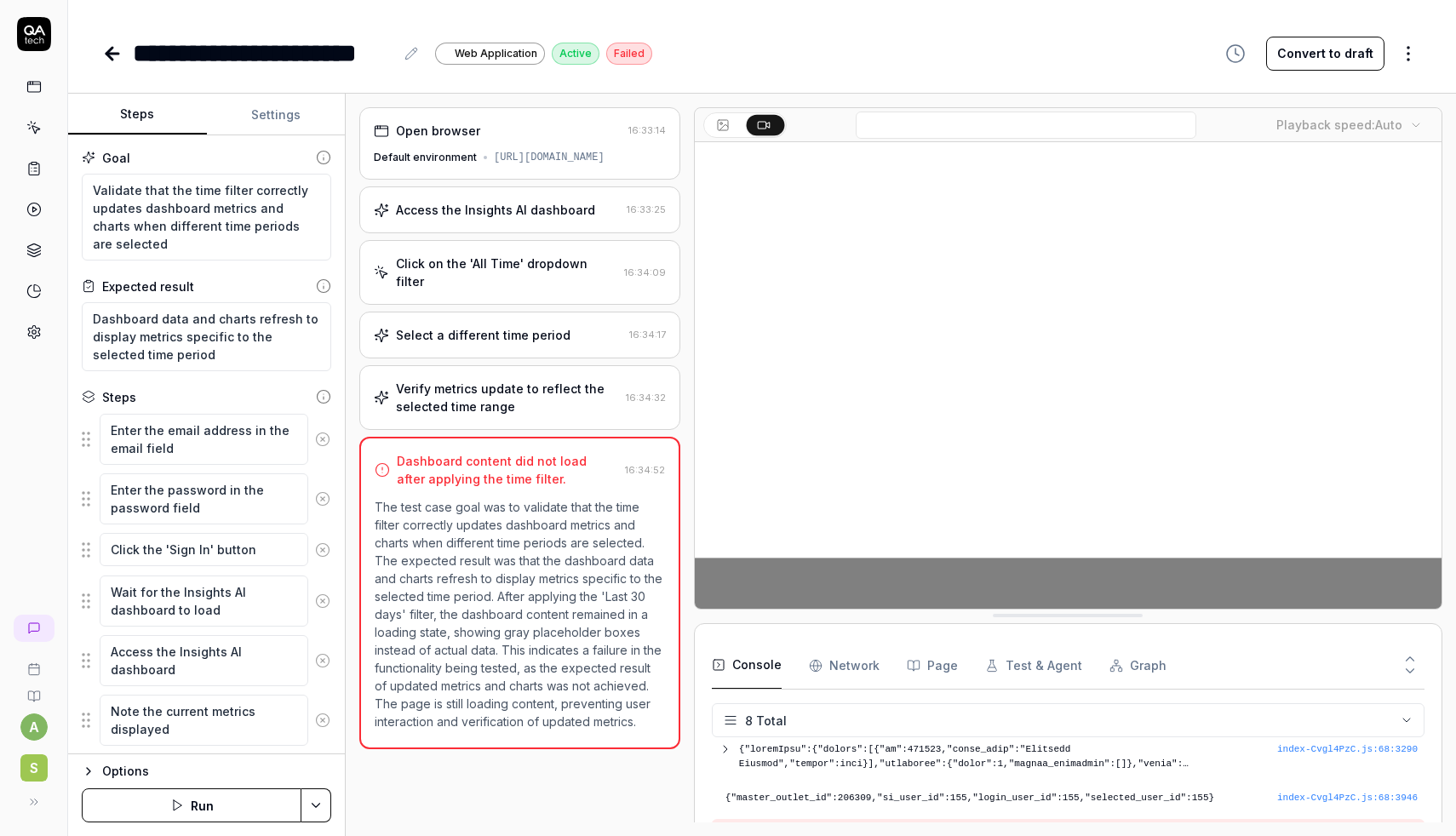
click at [493, 233] on div "Access the Insights AI dashboard 16:33:25" at bounding box center [519, 210] width 321 height 47
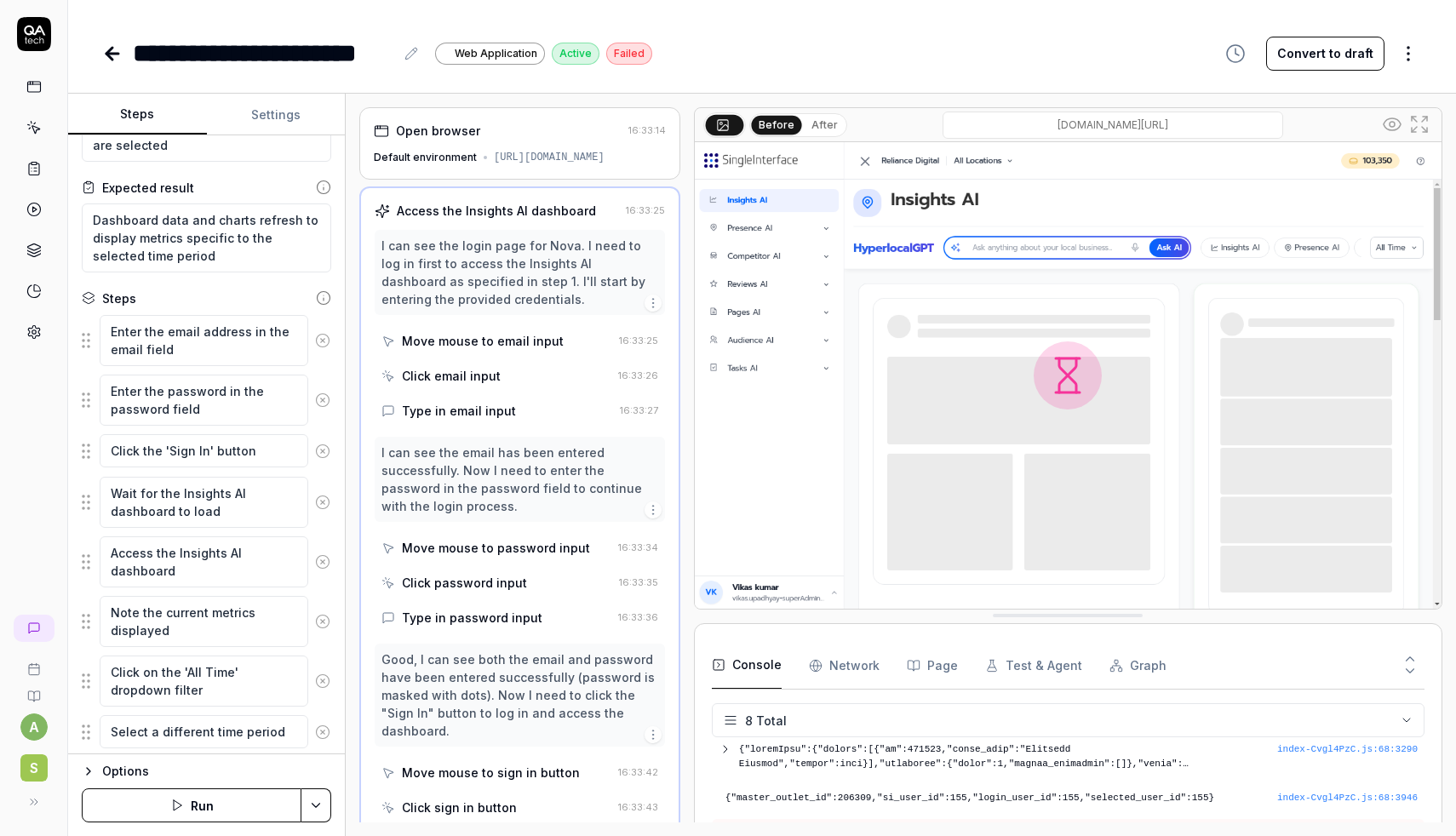
scroll to position [344, 0]
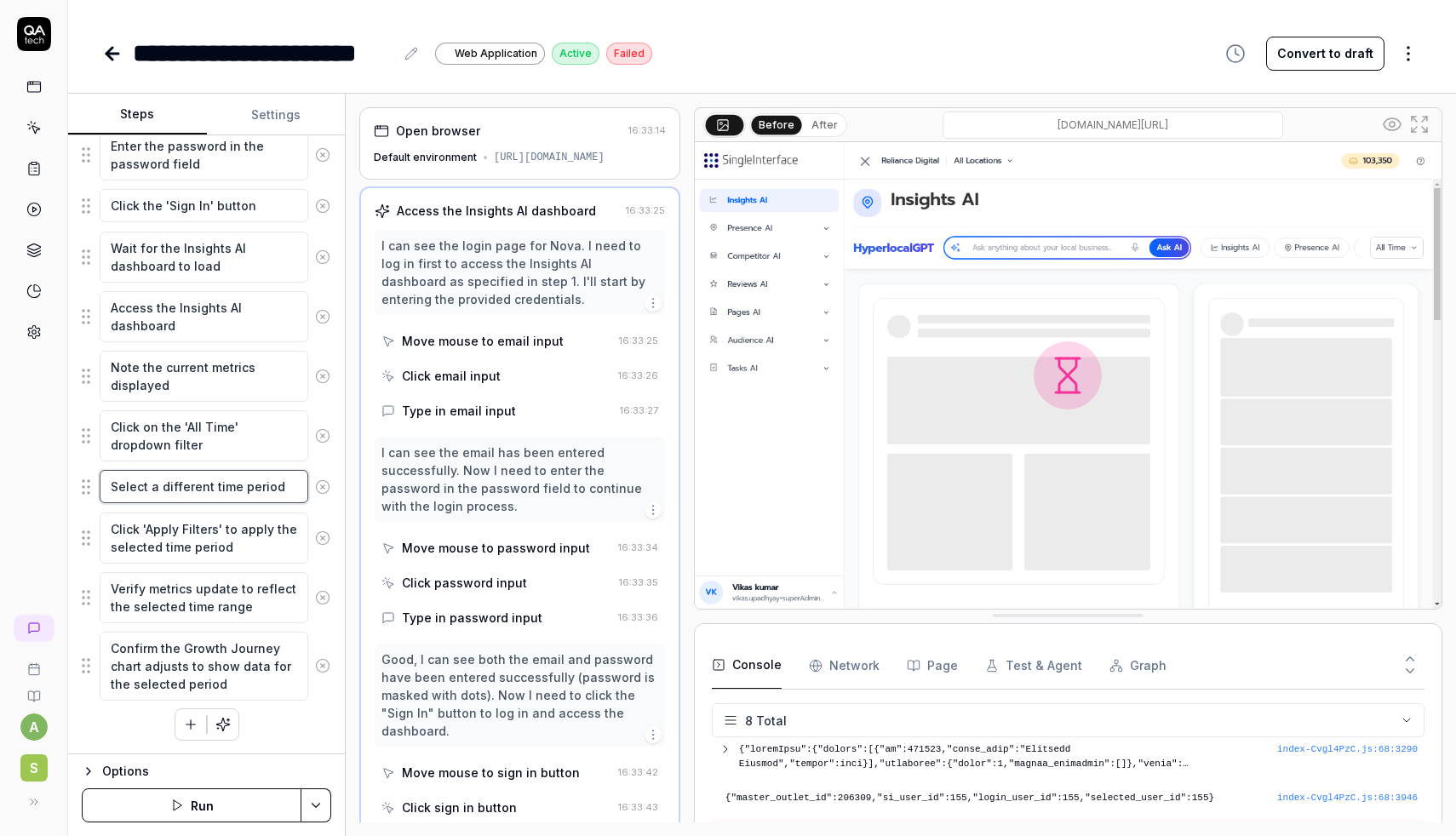
click at [180, 492] on textarea "Select a different time period" at bounding box center [204, 487] width 209 height 33
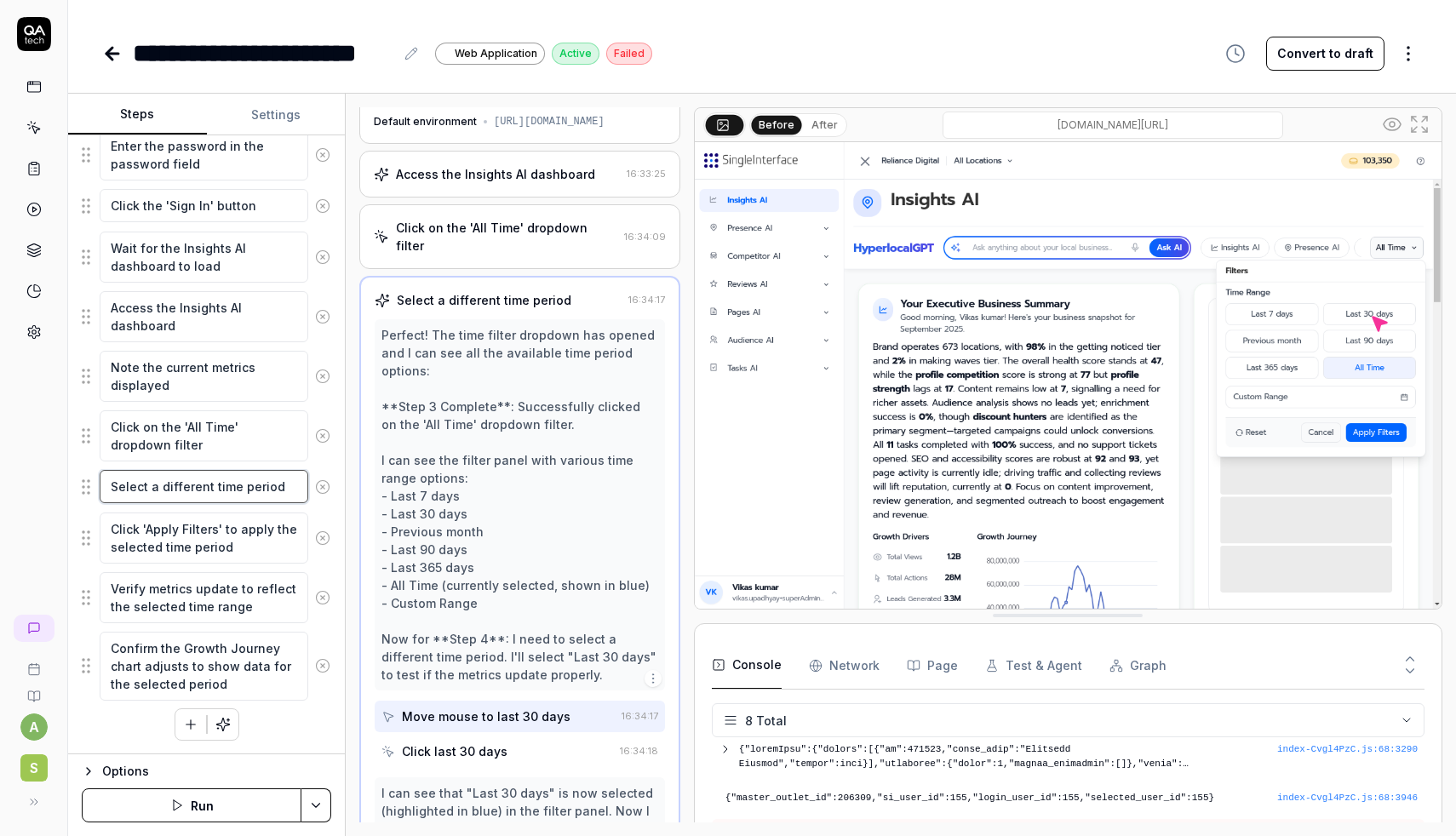
scroll to position [39, 0]
click at [559, 289] on div "Select a different time period" at bounding box center [484, 296] width 175 height 18
click at [597, 289] on div "Select a different time period" at bounding box center [498, 296] width 247 height 18
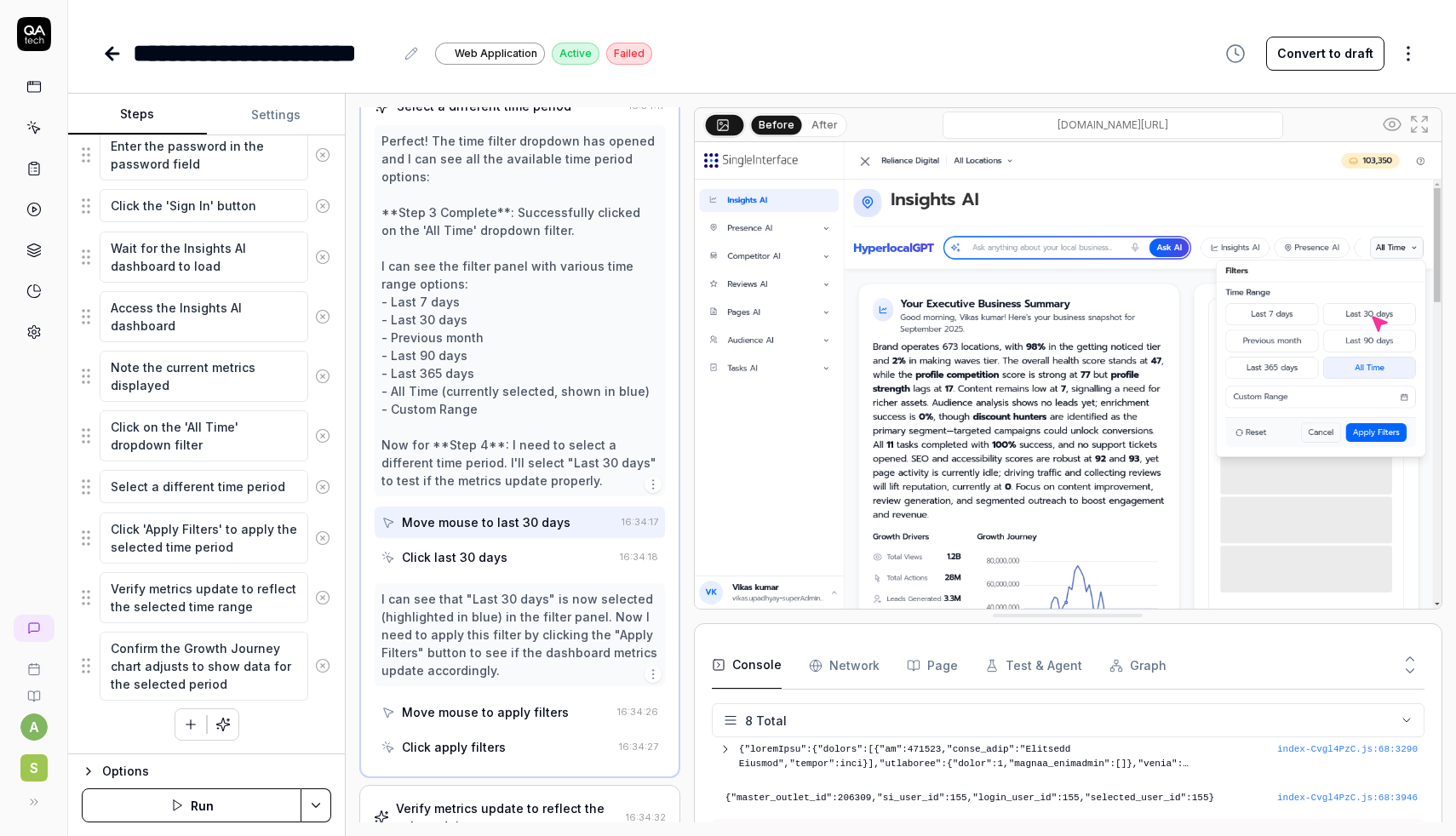
scroll to position [326, 0]
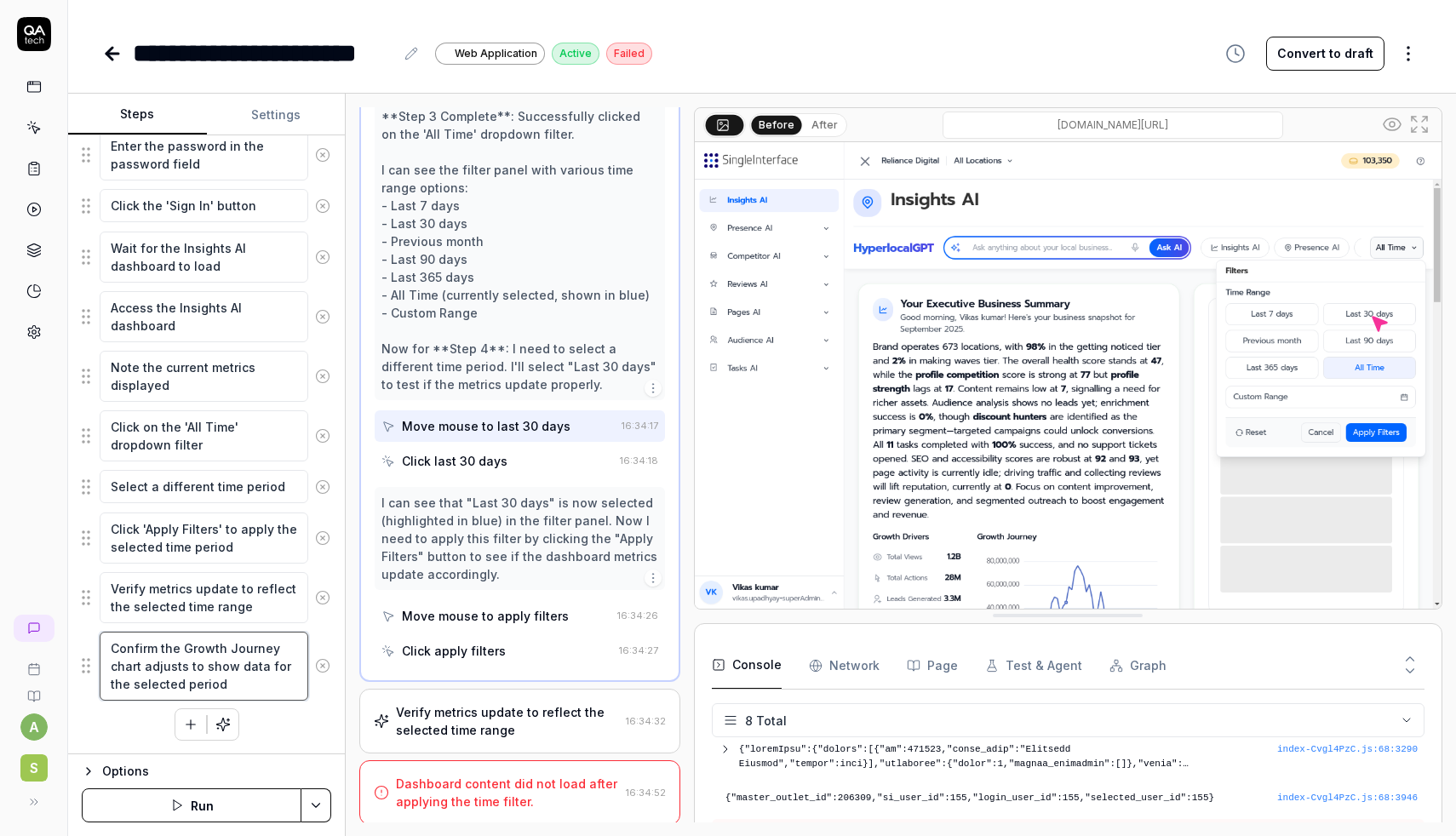
click at [236, 662] on textarea "Confirm the Growth Journey chart adjusts to show data for the selected period" at bounding box center [204, 666] width 209 height 69
click at [478, 780] on div "Dashboard content did not load after applying the time filter." at bounding box center [508, 793] width 223 height 36
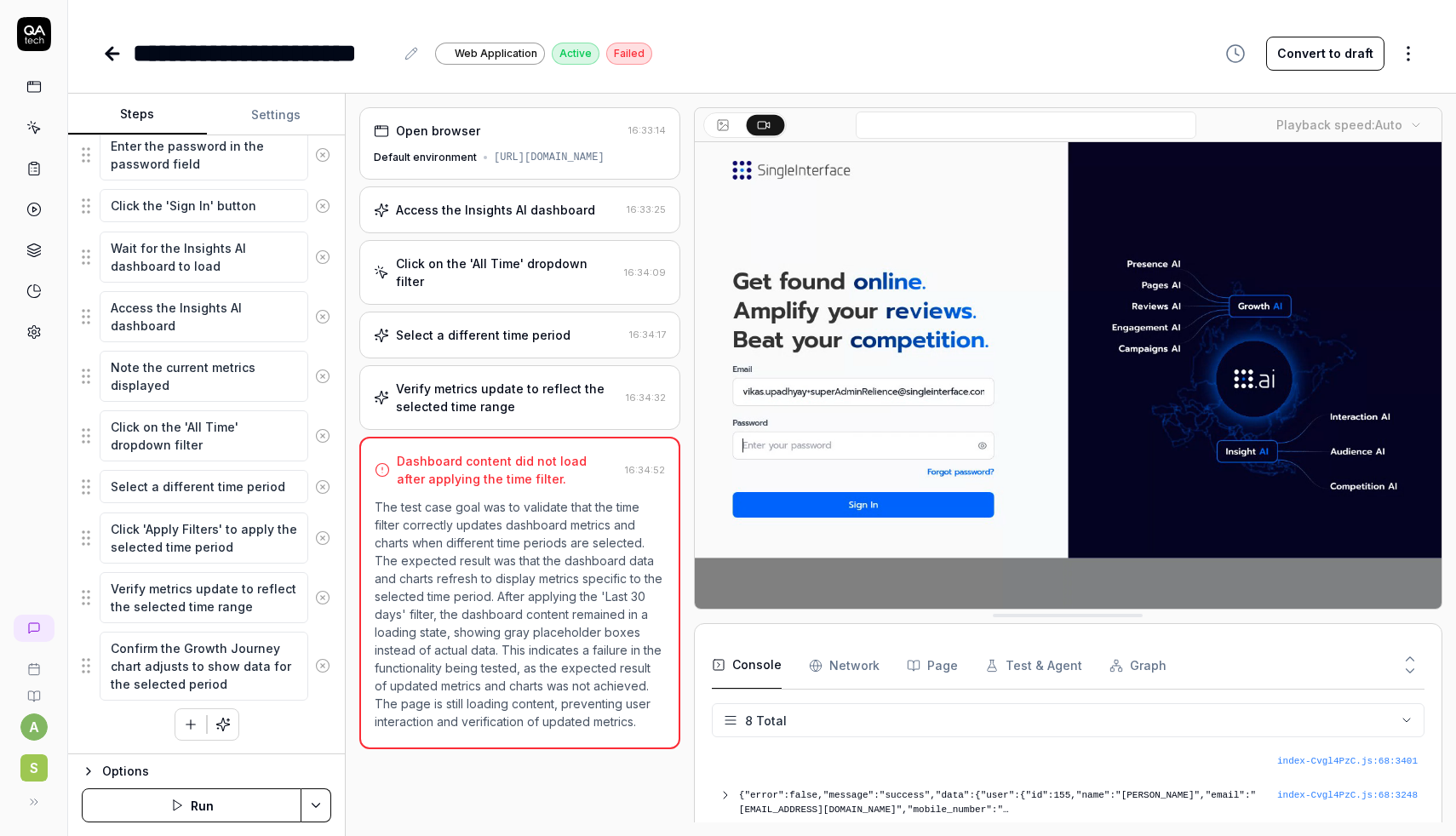
scroll to position [0, 0]
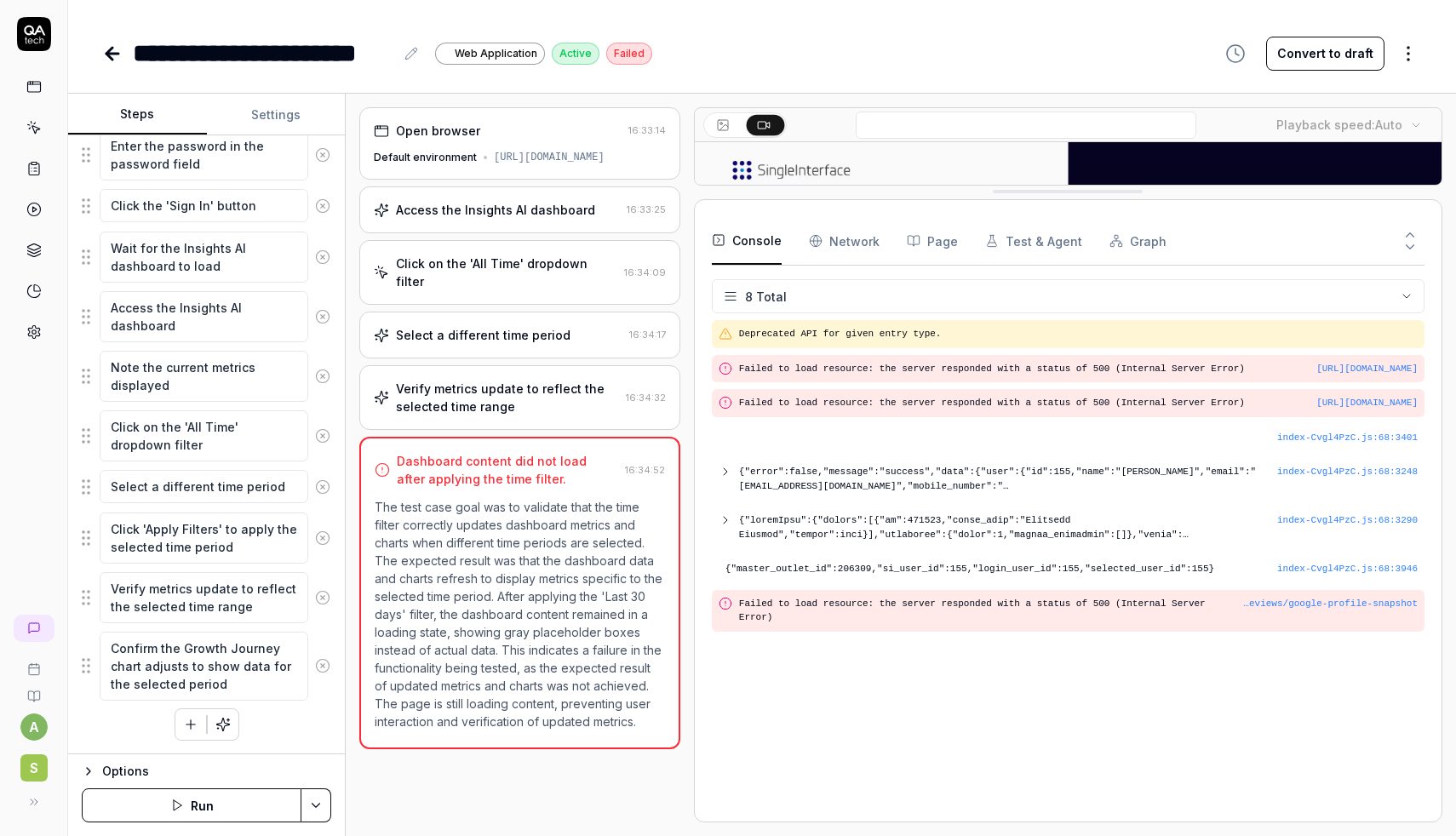
drag, startPoint x: 1069, startPoint y: 616, endPoint x: 1109, endPoint y: 192, distance: 425.9
click at [776, 304] on html "**********" at bounding box center [728, 418] width 1456 height 836
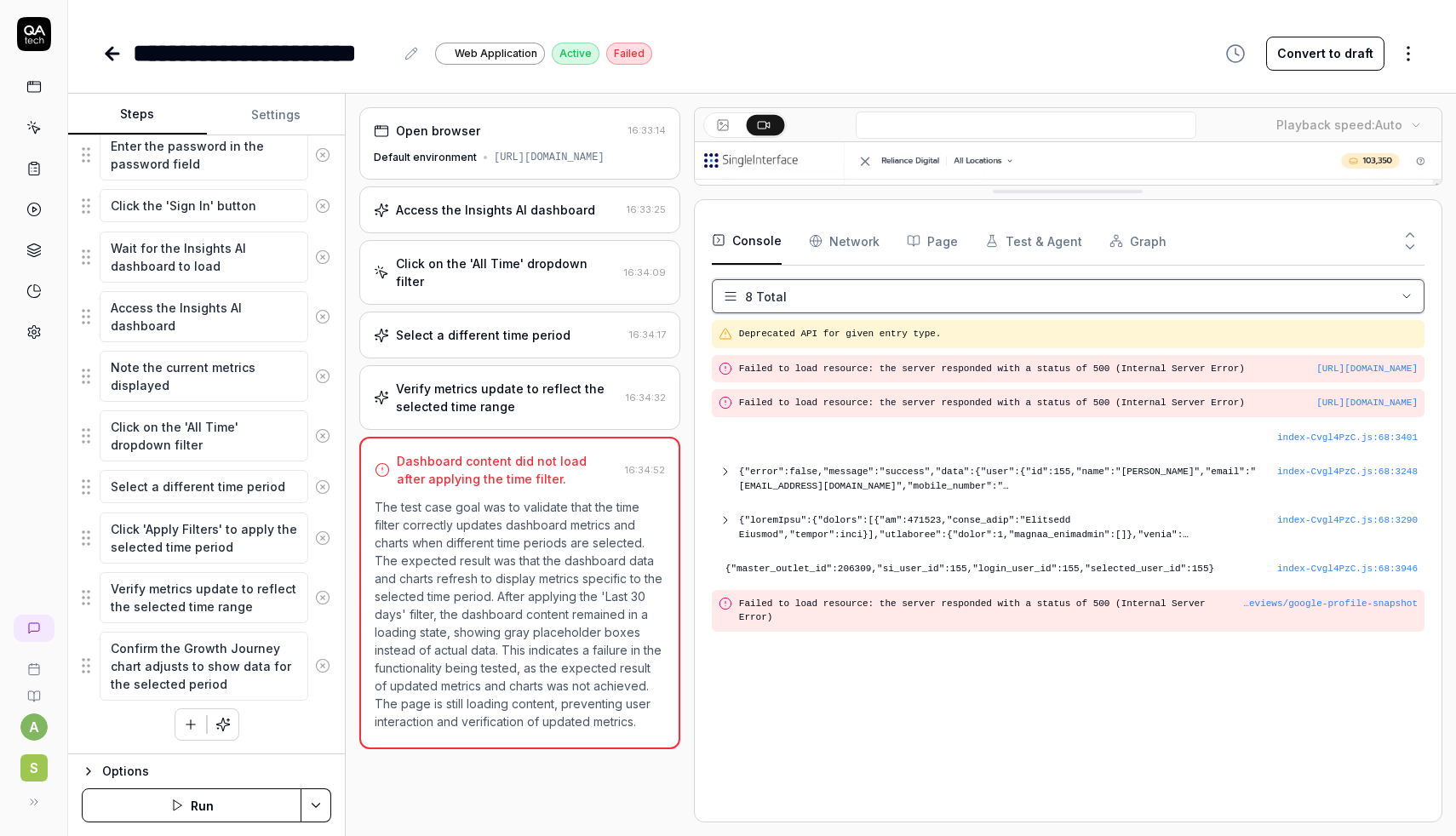
click at [776, 304] on html "**********" at bounding box center [728, 418] width 1456 height 836
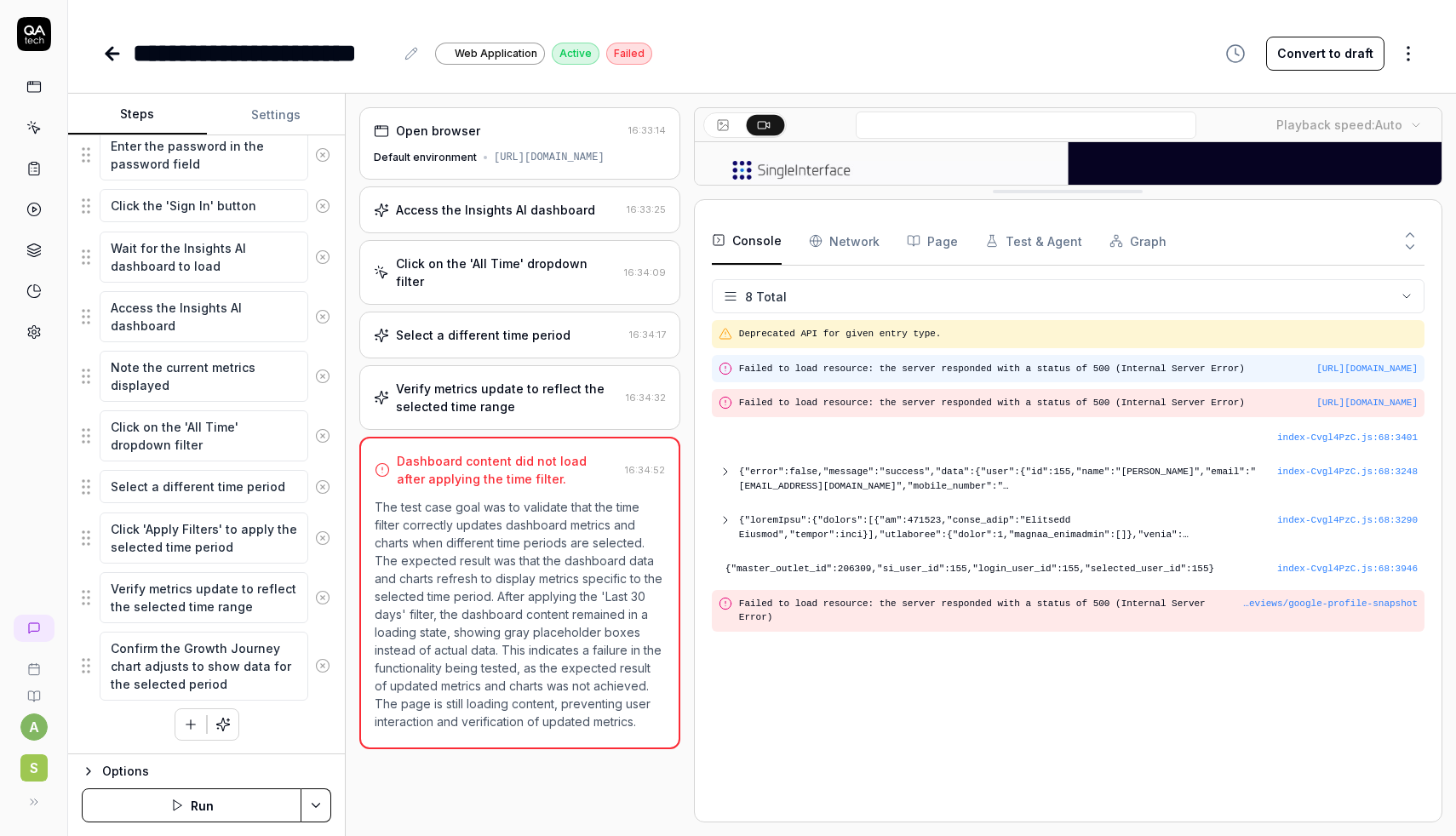
click at [793, 376] on pre "Failed to load resource: the server responded with a status of 500 (Internal Se…" at bounding box center [1078, 368] width 679 height 15
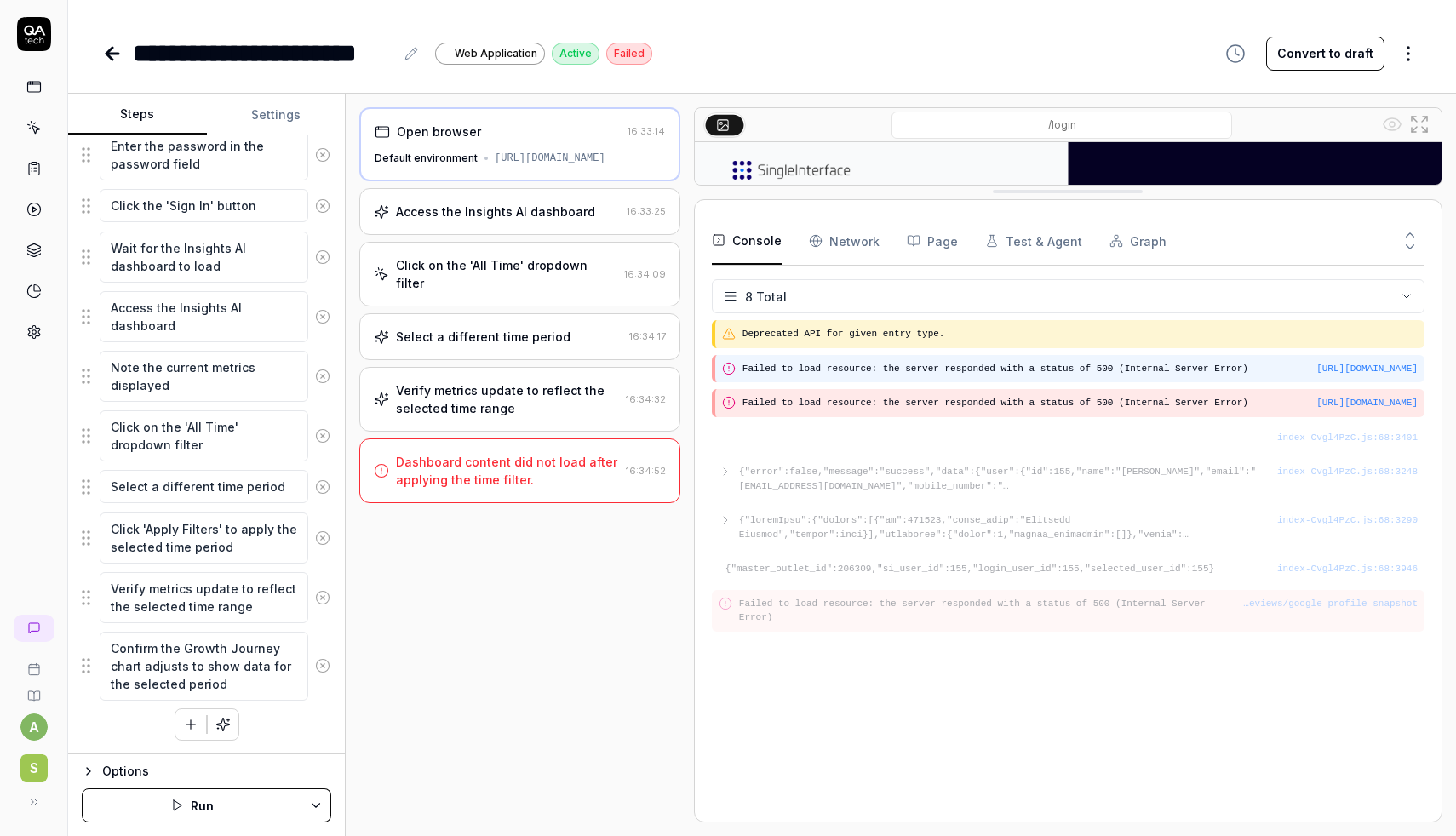
click at [827, 376] on pre "Failed to load resource: the server responded with a status of 500 (Internal Se…" at bounding box center [1080, 368] width 675 height 15
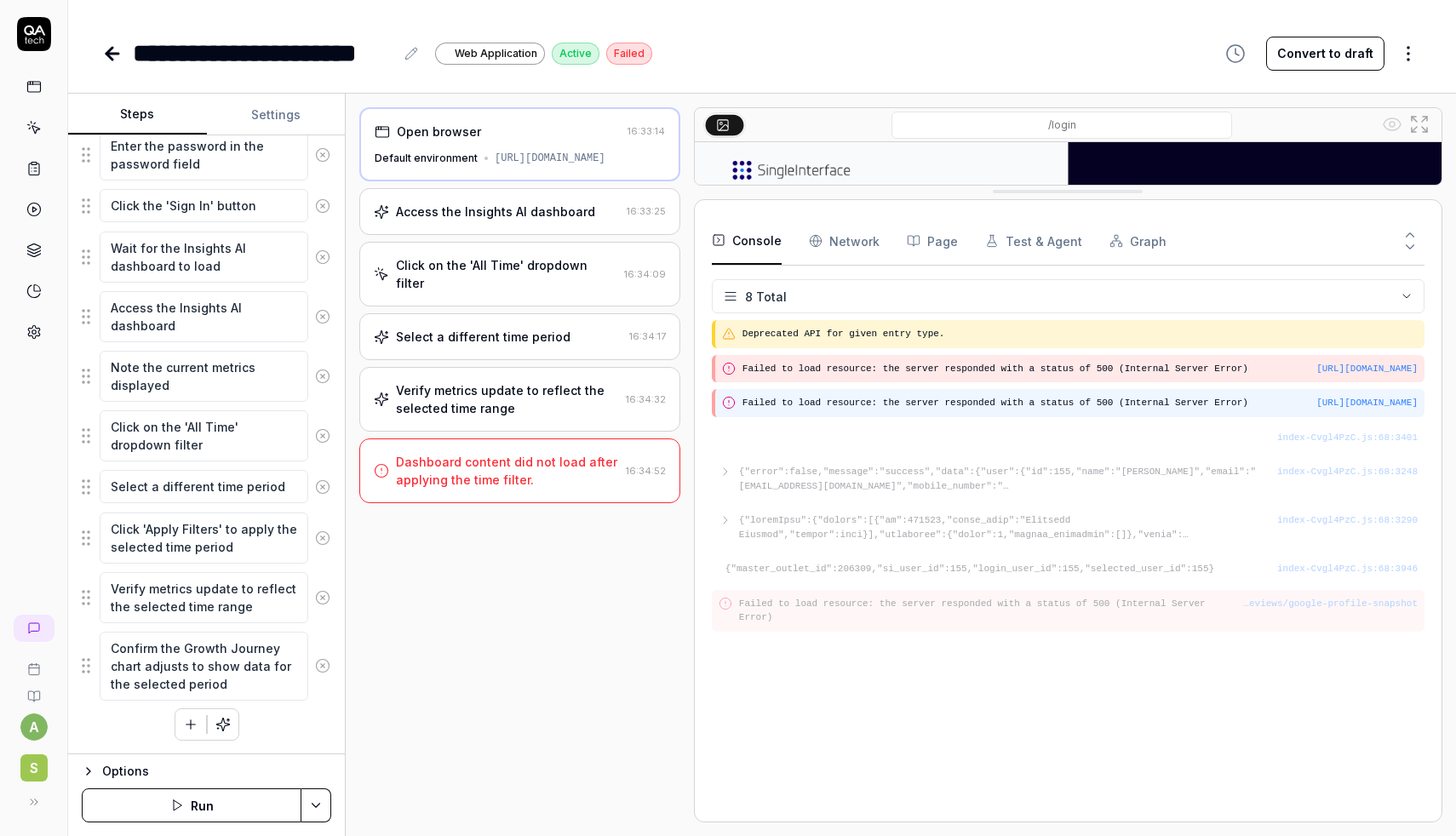
click at [821, 410] on pre "Failed to load resource: the server responded with a status of 500 (Internal Se…" at bounding box center [1080, 403] width 675 height 15
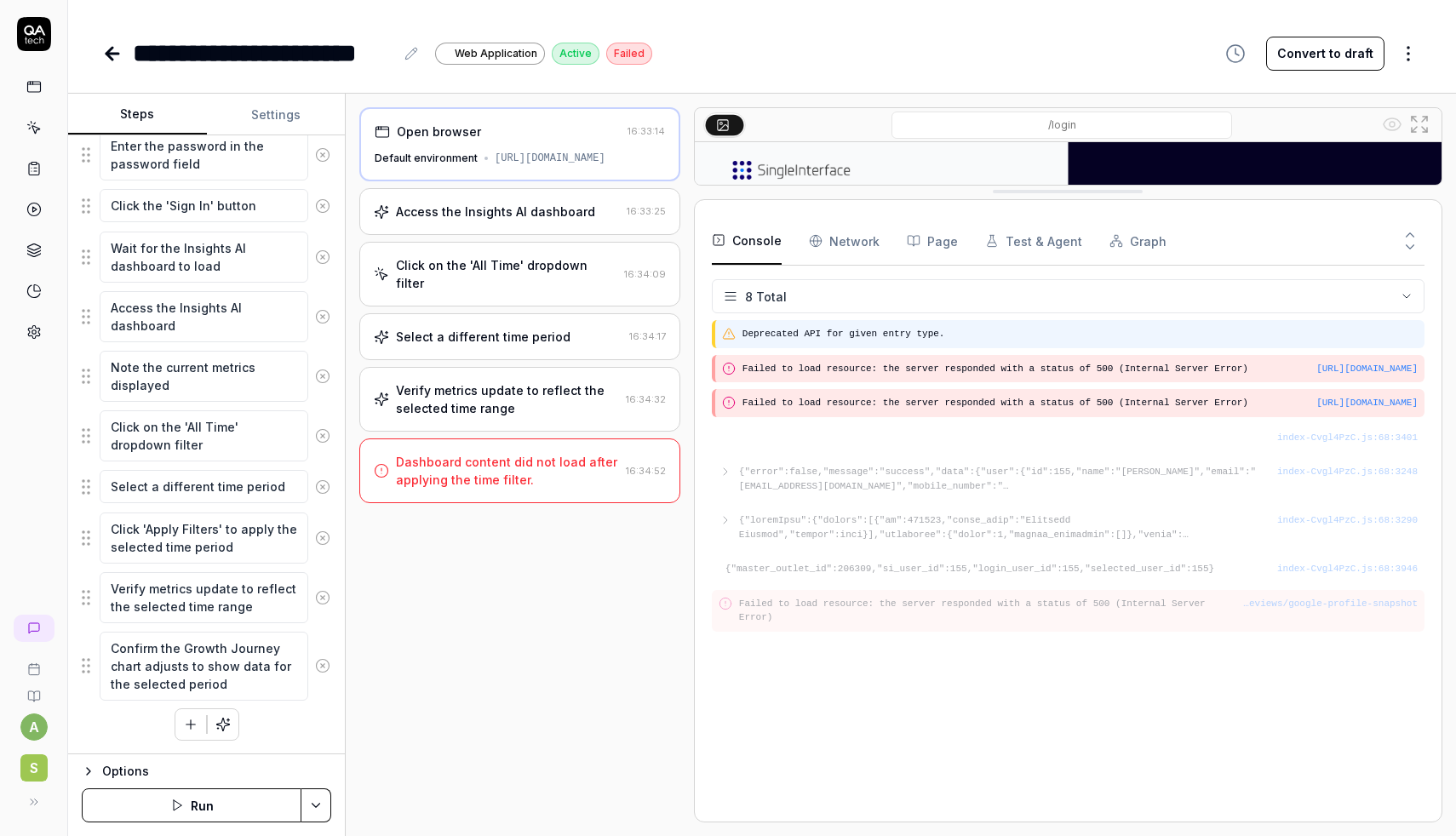
click at [814, 332] on pre "Deprecated API for given entry type." at bounding box center [1080, 334] width 675 height 15
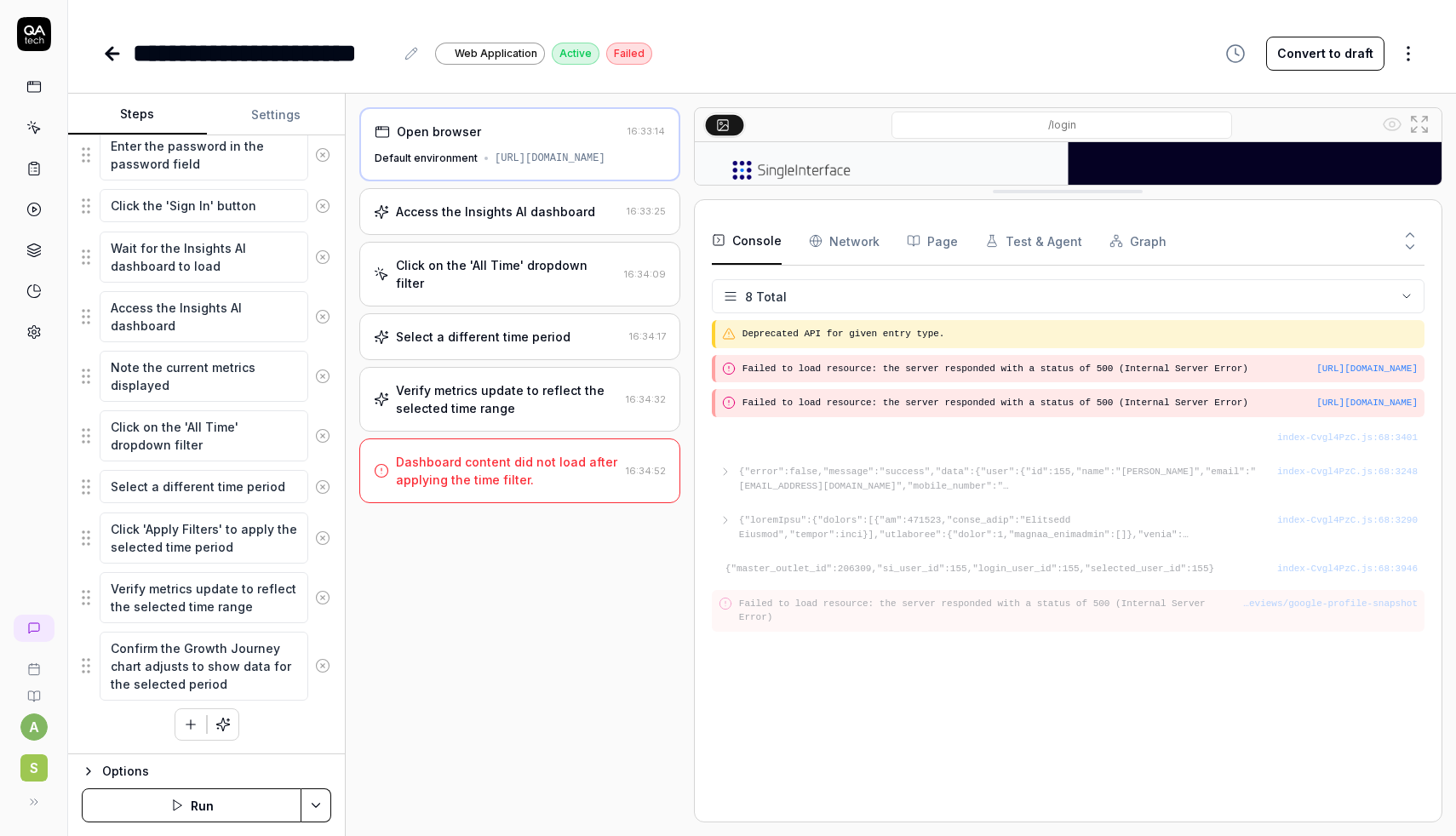
click at [554, 481] on div "Dashboard content did not load after applying the time filter." at bounding box center [508, 470] width 223 height 36
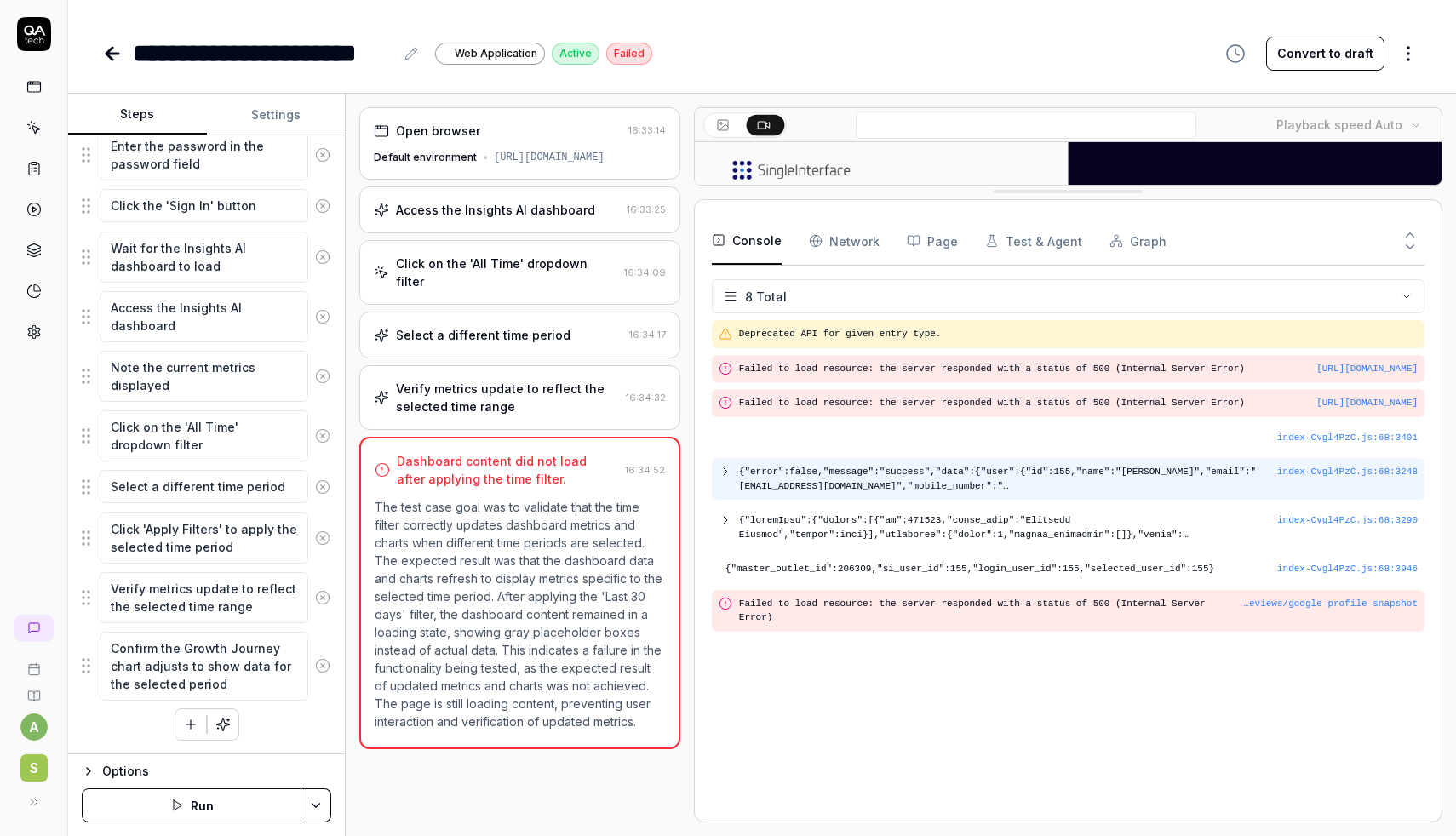
click at [727, 479] on icon at bounding box center [726, 472] width 14 height 14
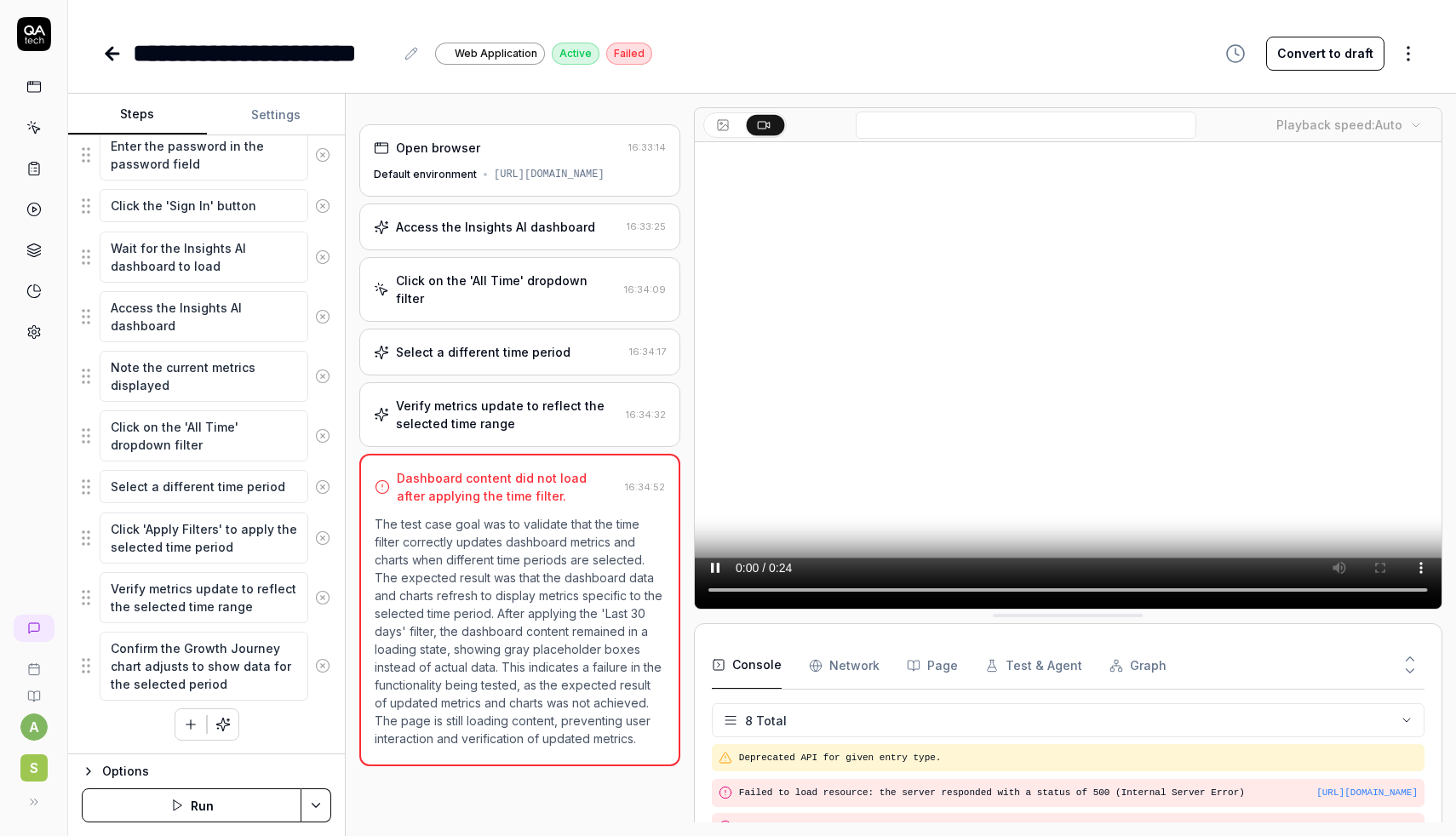
scroll to position [222, 0]
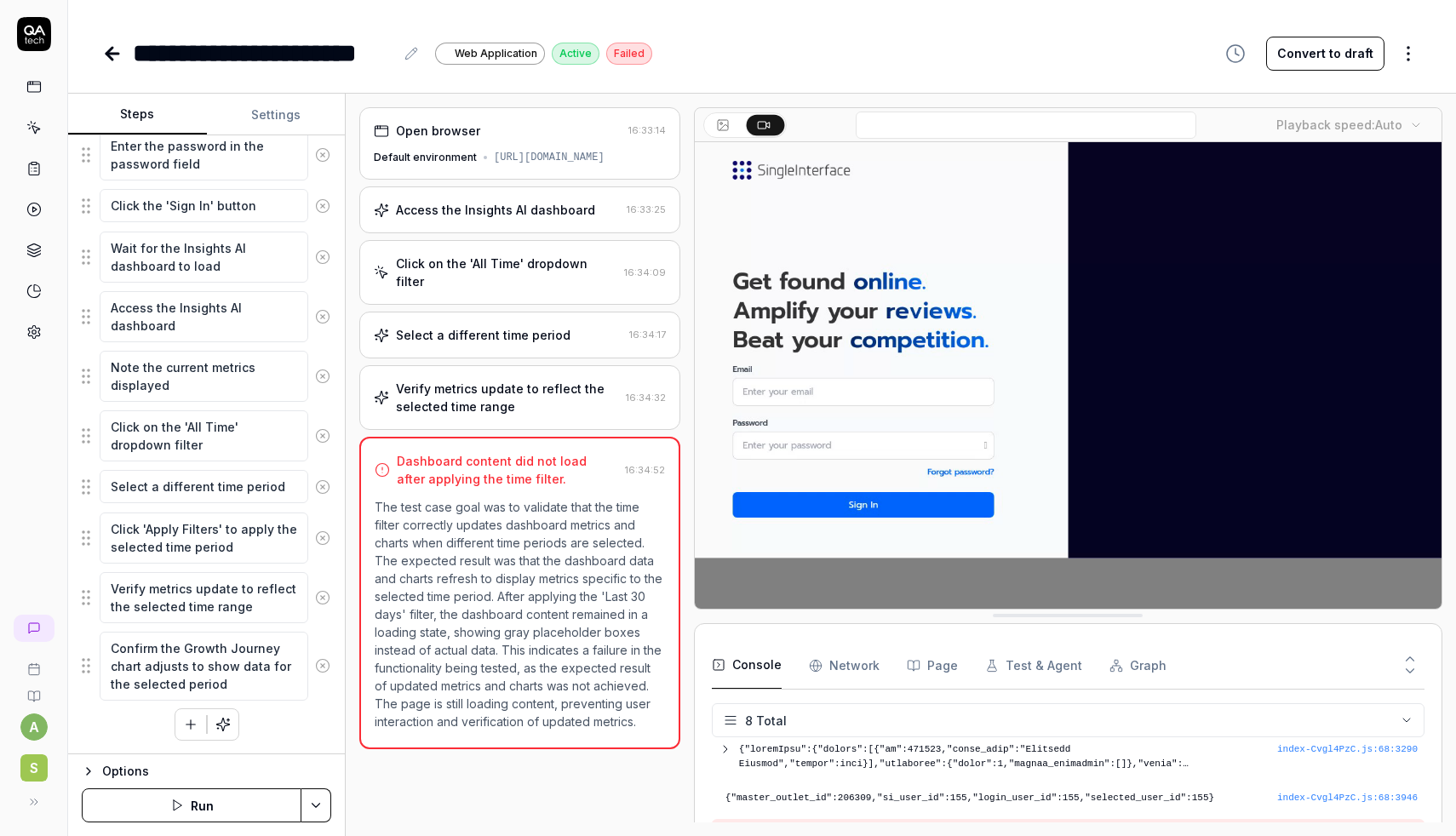
type textarea "*"
